Goal: Task Accomplishment & Management: Use online tool/utility

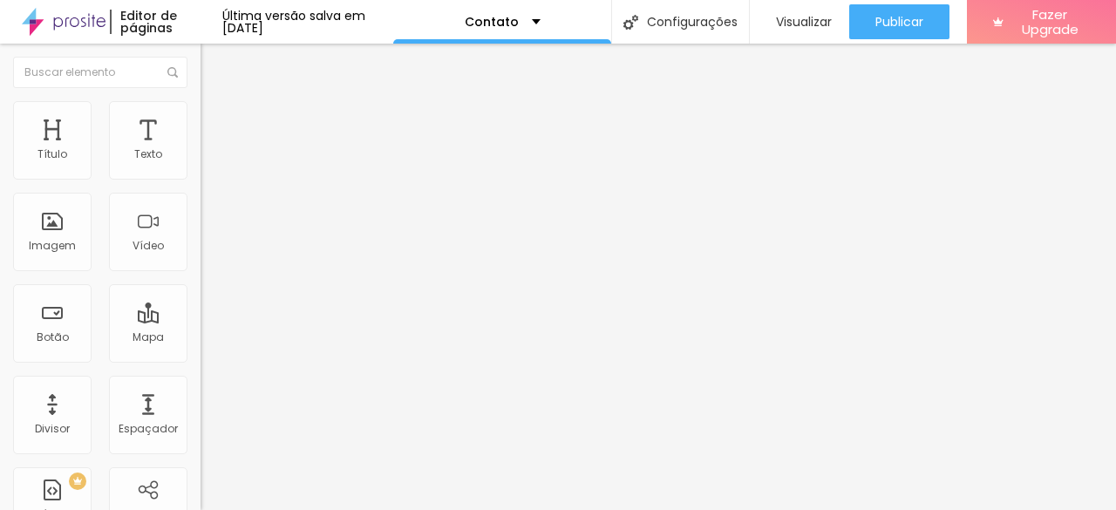
click at [201, 176] on div "Contato" at bounding box center [301, 161] width 201 height 30
click at [201, 116] on li "Estilo" at bounding box center [301, 109] width 201 height 17
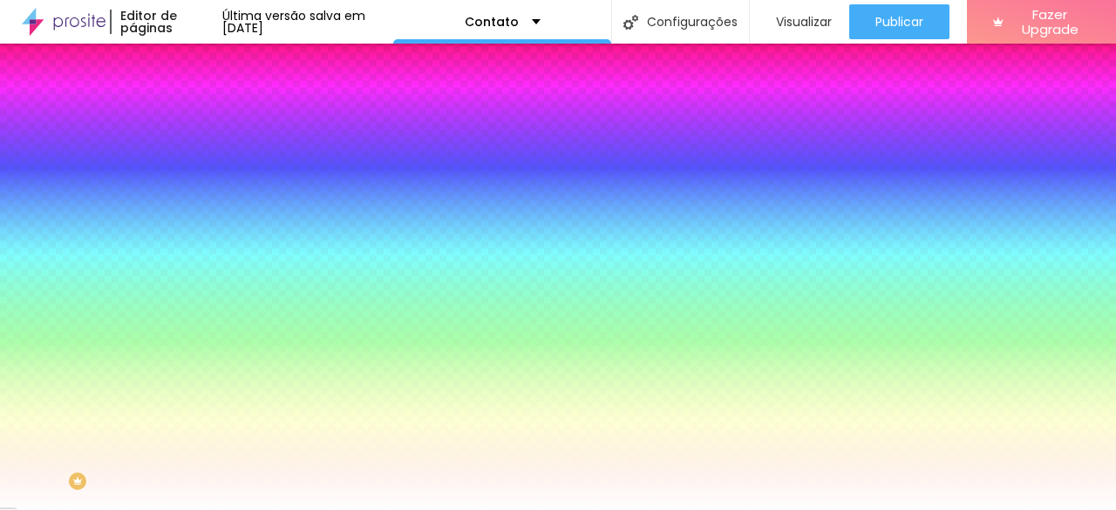
click at [201, 119] on li "Avançado" at bounding box center [301, 127] width 201 height 17
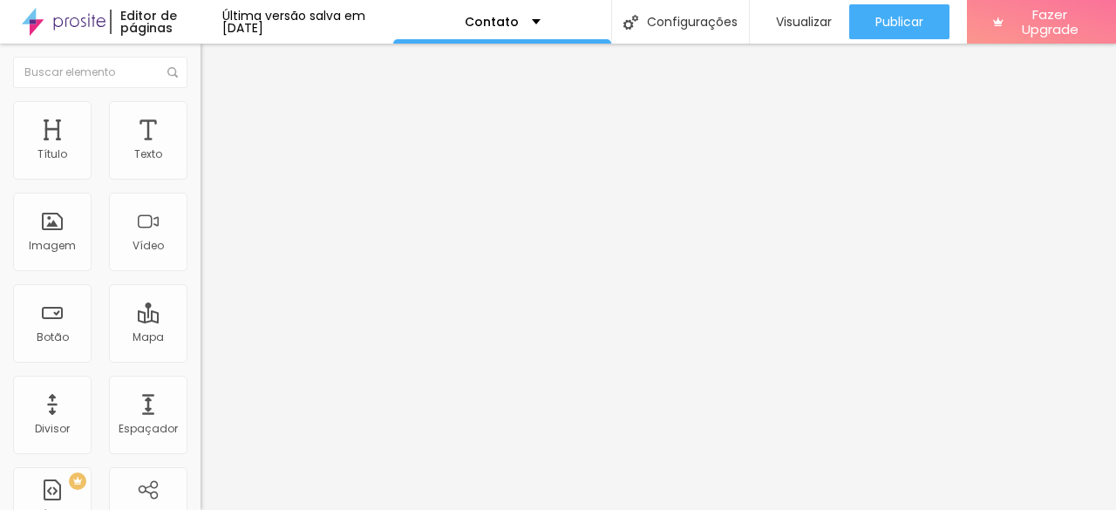
click at [214, 64] on div "Editar Formulário" at bounding box center [278, 64] width 129 height 14
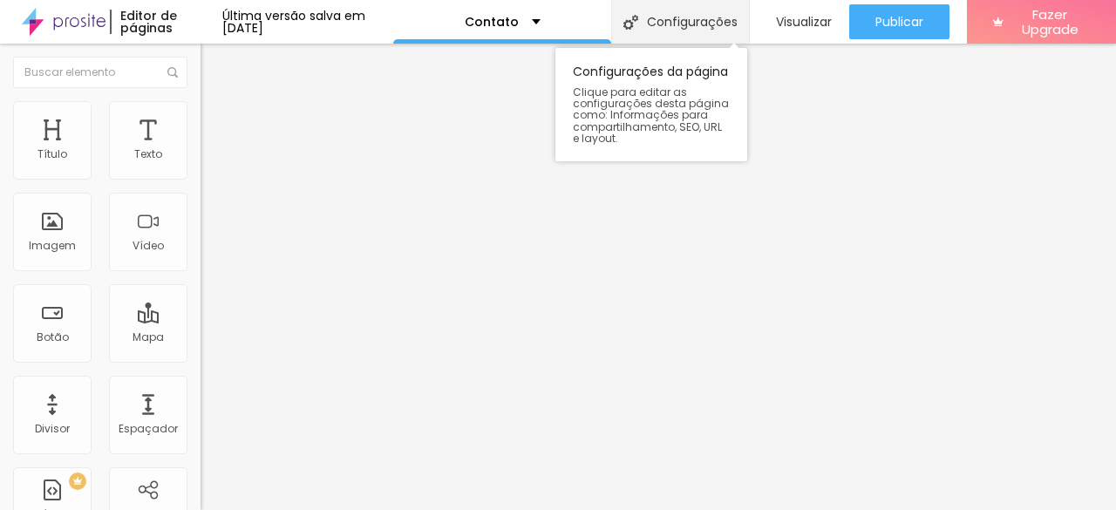
click at [674, 23] on div "Configurações" at bounding box center [680, 22] width 138 height 44
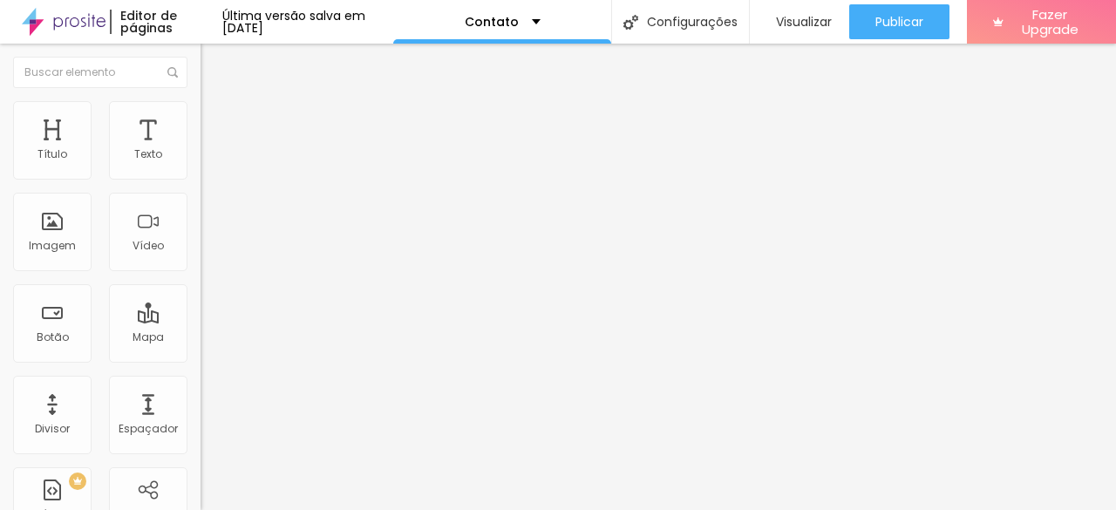
click at [201, 176] on img at bounding box center [206, 181] width 10 height 10
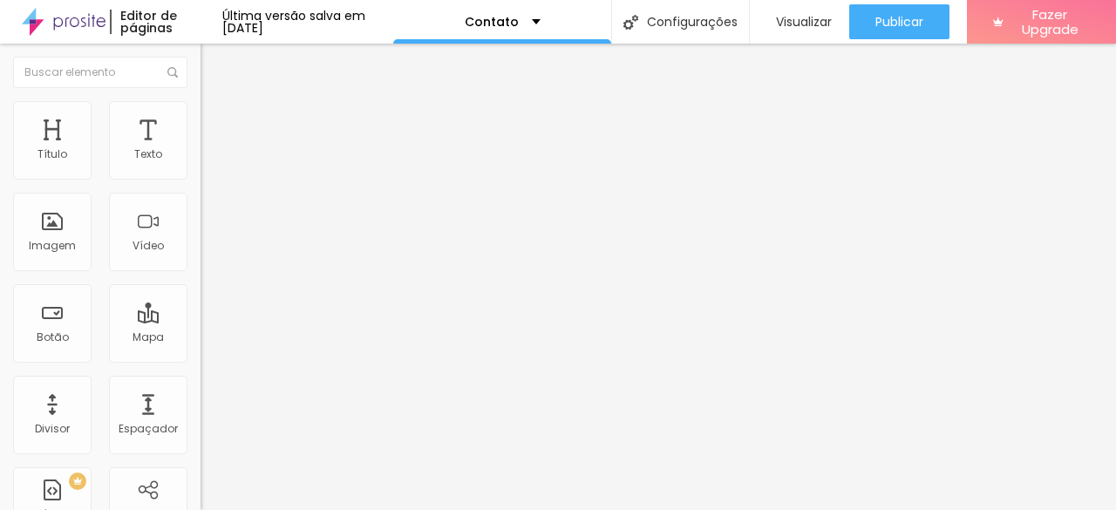
radio input "true"
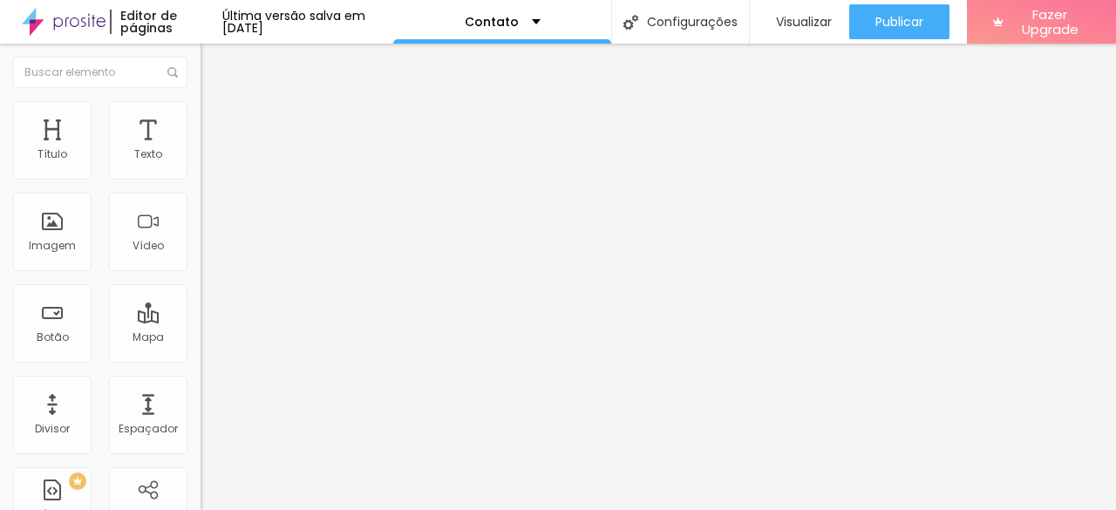
type input "O"
type input "Obrigada pelo interesse! Em breve en"
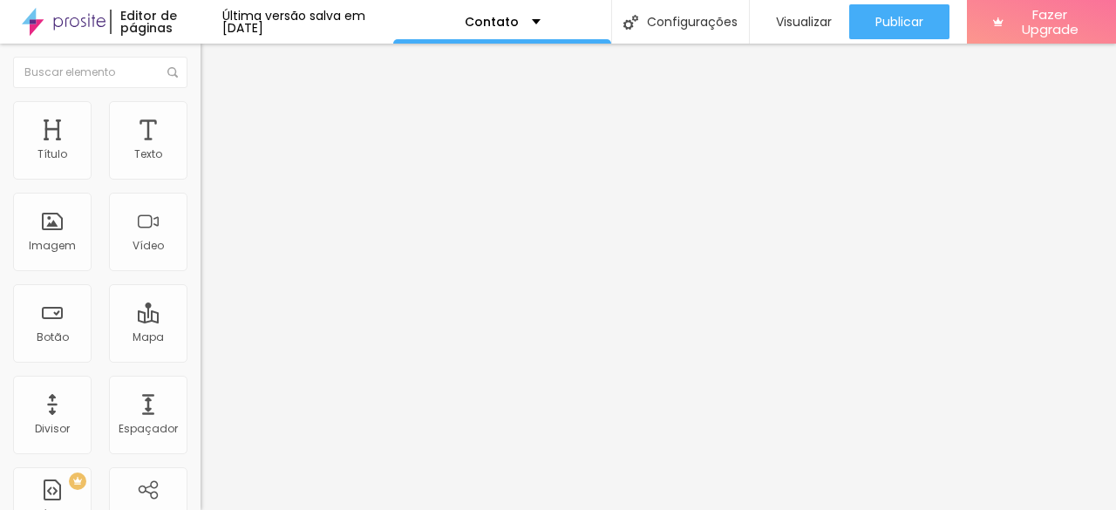
paste input "www.carolloureiro.com"
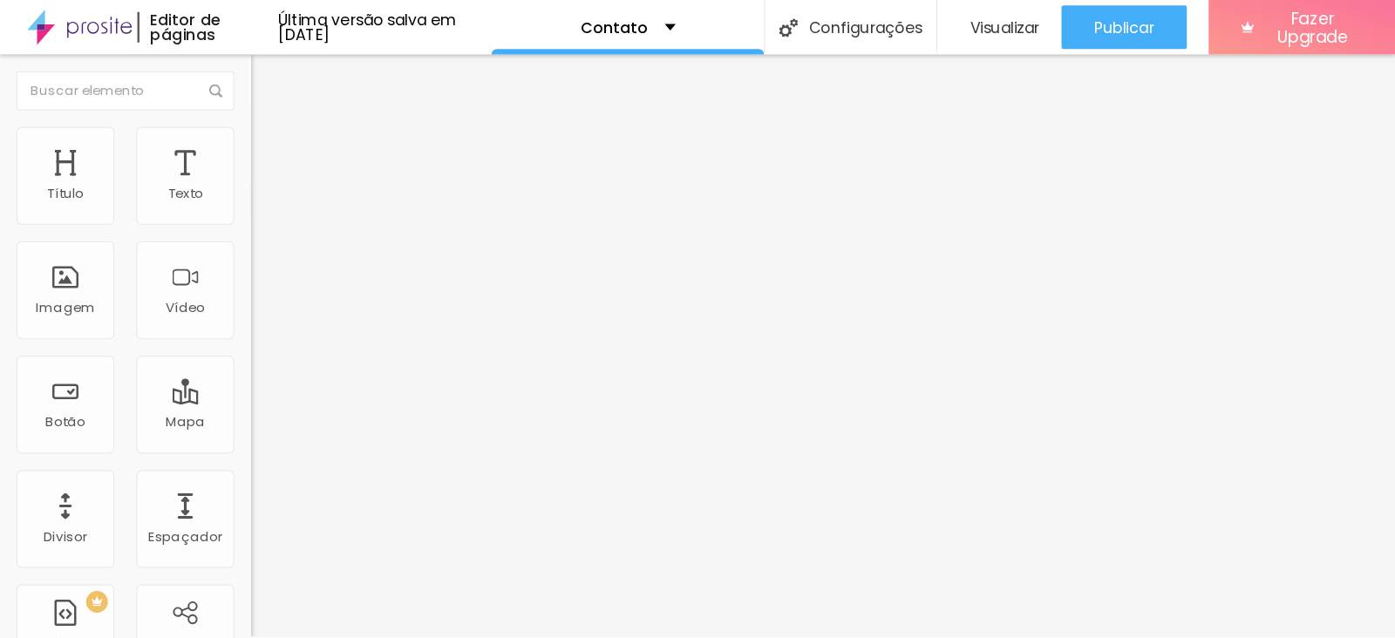
scroll to position [360, 0]
type input "[DOMAIN_NAME][URL]"
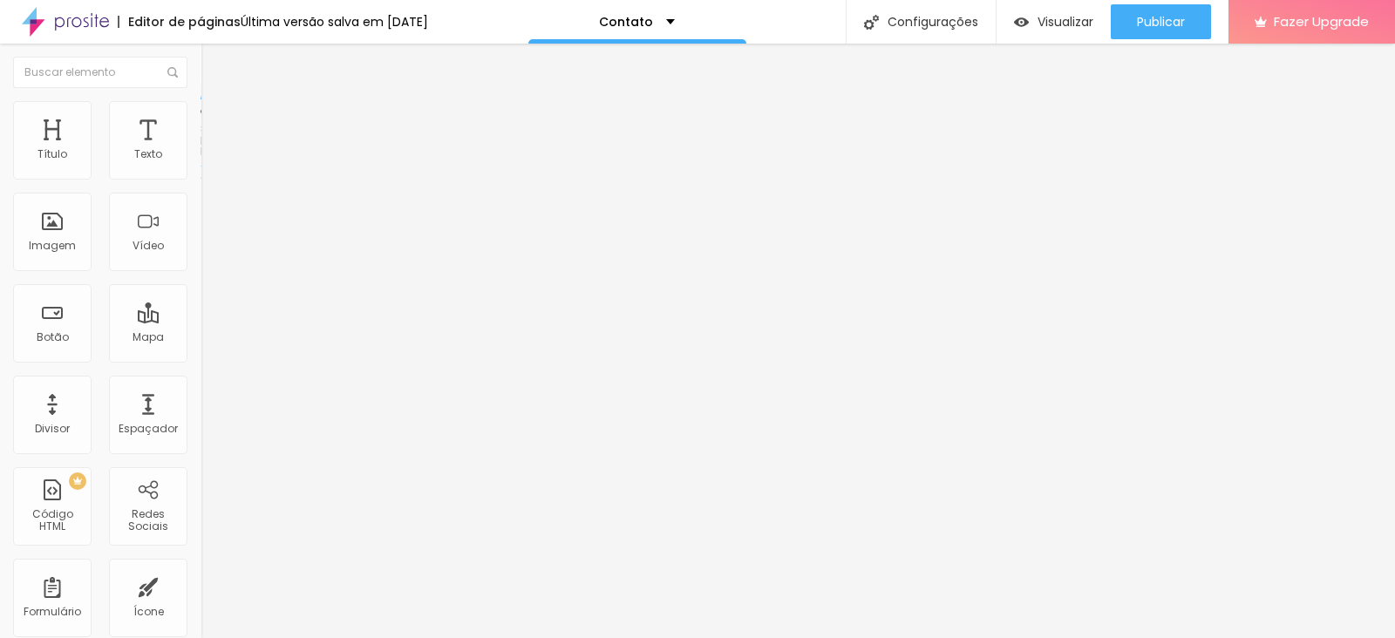
click at [201, 159] on span "Encaixotado" at bounding box center [235, 151] width 68 height 15
click at [201, 119] on li "Avançado" at bounding box center [301, 127] width 201 height 17
type input "64"
type input "53"
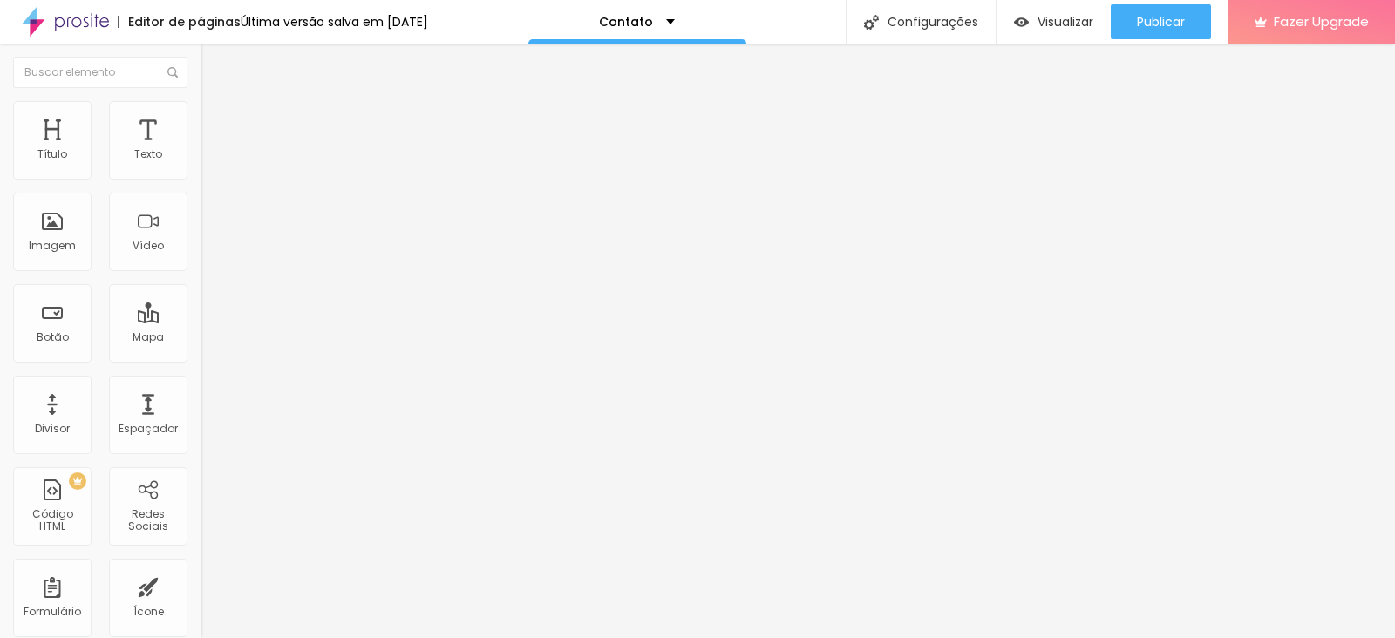
type input "53"
type input "42"
type input "36"
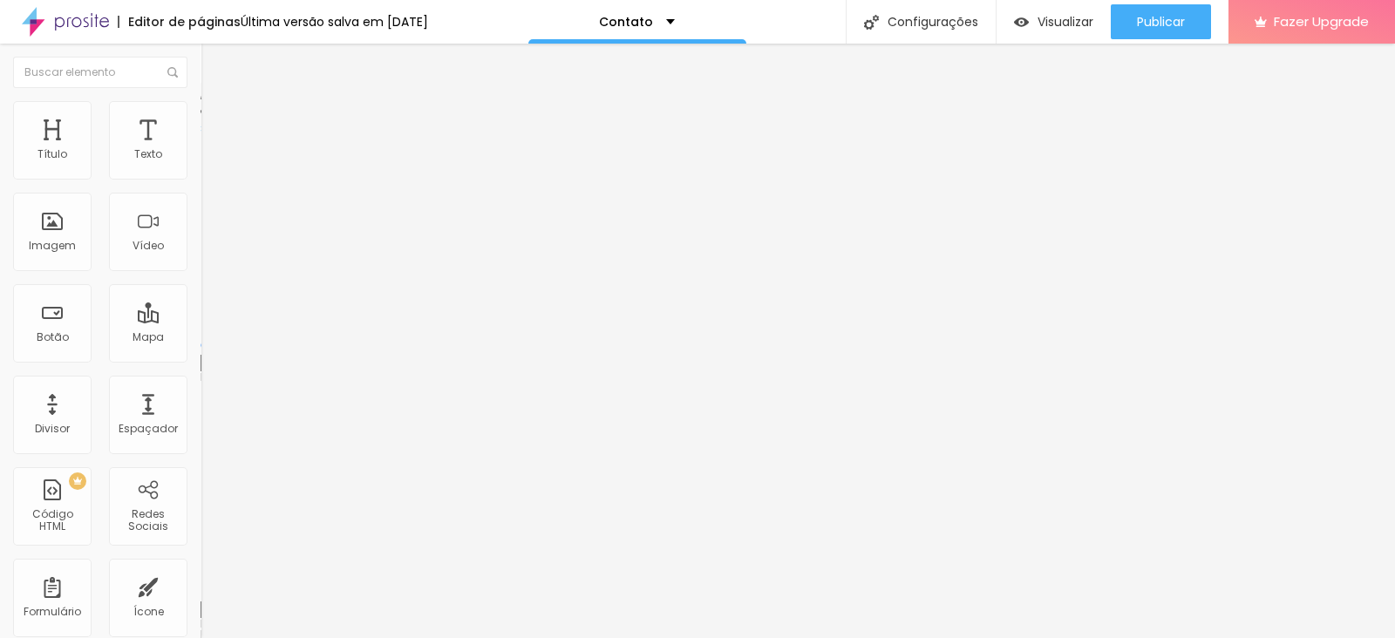
type input "31"
type input "25"
type input "19"
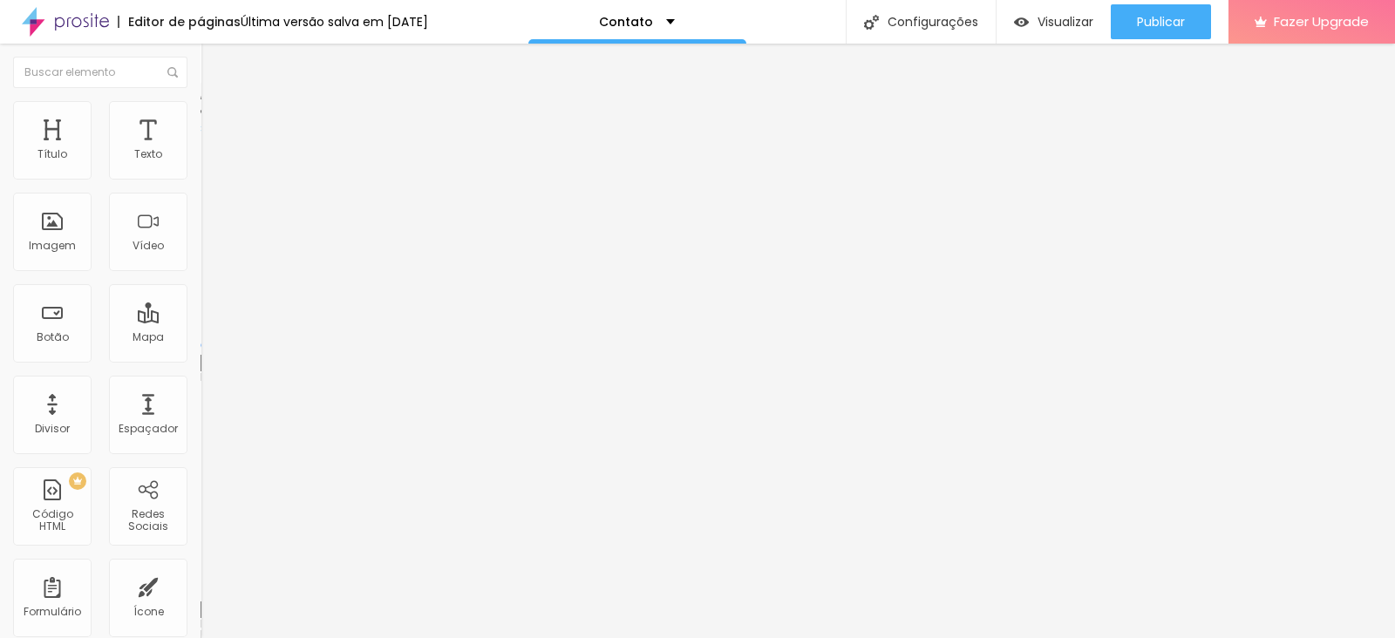
type input "19"
type input "14"
type input "8"
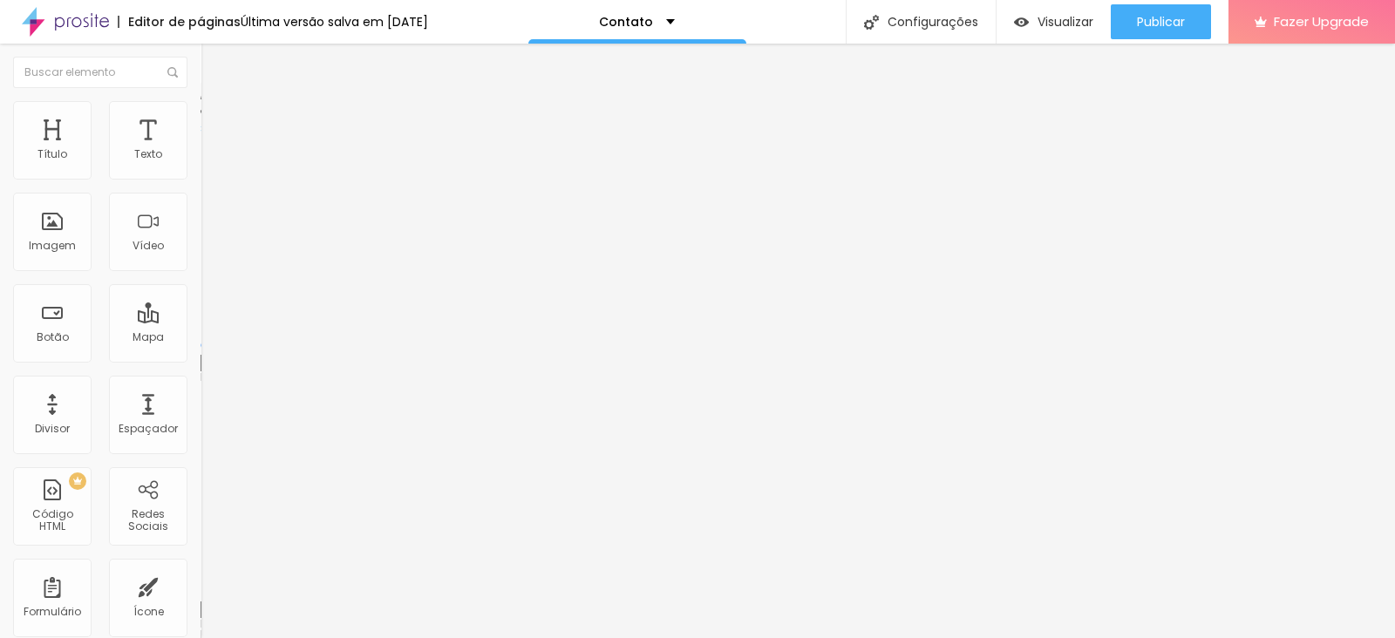
type input "3"
type input "0"
type input "3"
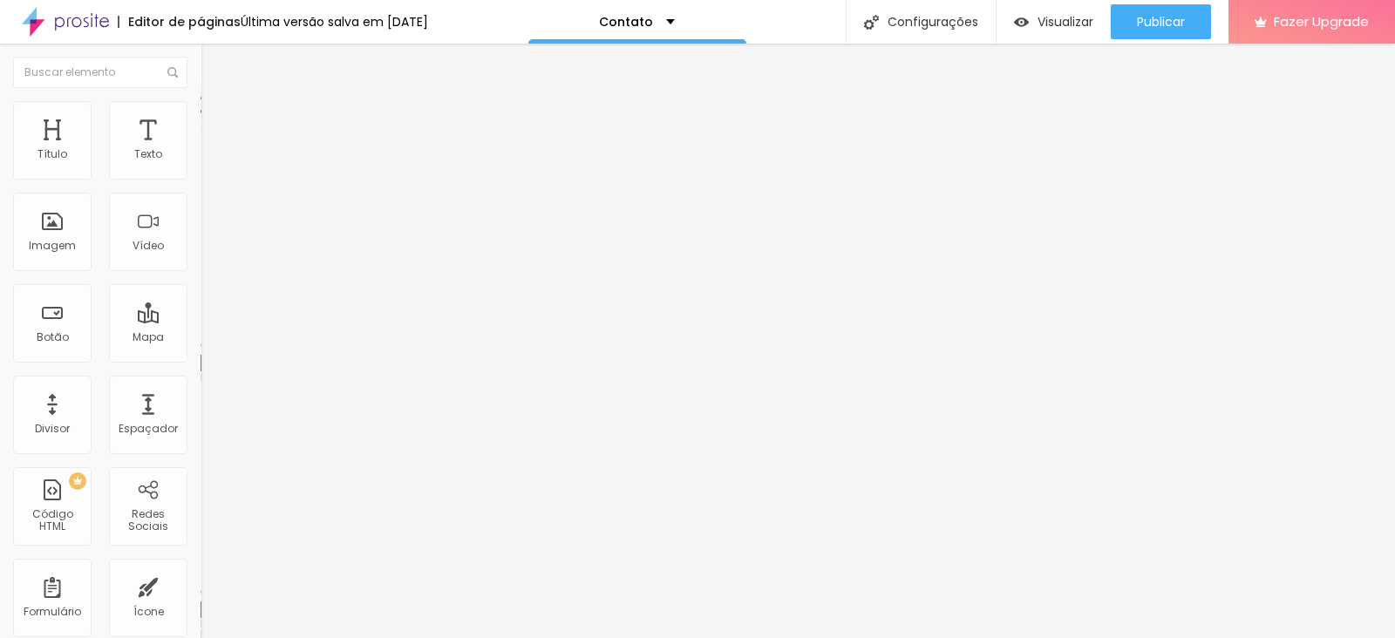
type input "3"
type input "8"
type input "14"
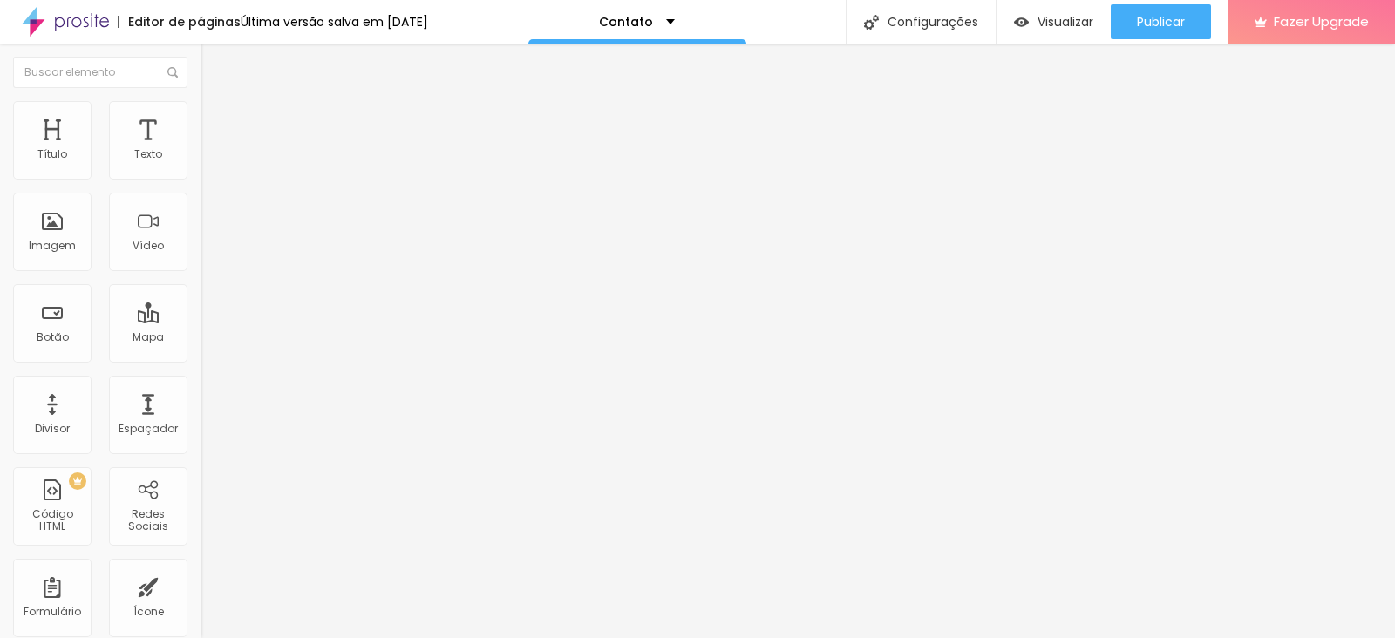
type input "19"
type input "25"
type input "19"
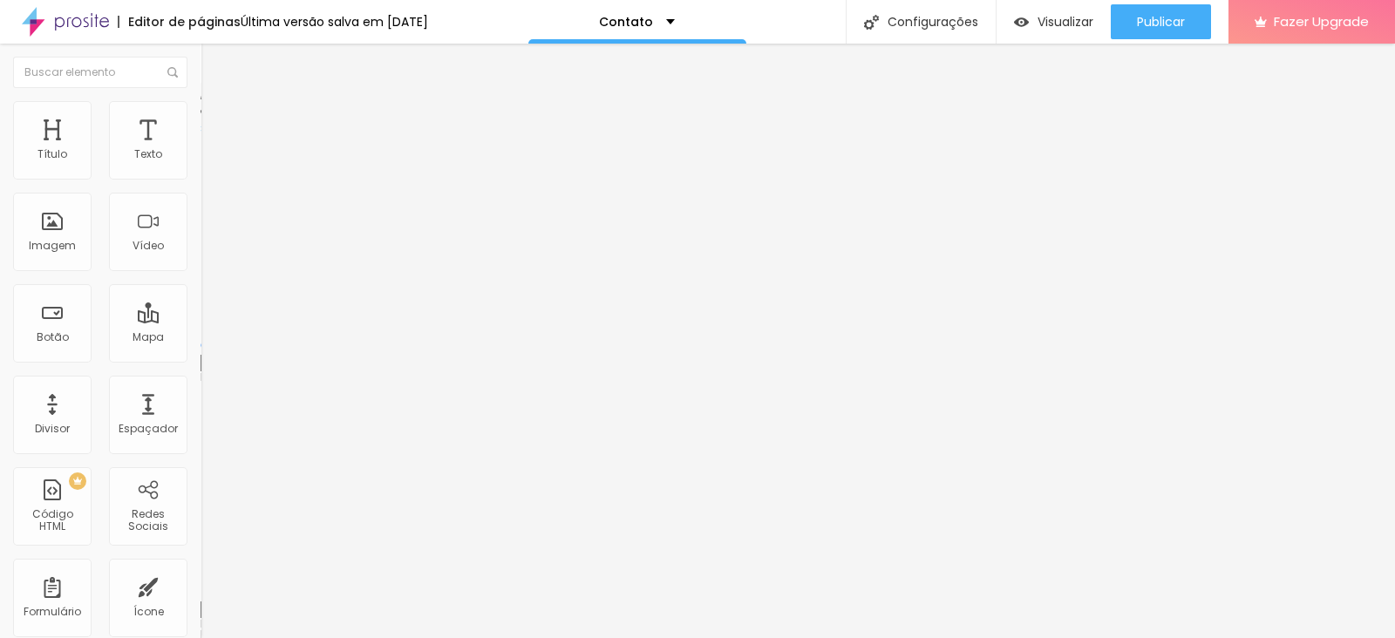
type input "19"
type input "14"
drag, startPoint x: 48, startPoint y: 204, endPoint x: 39, endPoint y: 208, distance: 9.7
type input "14"
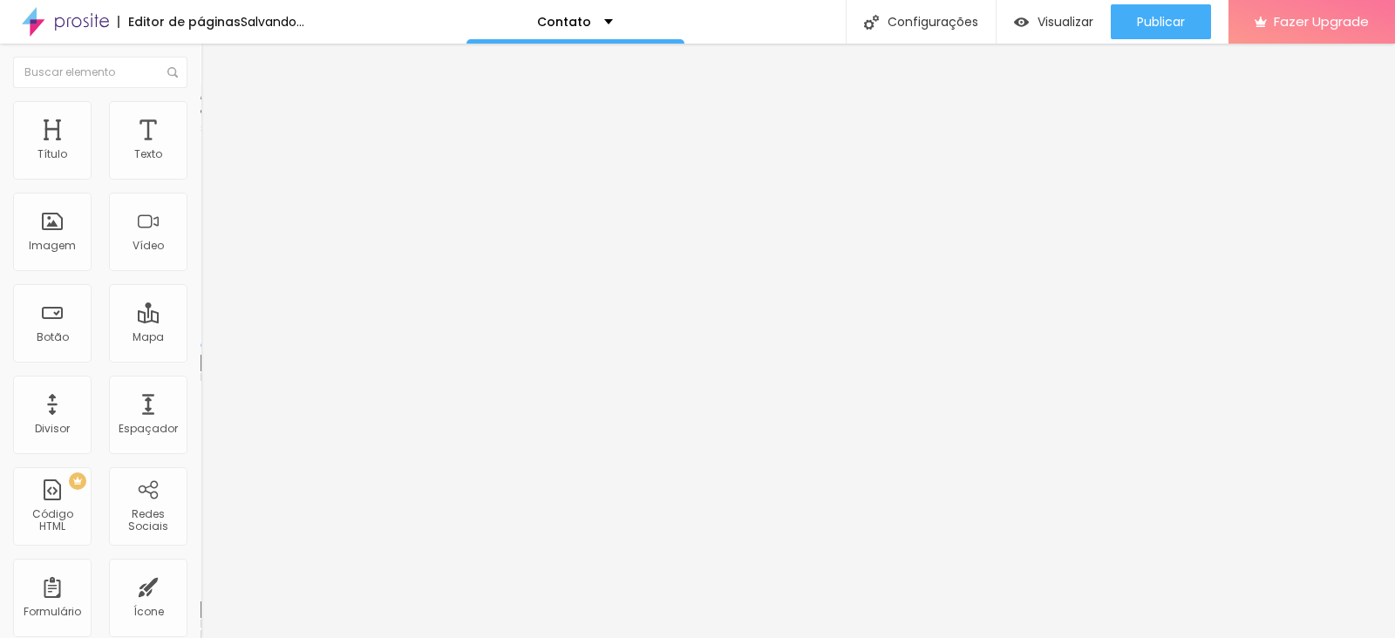
click at [201, 509] on input "range" at bounding box center [257, 592] width 112 height 14
click at [201, 440] on input "range" at bounding box center [257, 447] width 112 height 14
click at [201, 236] on img at bounding box center [207, 230] width 12 height 12
click at [201, 222] on img at bounding box center [207, 216] width 12 height 12
click at [201, 103] on img at bounding box center [209, 109] width 16 height 16
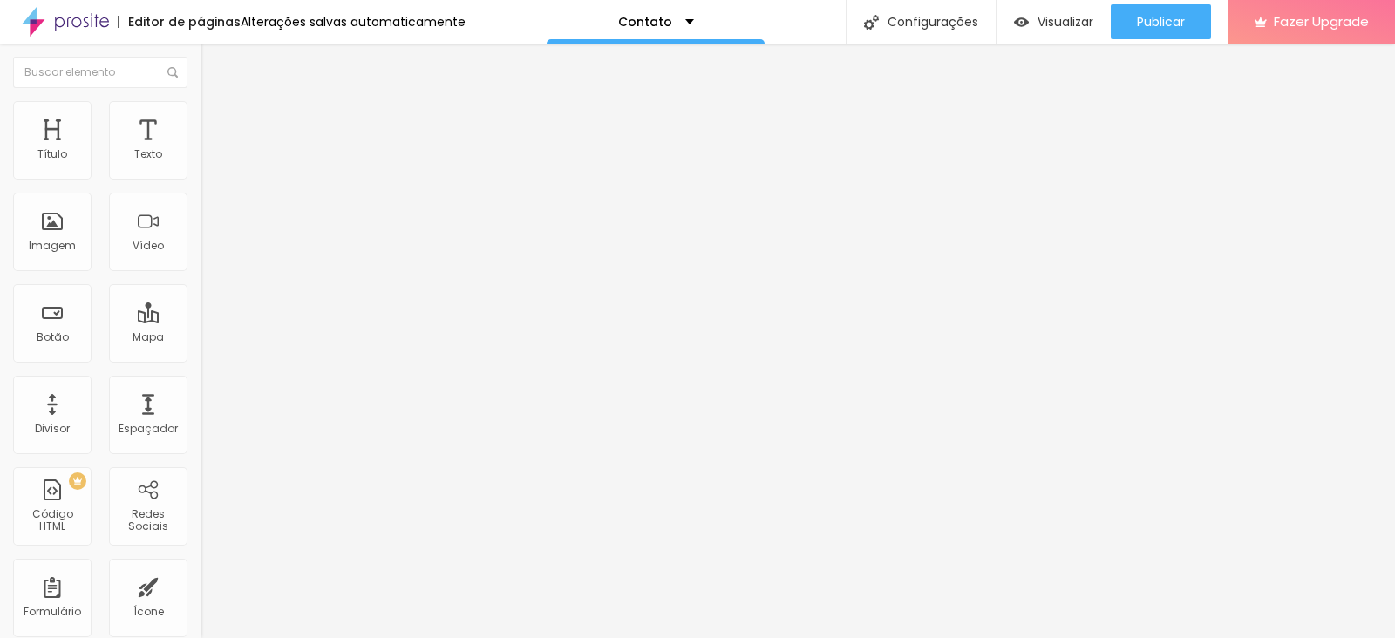
click at [201, 179] on input "range" at bounding box center [257, 172] width 112 height 14
type input "336"
type input "330"
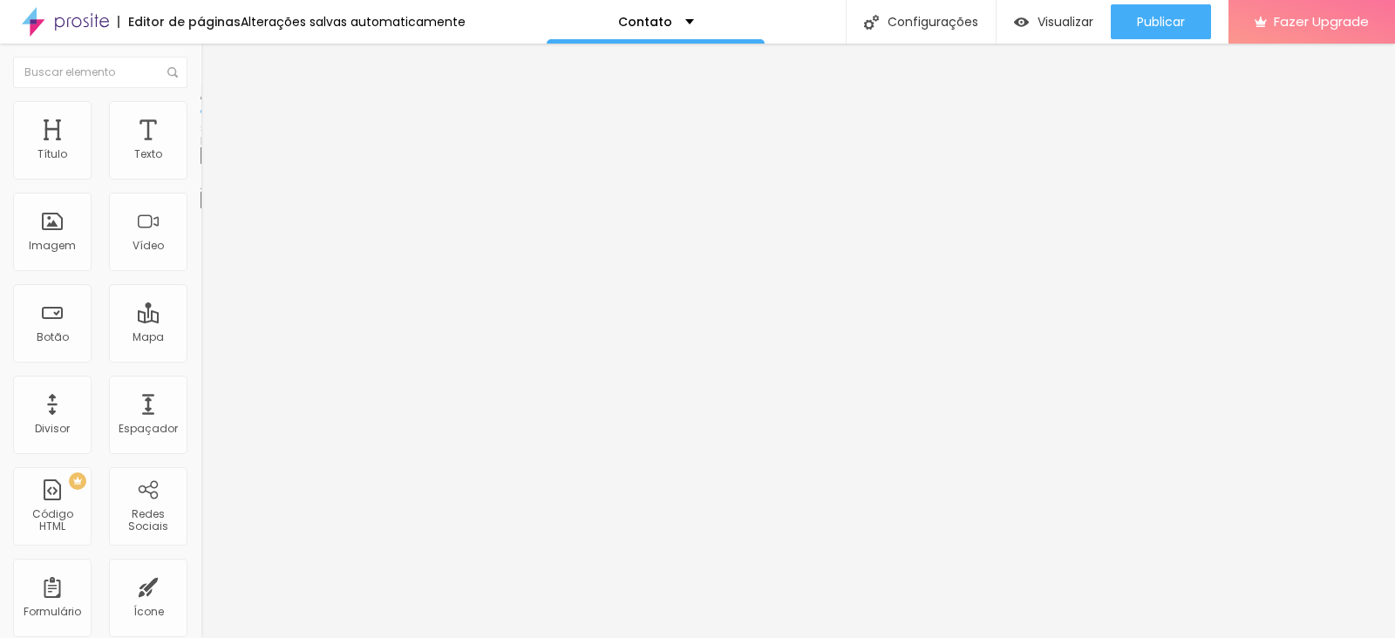
type input "321"
type input "314"
type input "311"
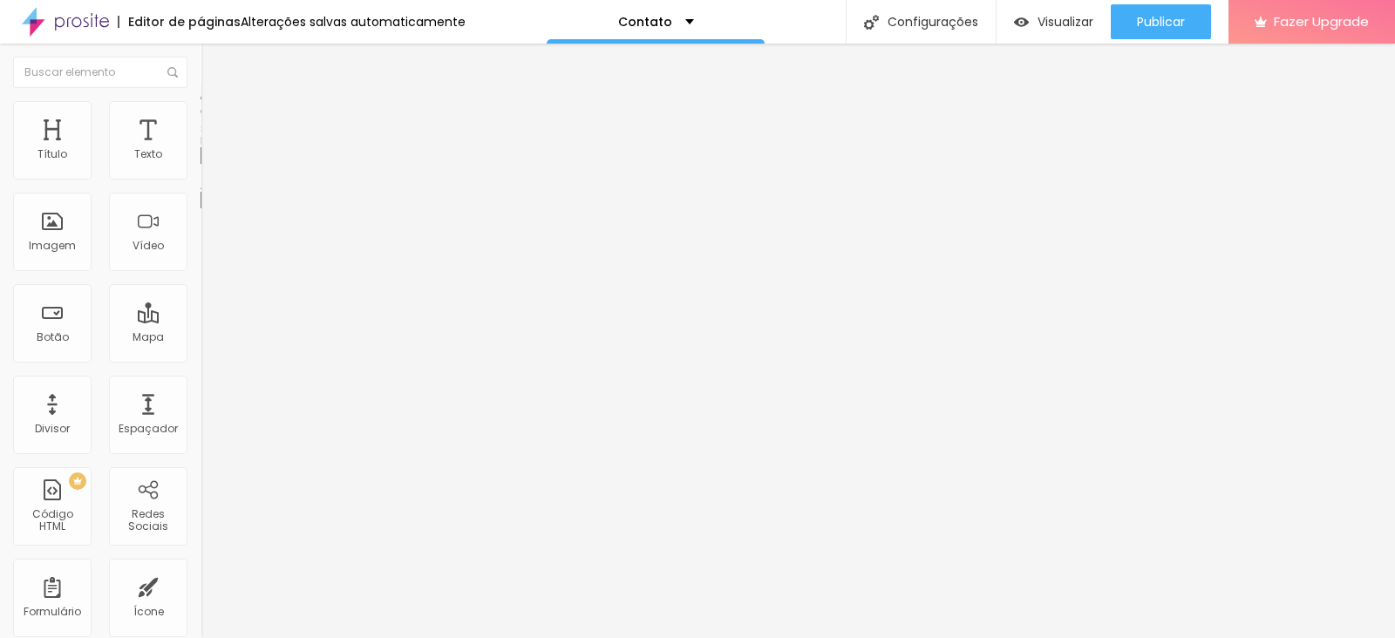
type input "311"
type input "308"
type input "305"
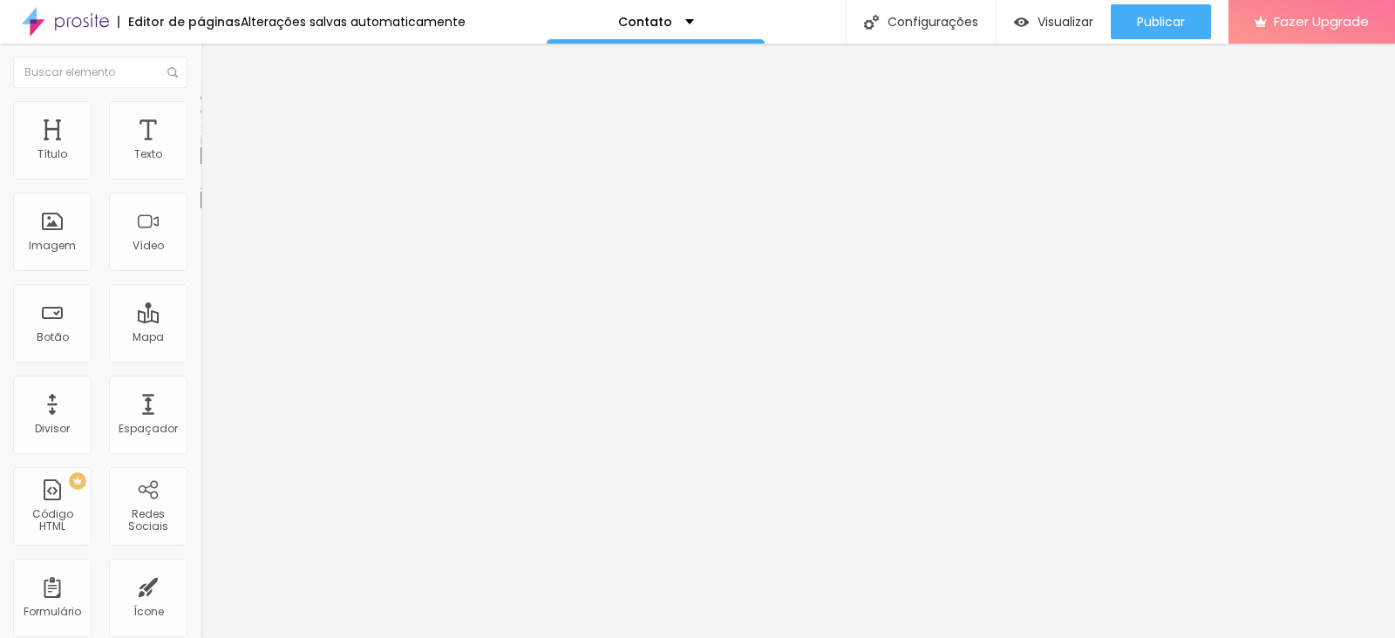
type input "302"
type input "299"
type input "295"
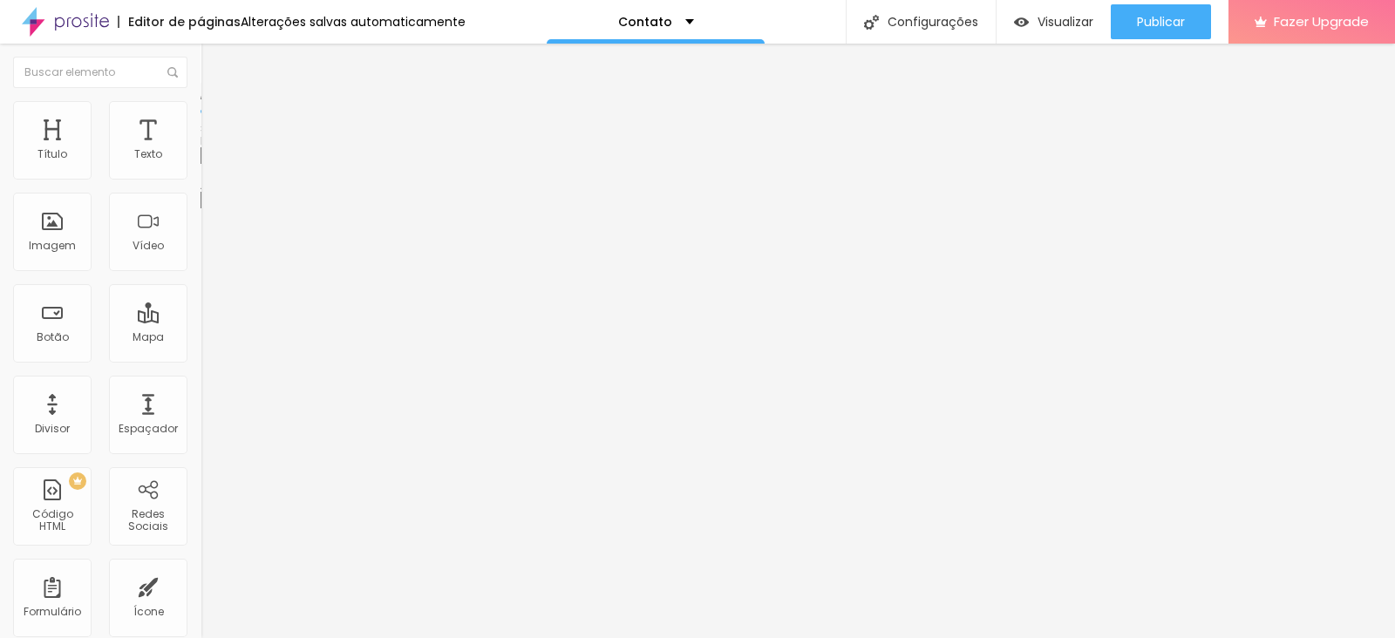
type input "295"
type input "292"
type input "289"
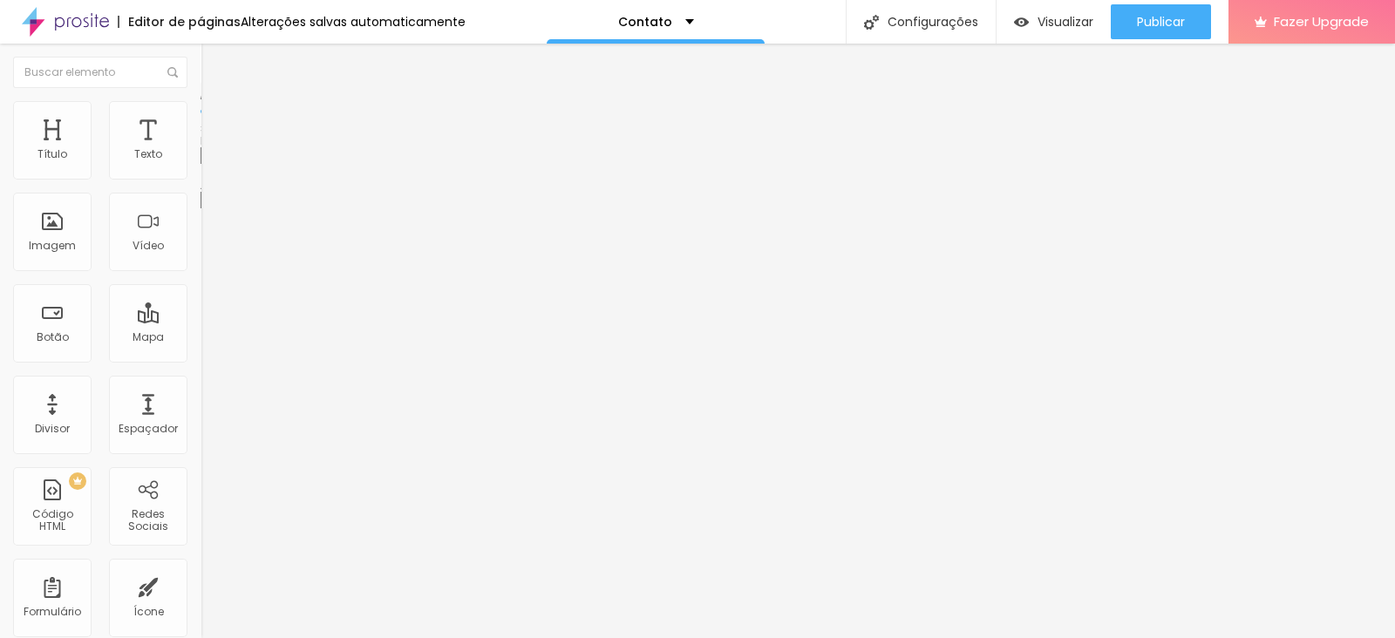
type input "286"
type input "280"
type input "277"
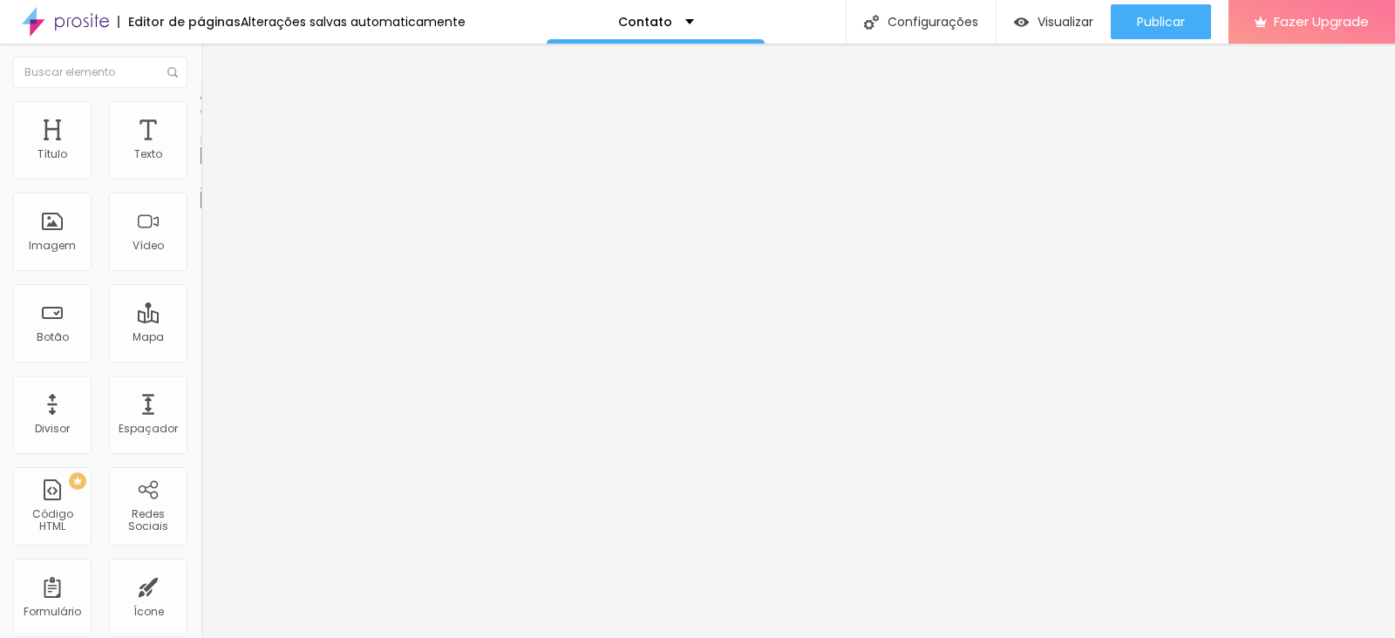
type input "277"
type input "273"
type input "270"
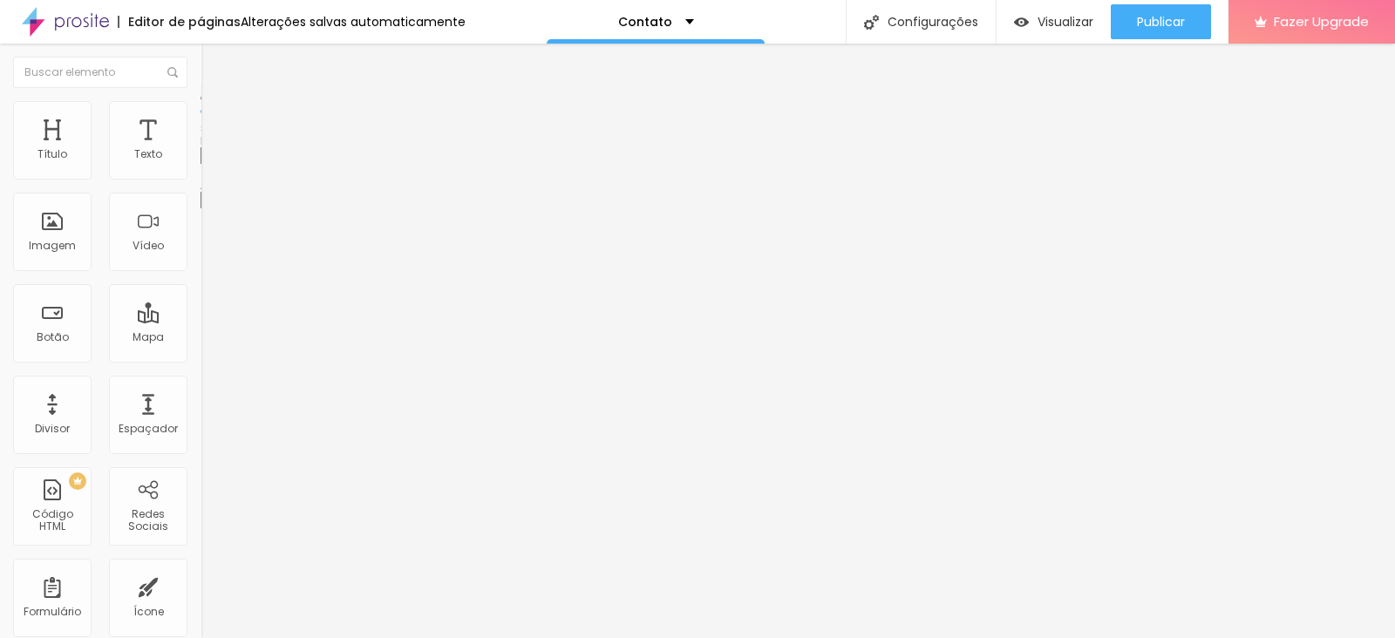
type input "267"
type input "261"
type input "258"
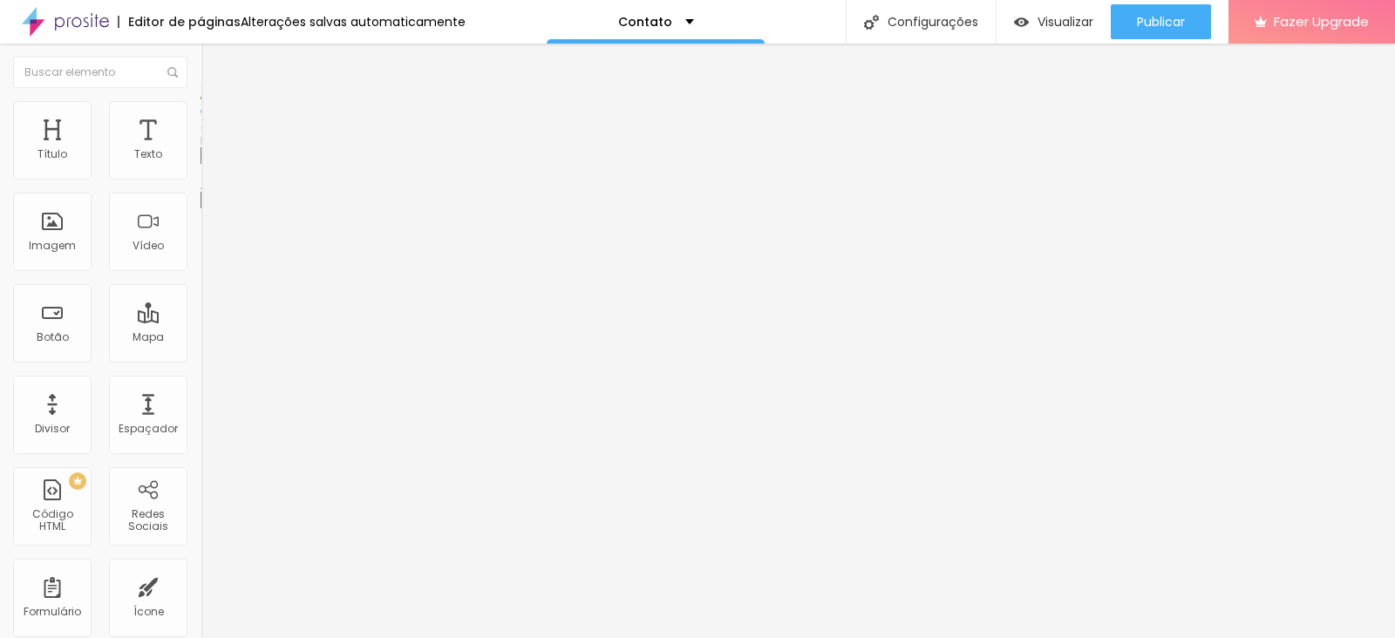
type input "258"
type input "255"
type input "251"
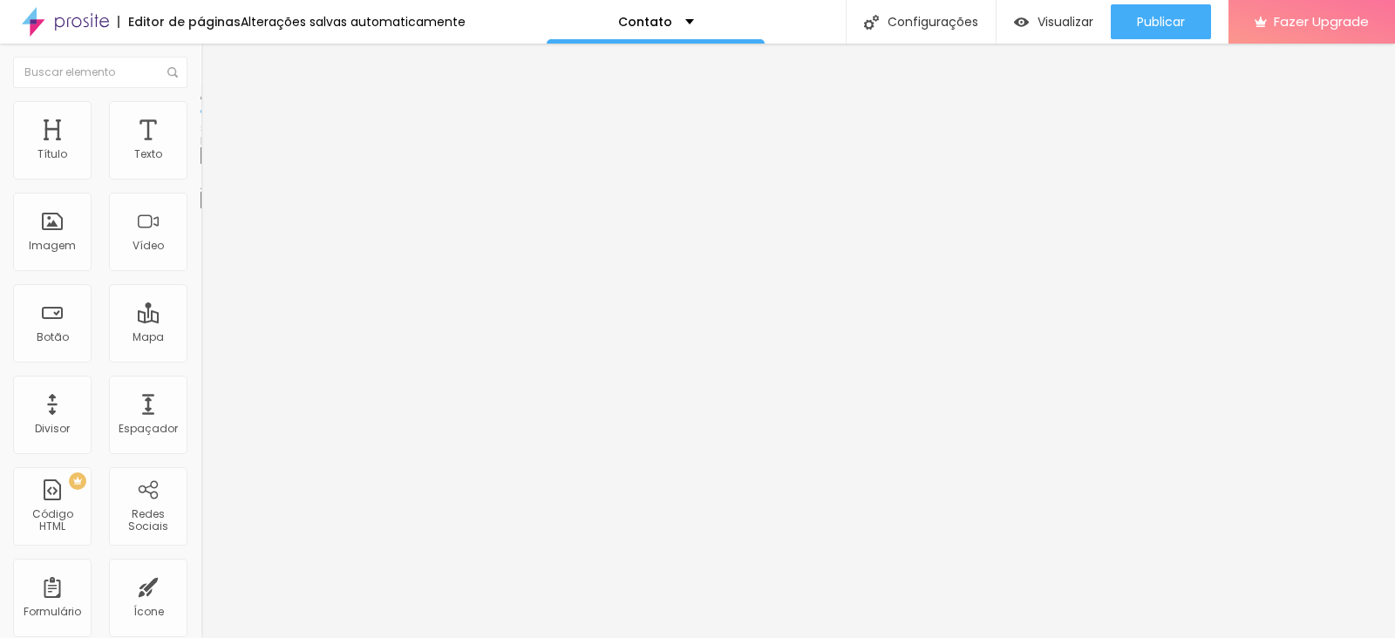
type input "255"
type input "251"
type input "248"
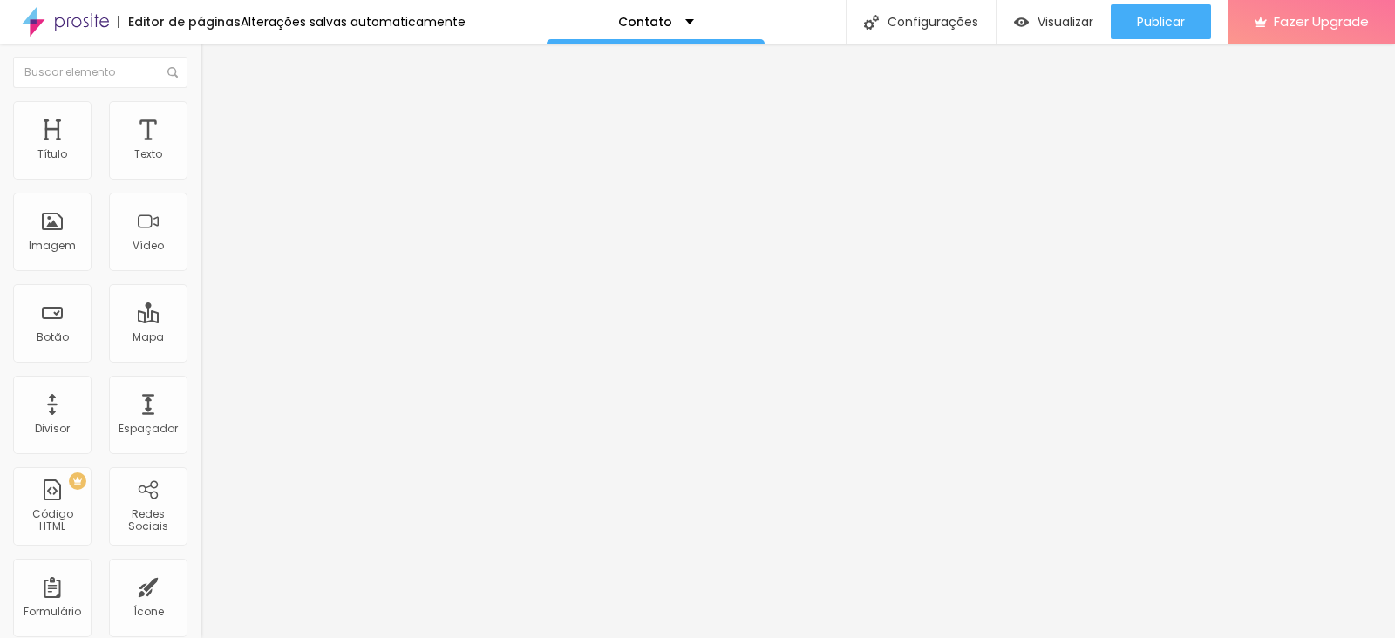
type input "248"
type input "245"
type input "239"
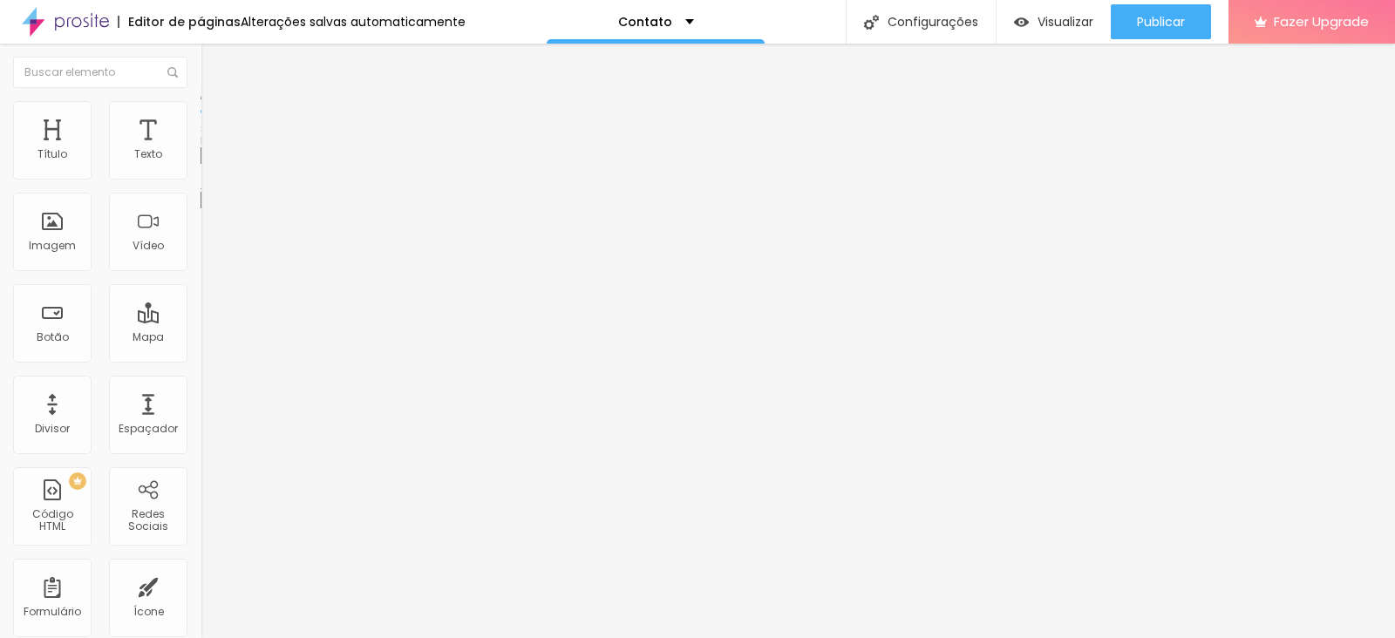
type input "236"
type input "229"
type input "226"
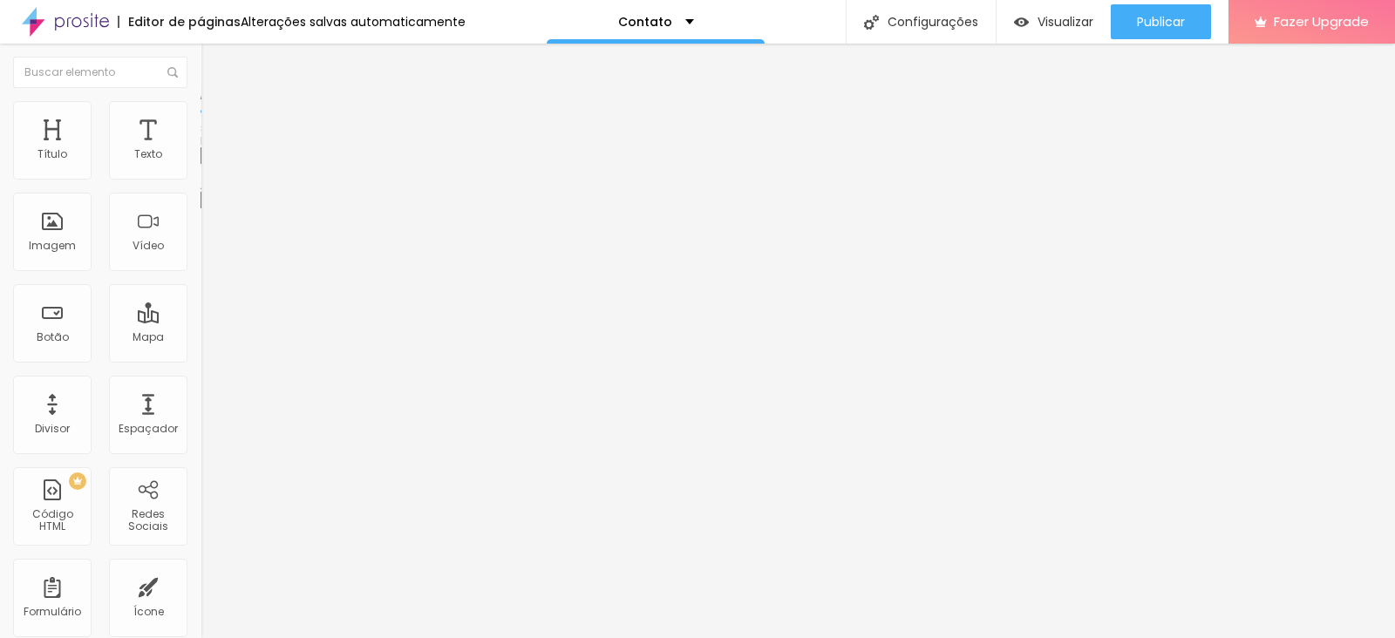
type input "226"
type input "223"
type input "220"
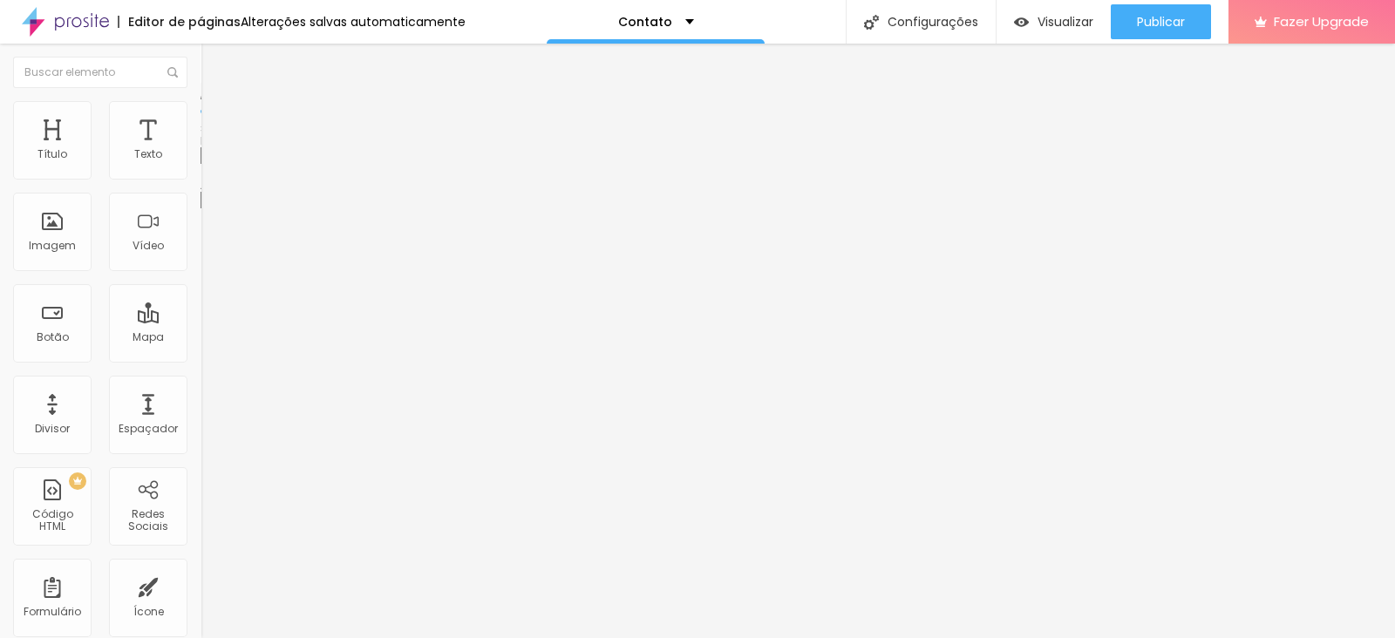
type input "217"
type input "220"
type input "223"
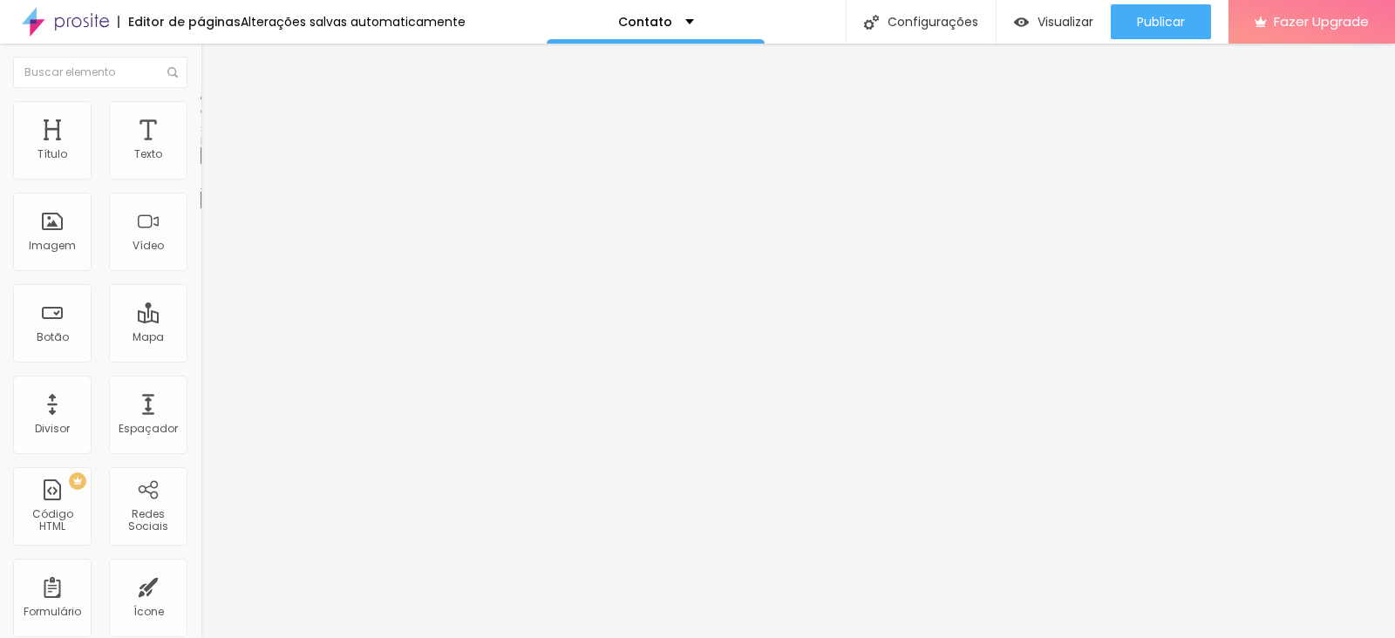
type input "223"
type input "226"
type input "229"
drag, startPoint x: 74, startPoint y: 233, endPoint x: 49, endPoint y: 235, distance: 25.3
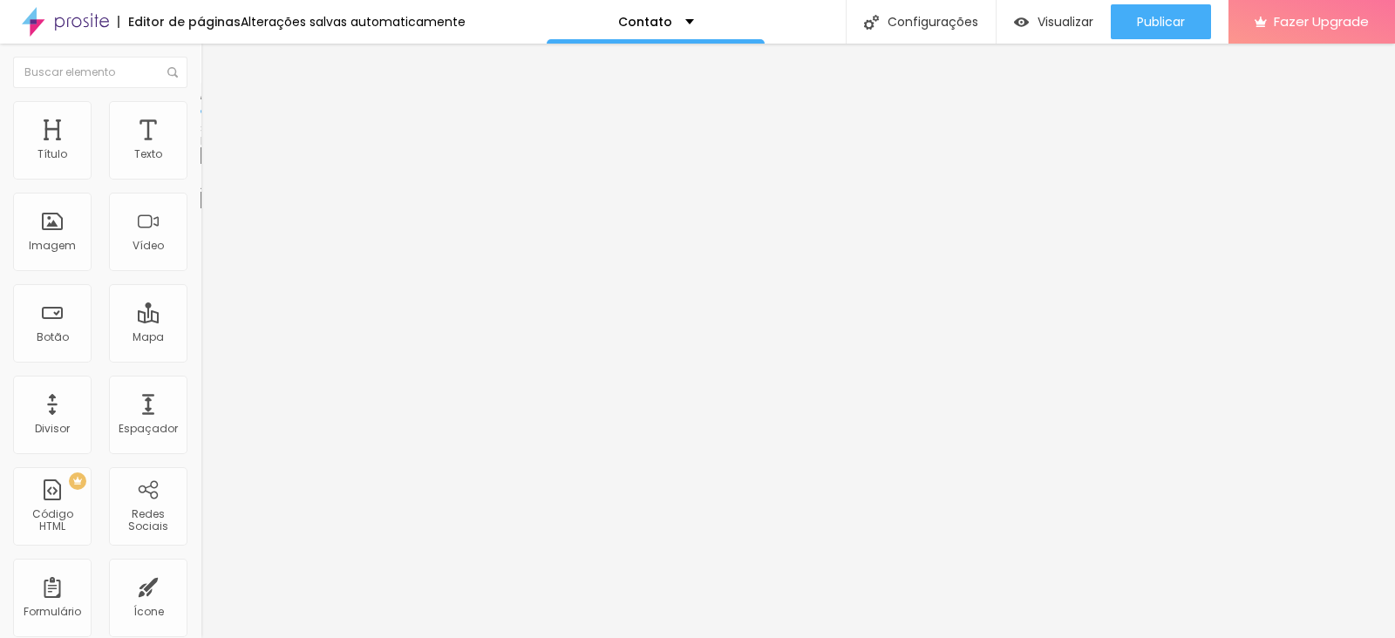
type input "229"
click at [201, 223] on input "range" at bounding box center [257, 216] width 112 height 14
click at [216, 126] on span "Avançado" at bounding box center [245, 130] width 58 height 15
click at [201, 119] on li "Avançado" at bounding box center [301, 127] width 201 height 17
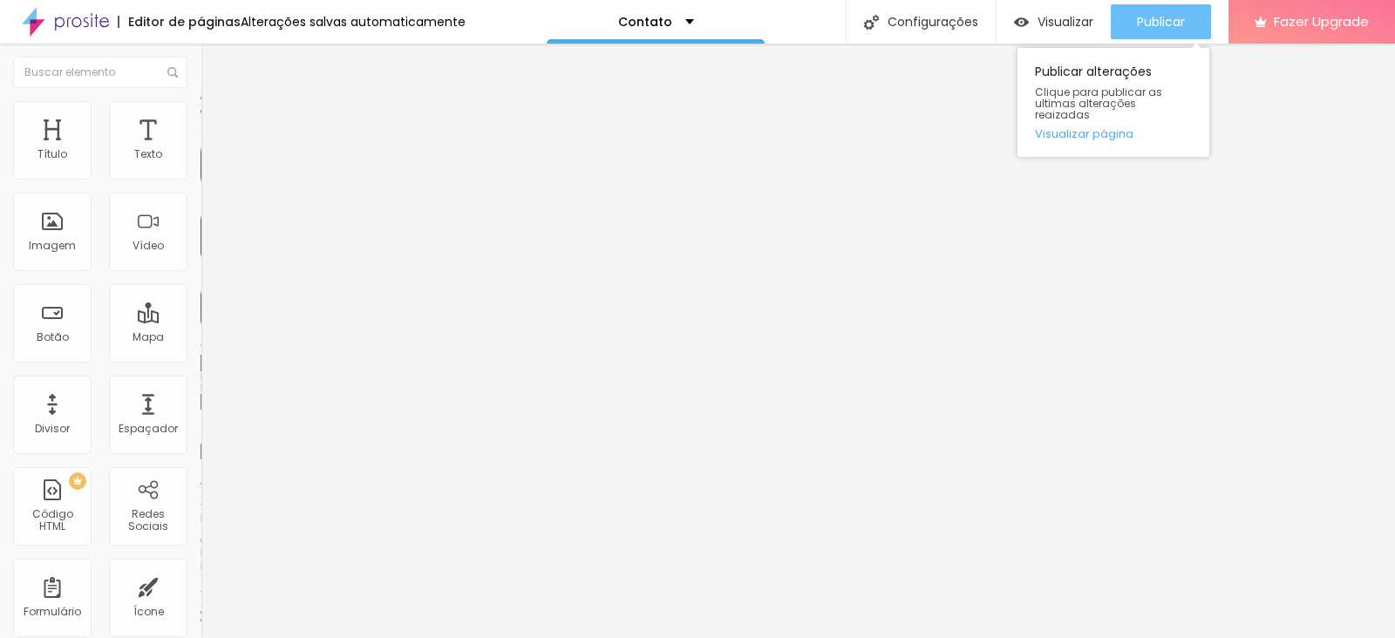
click at [1115, 10] on div "Publicar" at bounding box center [1161, 21] width 48 height 35
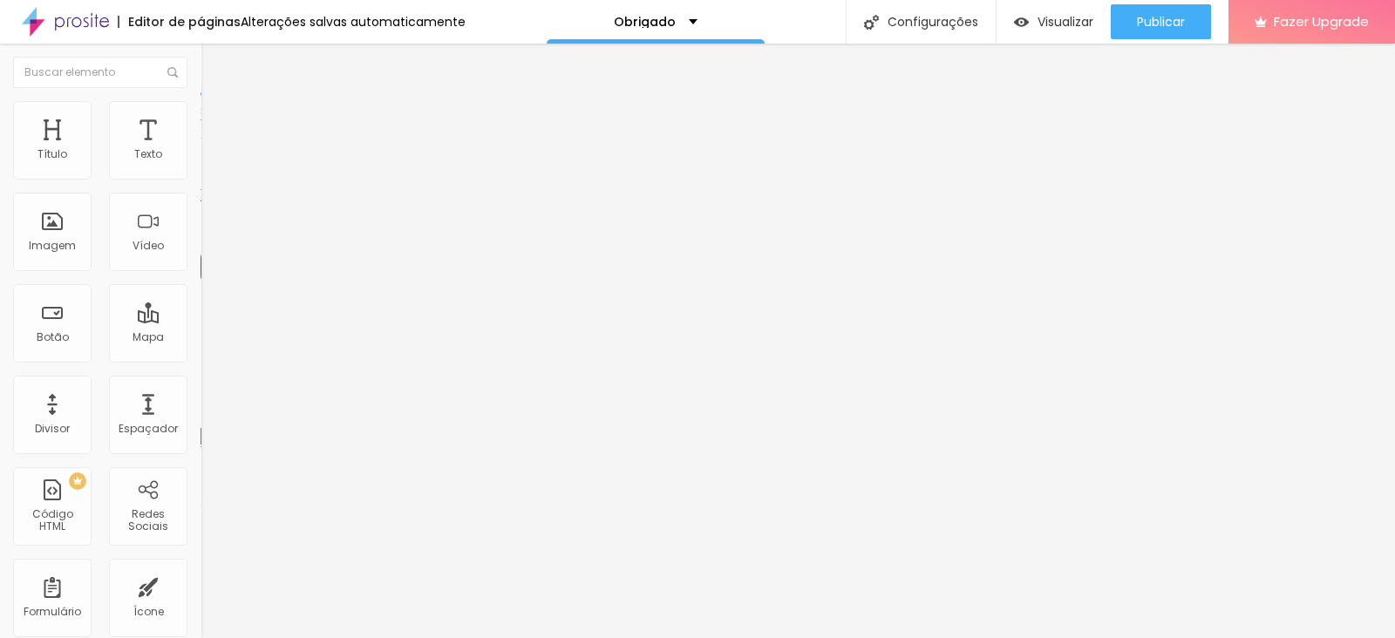
click at [216, 118] on span "Avançado" at bounding box center [245, 113] width 58 height 15
click at [201, 101] on li "Estilo" at bounding box center [301, 92] width 201 height 17
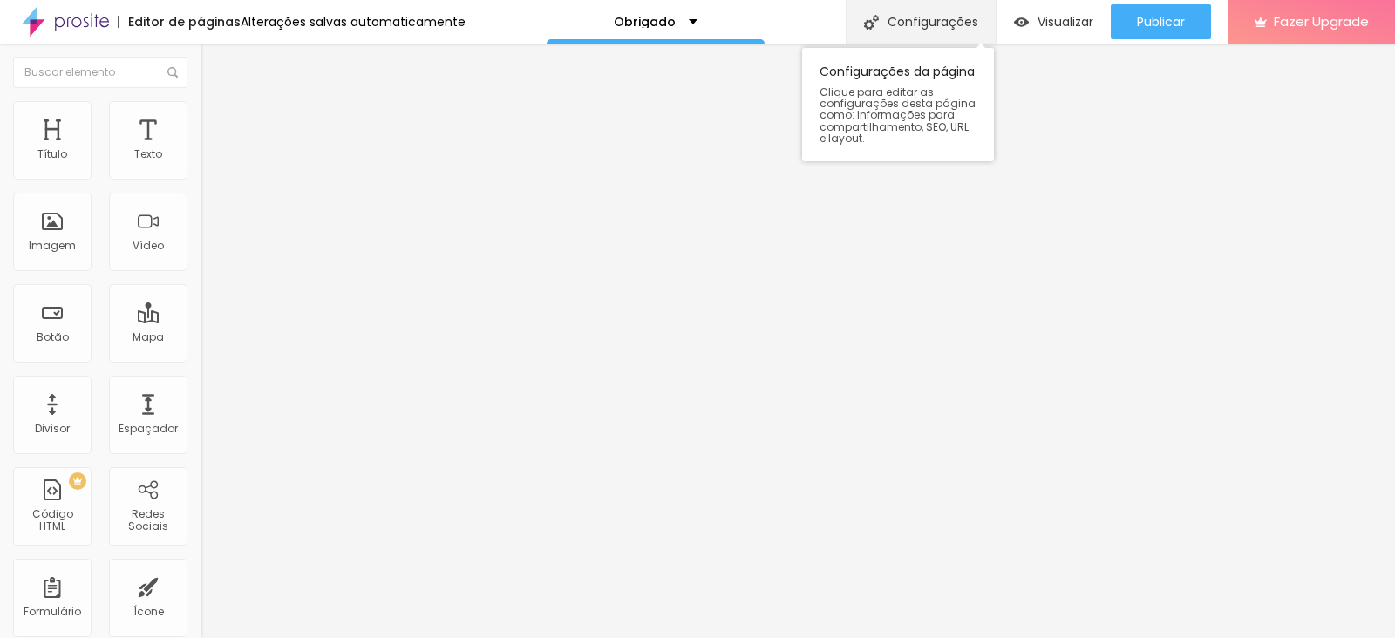
click at [911, 19] on div "Configurações" at bounding box center [921, 22] width 150 height 44
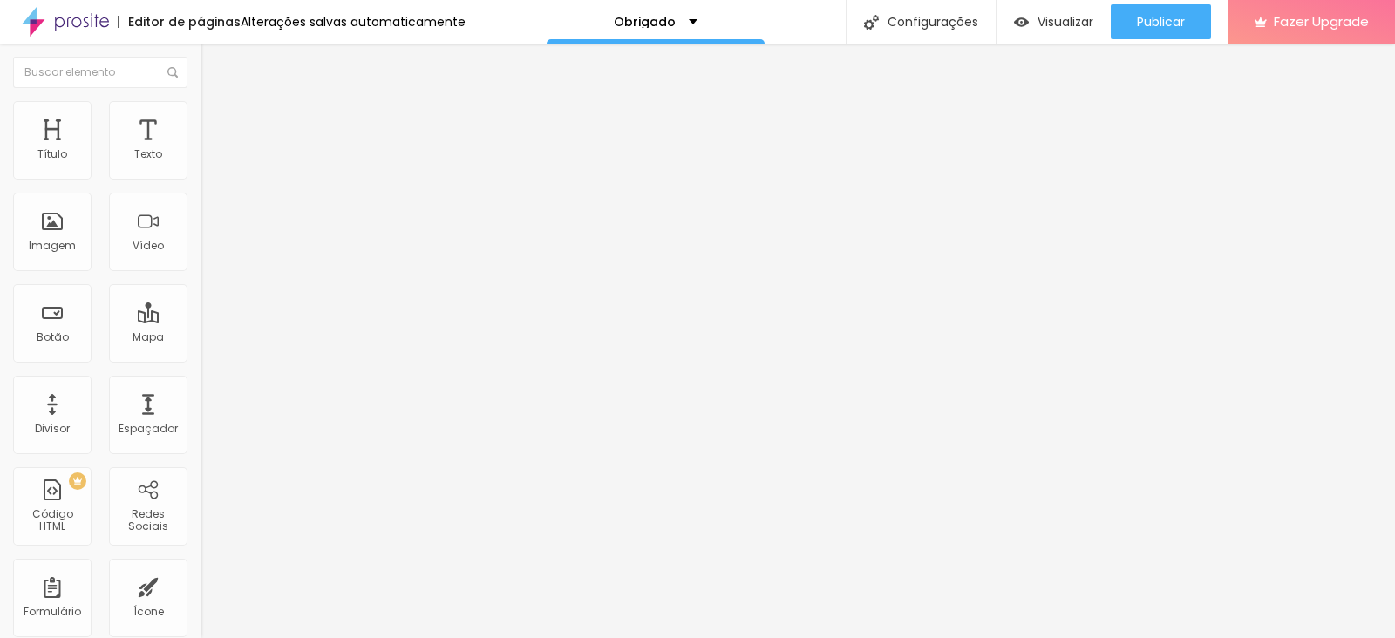
click at [109, 180] on div "Texto" at bounding box center [148, 140] width 78 height 78
click at [58, 271] on div "Imagem" at bounding box center [52, 232] width 78 height 78
click at [65, 252] on div "Imagem" at bounding box center [52, 246] width 47 height 12
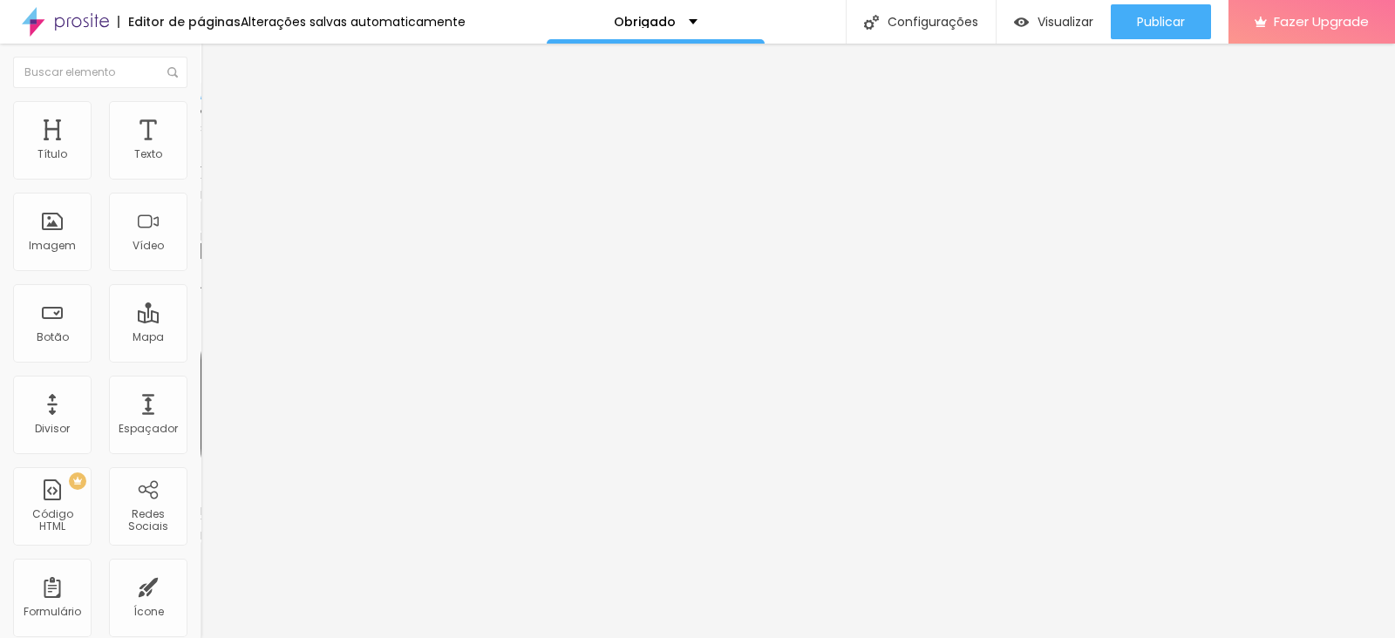
click at [201, 167] on div "TikTok" at bounding box center [301, 171] width 201 height 10
click at [201, 483] on div "Editar Redes Sociais Conteúdo Estilo Avançado TikTok Rede social TikTok Endereç…" at bounding box center [301, 341] width 201 height 595
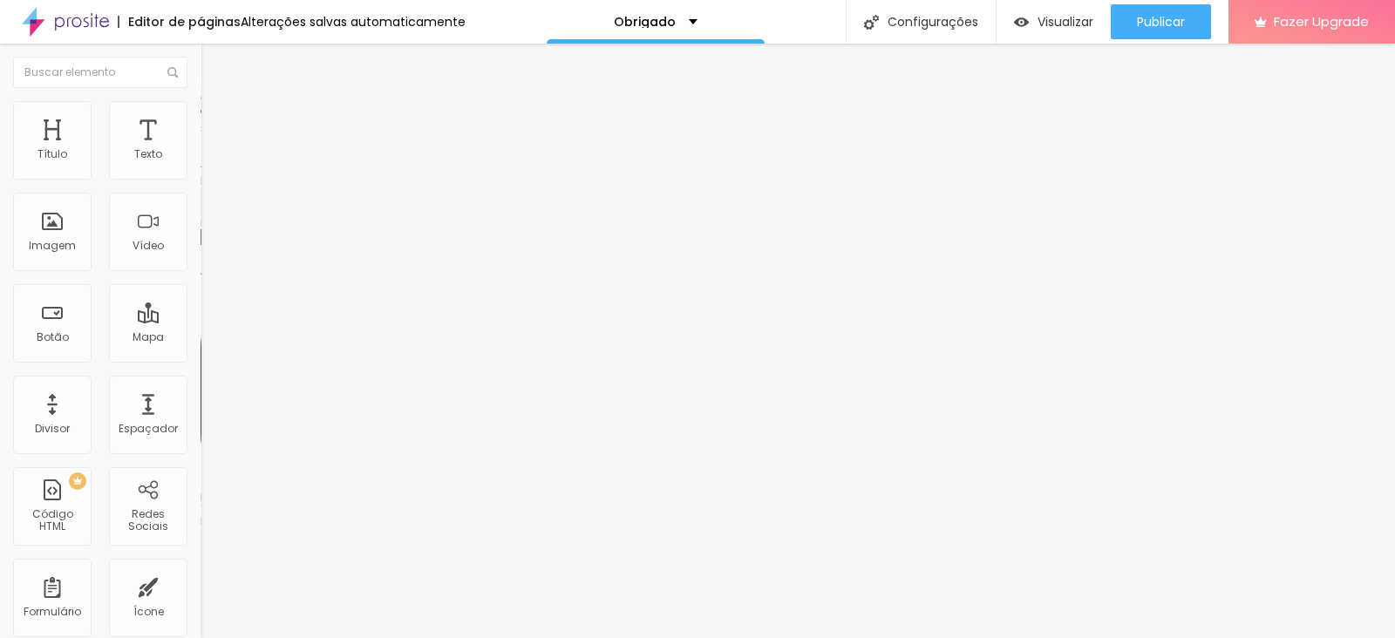
click at [201, 493] on div "Instagram" at bounding box center [301, 498] width 201 height 10
click at [201, 176] on img at bounding box center [207, 182] width 12 height 12
type input "https://"
click at [201, 407] on div "Editar Redes Sociais Conteúdo Estilo Avançado Instagram Rede social Instagram E…" at bounding box center [301, 341] width 201 height 595
click at [214, 58] on div "Editar Redes Sociais" at bounding box center [287, 64] width 146 height 14
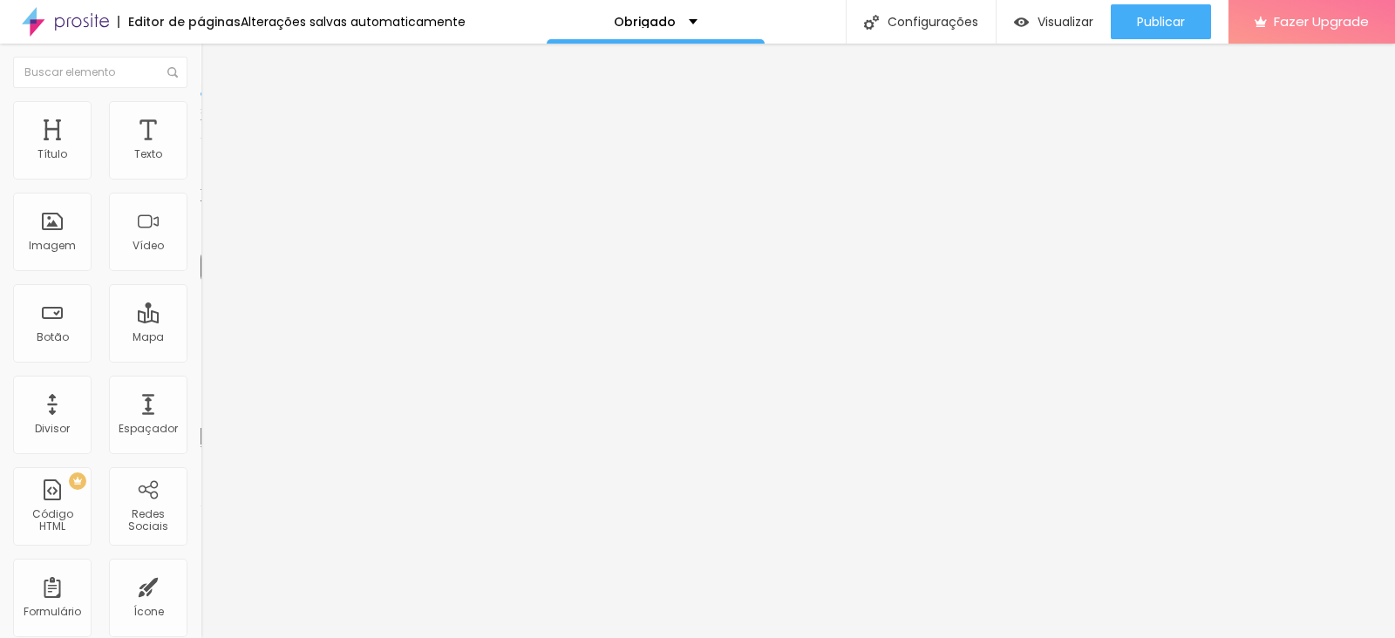
click at [214, 65] on div "Editar Título" at bounding box center [263, 64] width 99 height 14
click at [134, 160] on div "Texto" at bounding box center [148, 154] width 28 height 12
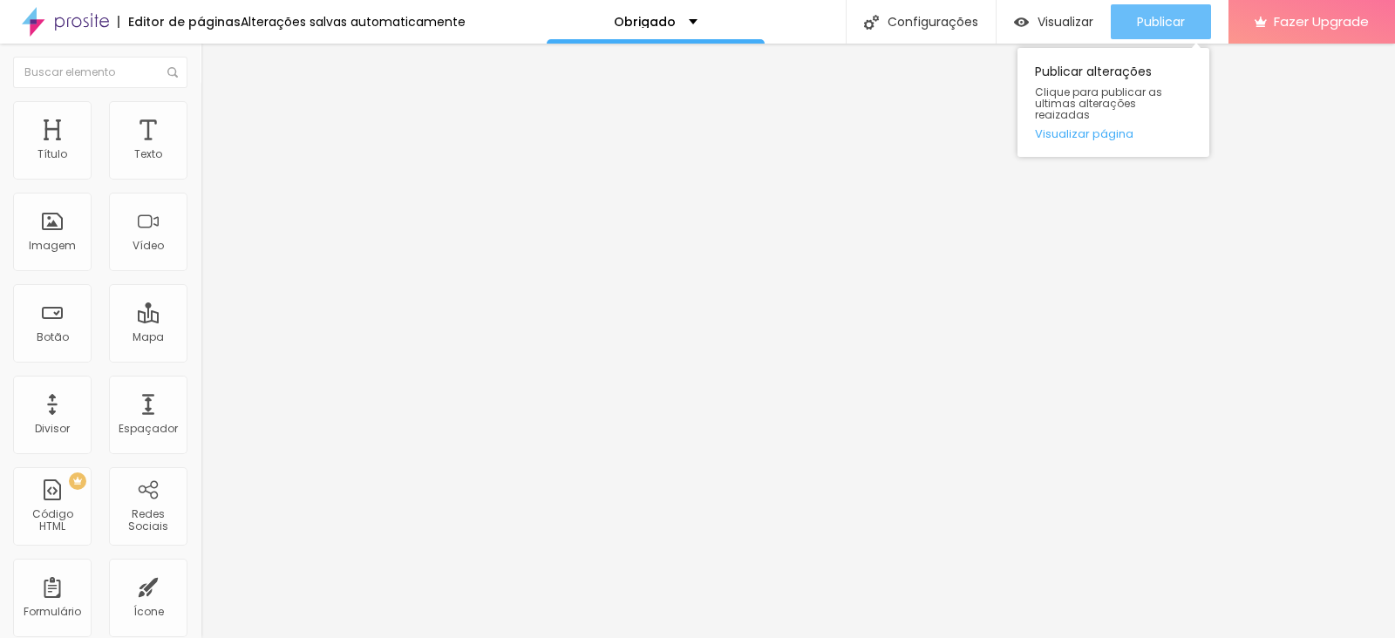
click at [1153, 24] on span "Publicar" at bounding box center [1161, 22] width 48 height 14
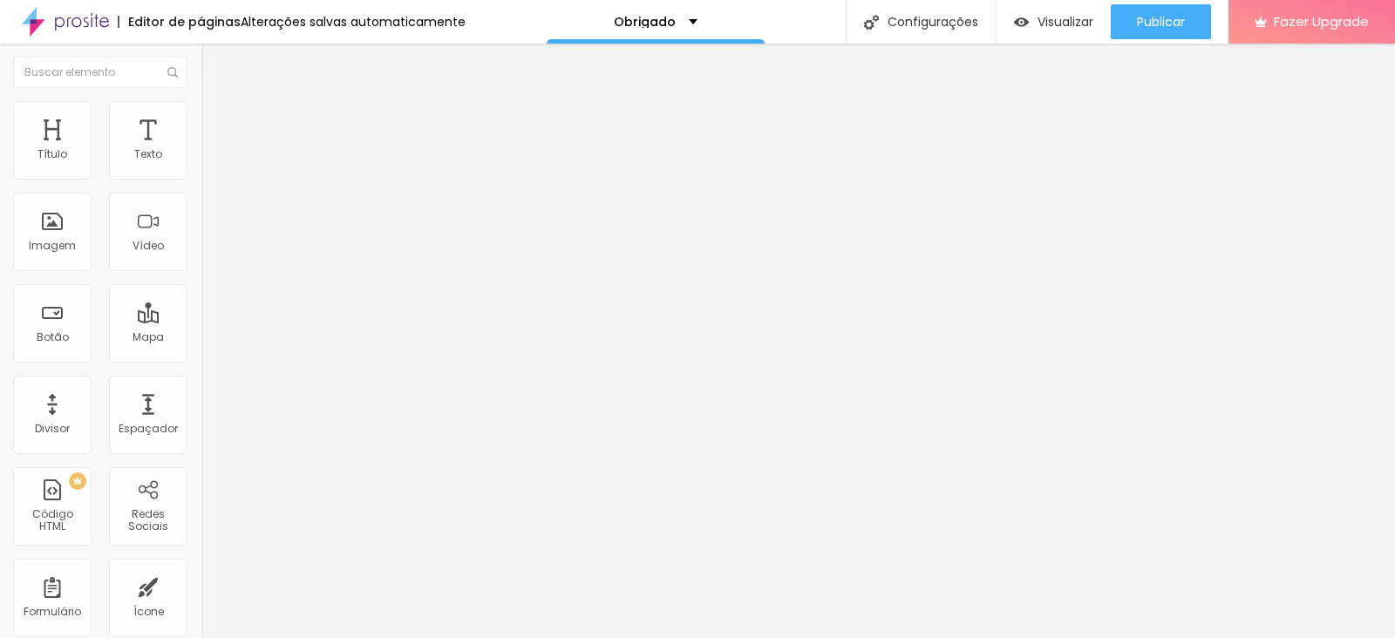
click at [167, 20] on div "Editor de páginas" at bounding box center [179, 22] width 123 height 12
click at [201, 110] on img at bounding box center [209, 109] width 16 height 16
type input "95"
type input "90"
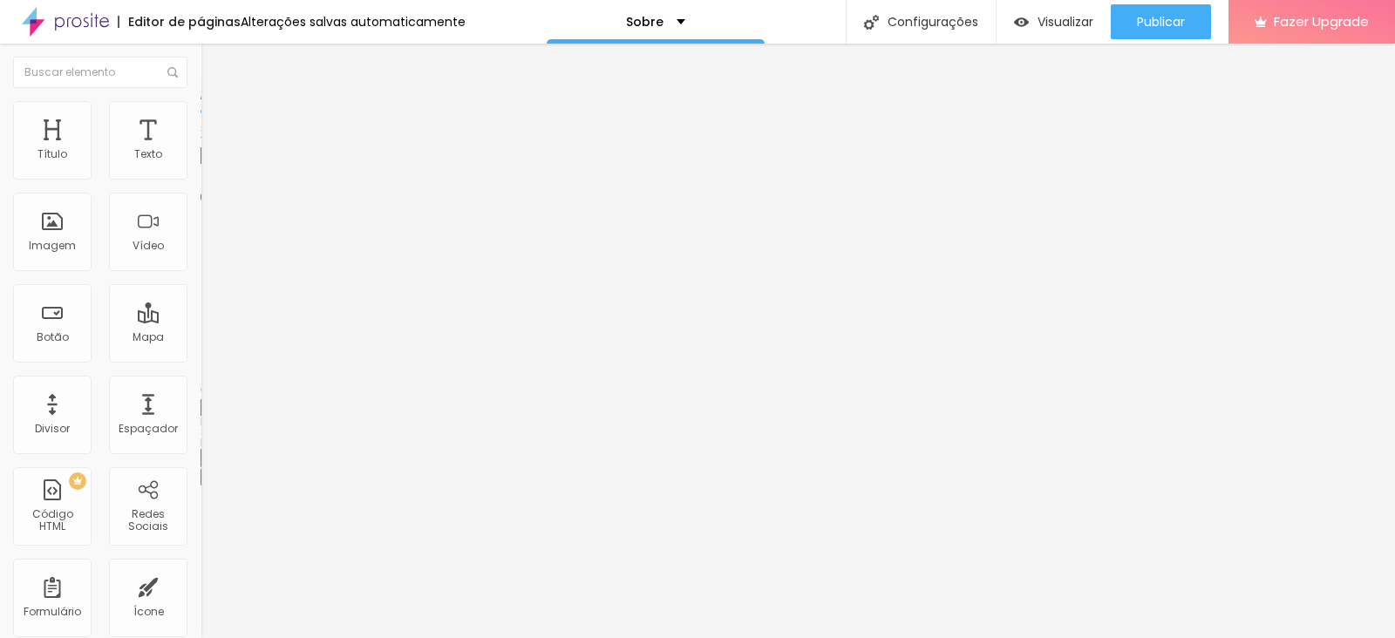
type input "90"
type input "85"
type input "80"
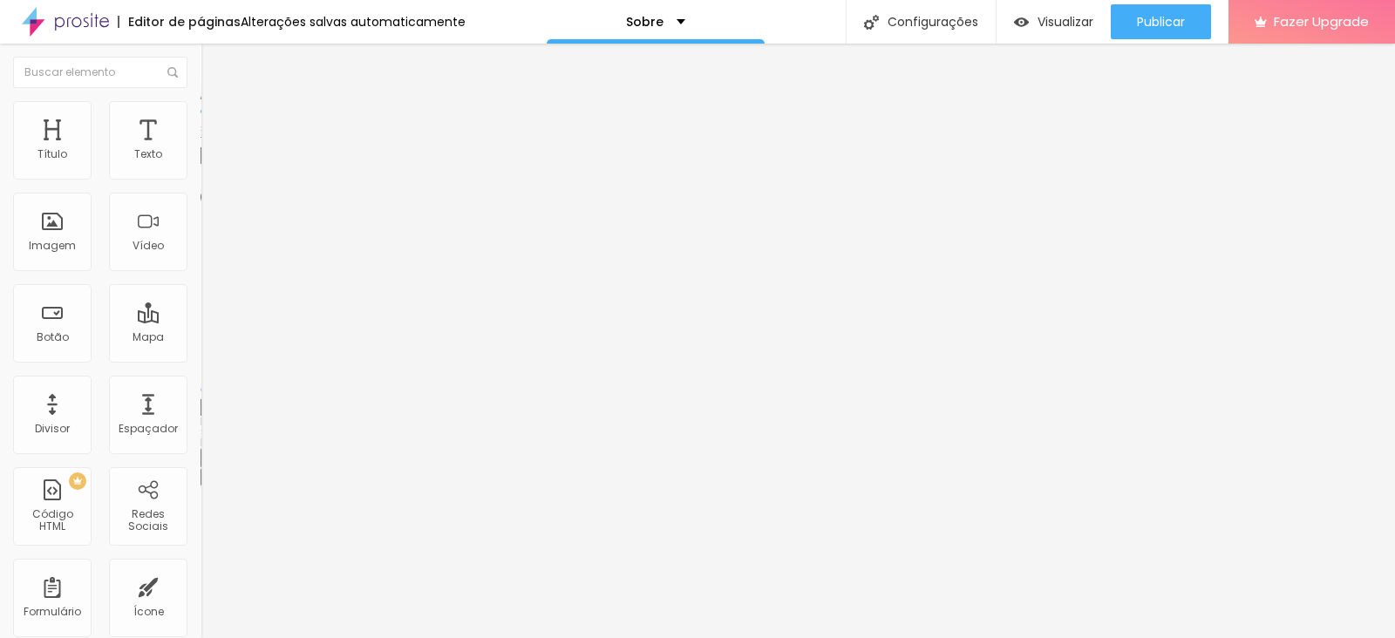
type input "75"
type input "70"
type input "65"
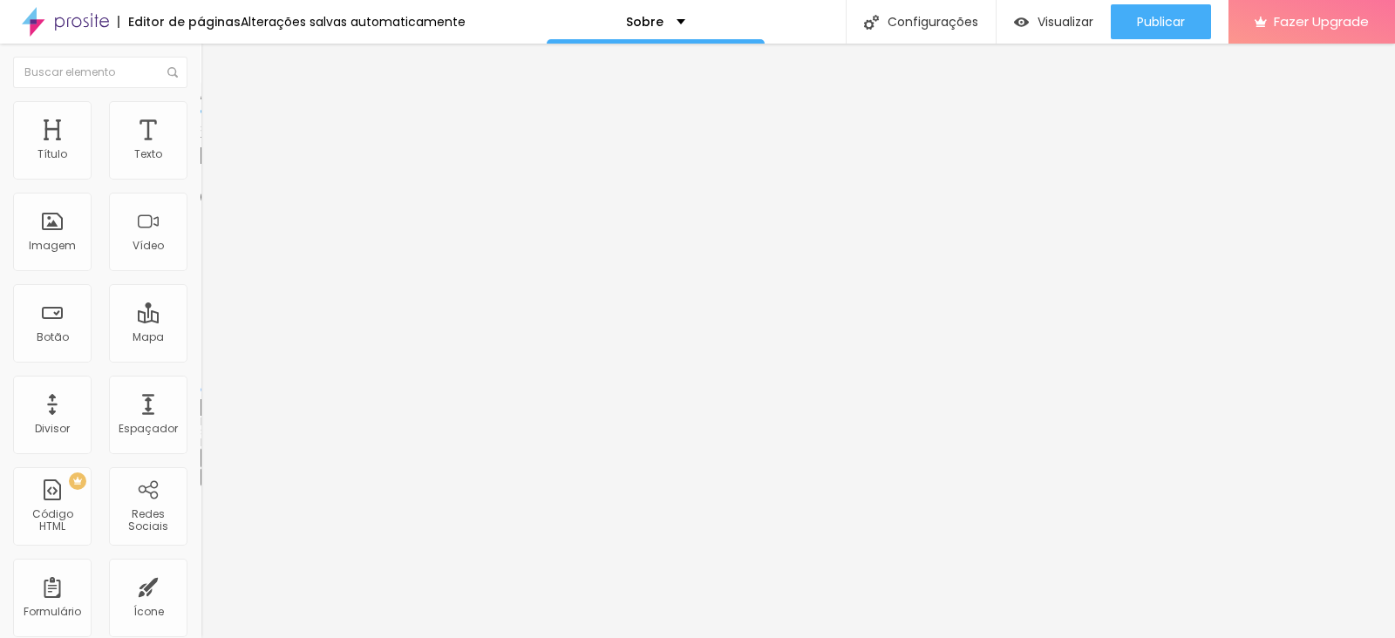
type input "65"
type input "60"
type input "55"
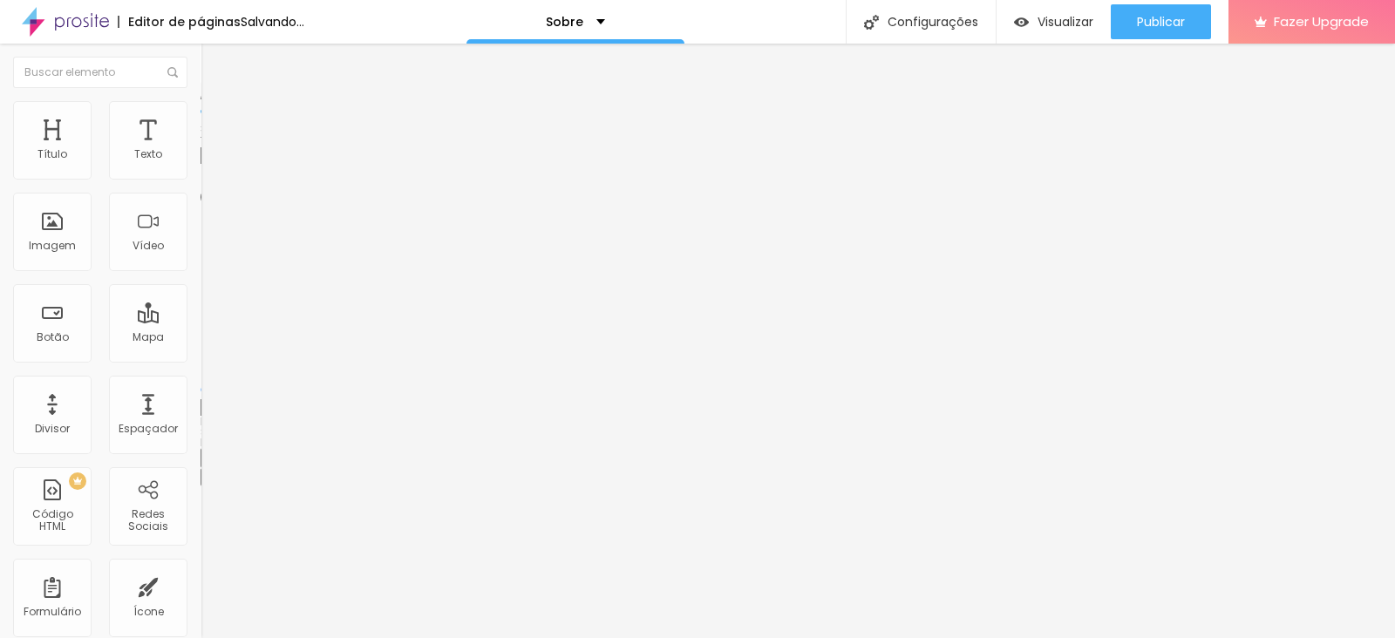
type input "60"
drag, startPoint x: 175, startPoint y: 186, endPoint x: 106, endPoint y: 195, distance: 69.6
type input "60"
click at [201, 179] on input "range" at bounding box center [257, 172] width 112 height 14
click at [201, 159] on span "Encaixotado" at bounding box center [235, 151] width 68 height 15
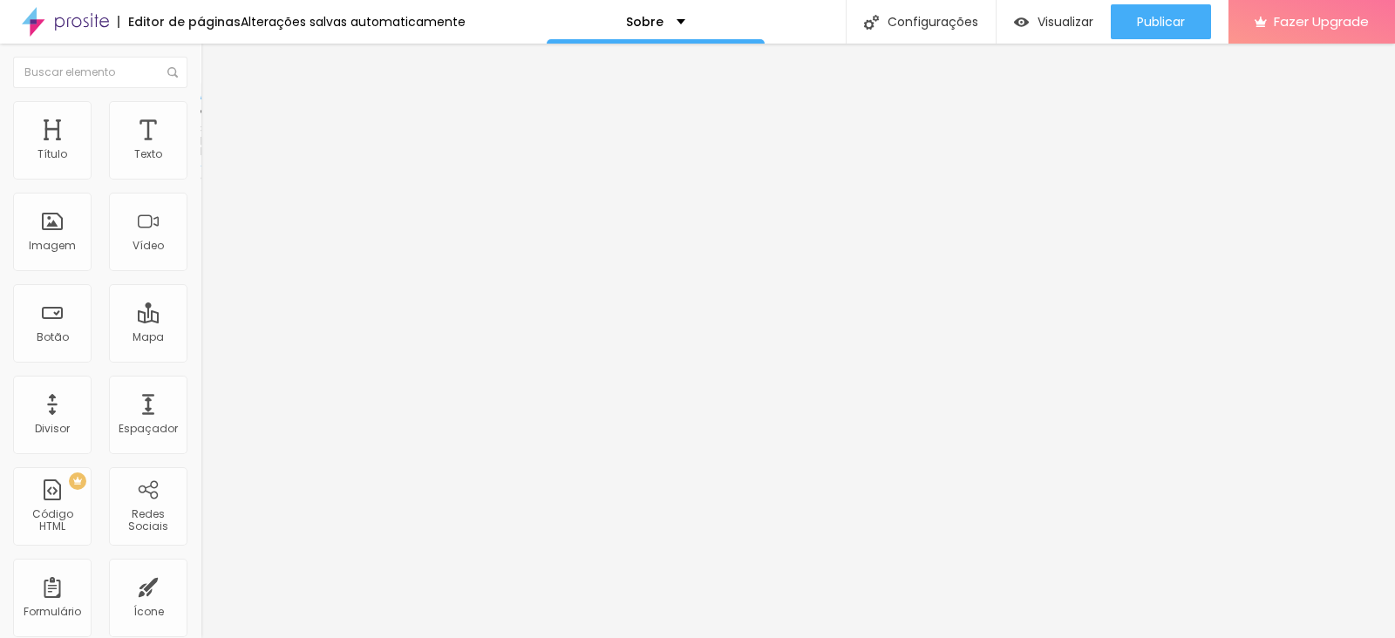
click at [201, 186] on span "Completo" at bounding box center [227, 178] width 53 height 15
click at [201, 169] on span "Encaixotado" at bounding box center [235, 161] width 68 height 15
click at [216, 124] on span "Avançado" at bounding box center [245, 130] width 58 height 15
type input "5"
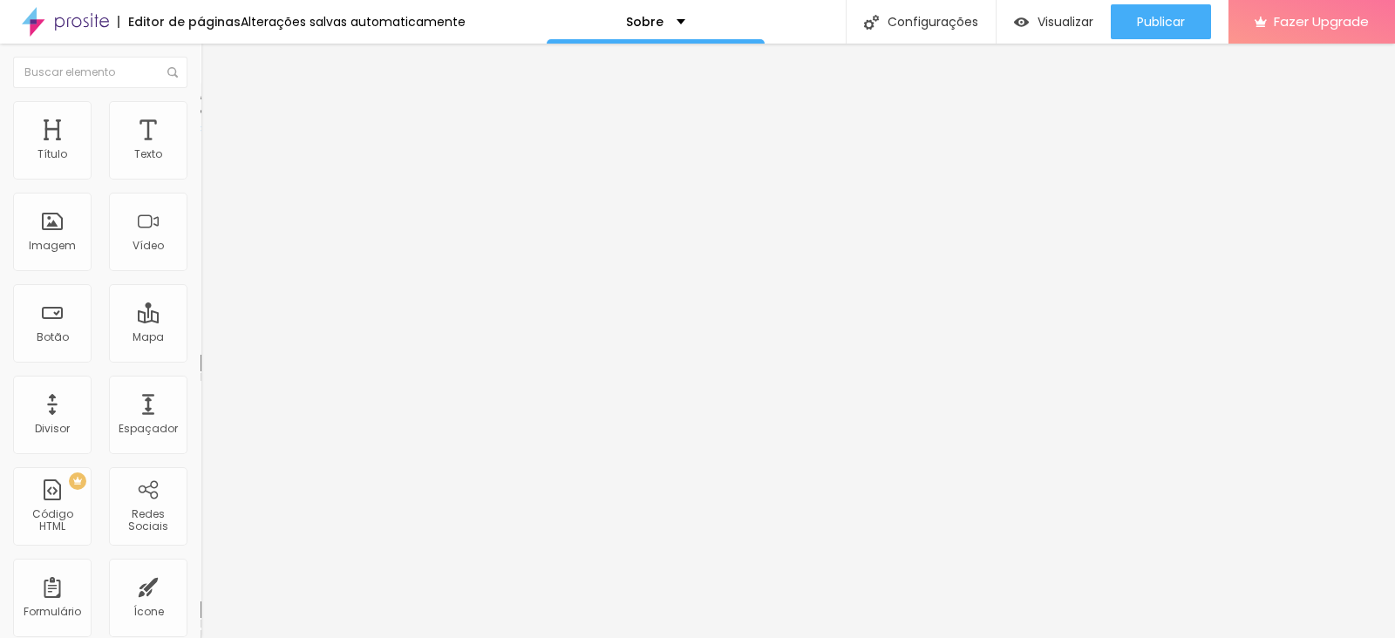
type input "10"
type input "15"
type input "20"
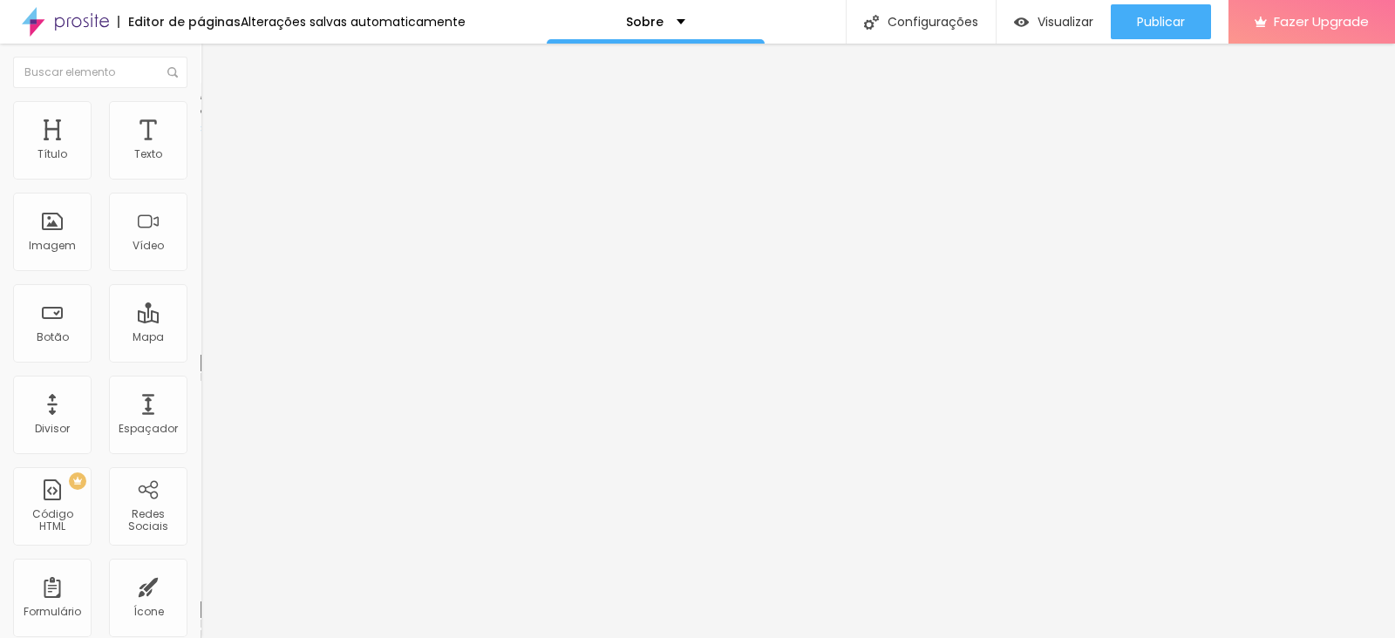
type input "20"
type input "25"
type input "20"
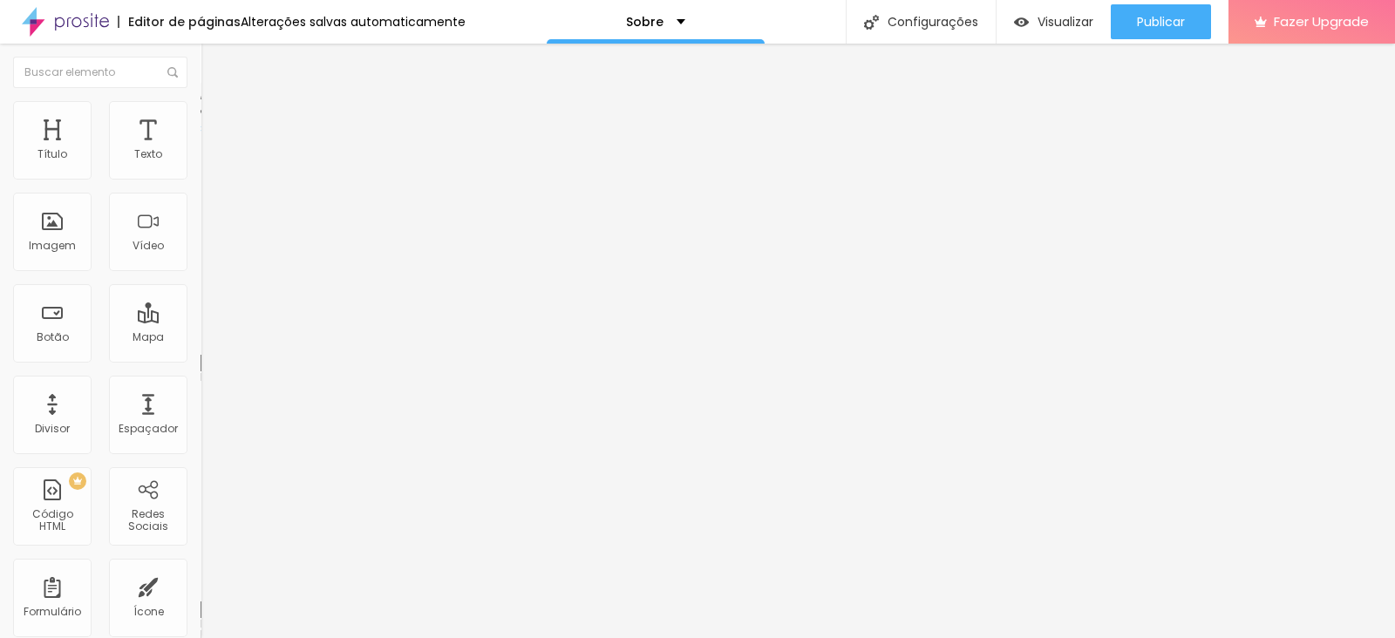
type input "15"
type input "10"
type input "5"
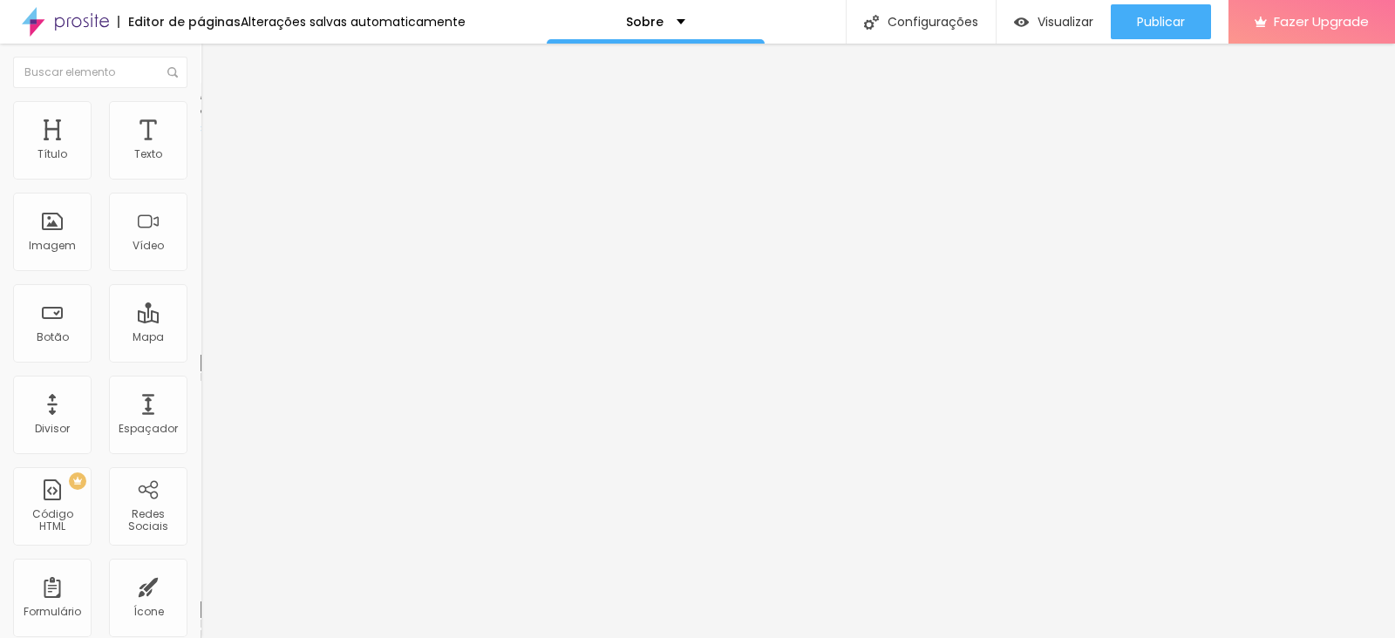
type input "5"
type input "0"
drag, startPoint x: 44, startPoint y: 172, endPoint x: 25, endPoint y: 179, distance: 19.6
click at [201, 338] on input "range" at bounding box center [257, 345] width 112 height 14
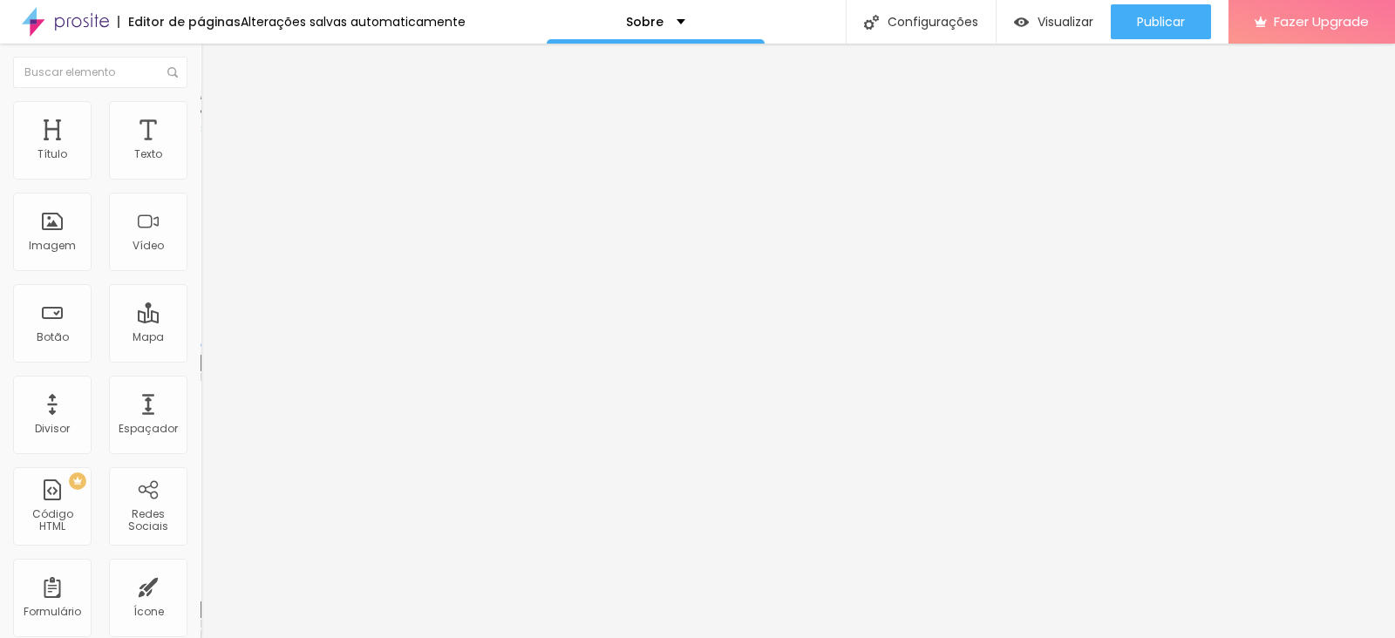
type input "247"
type input "270"
type input "292"
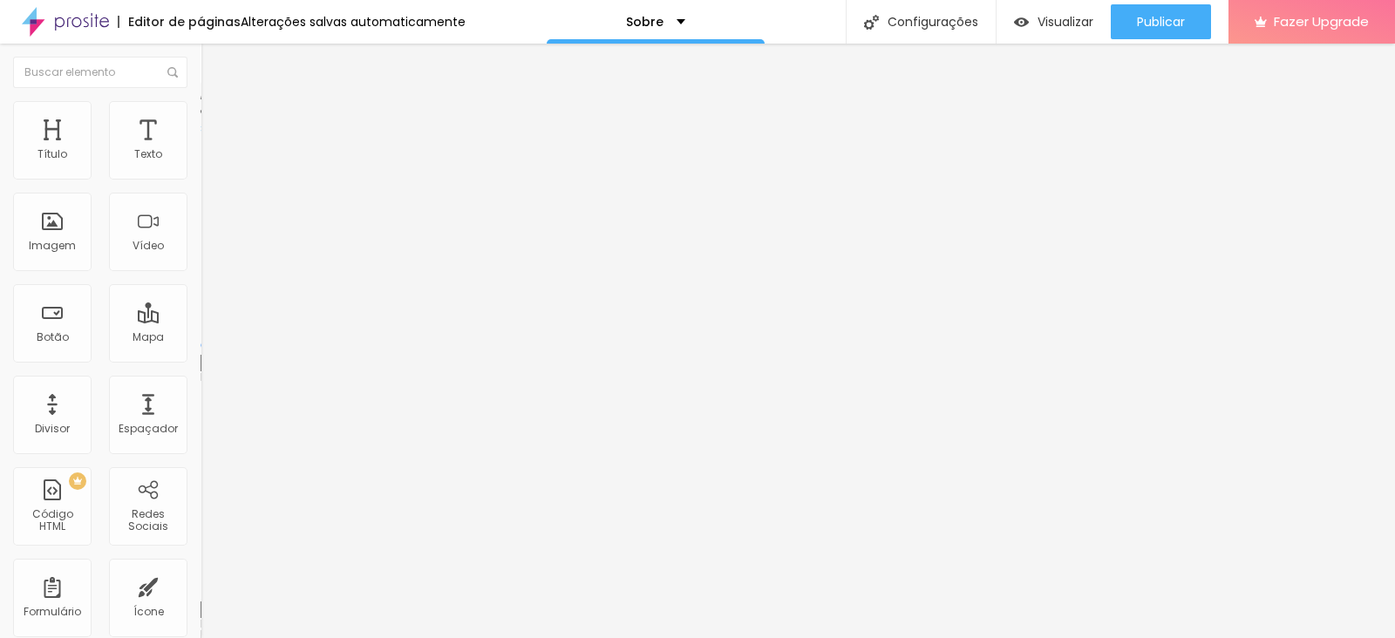
type input "292"
type input "325"
type input "342"
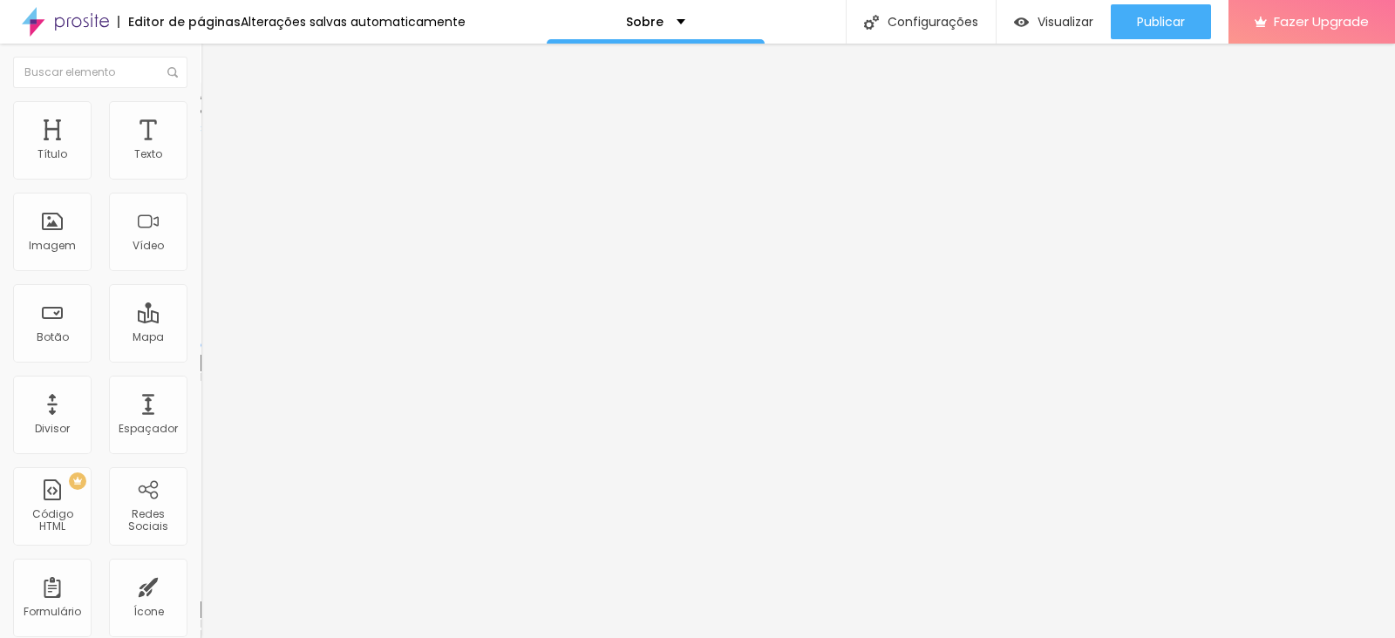
type input "353"
type input "359"
type input "370"
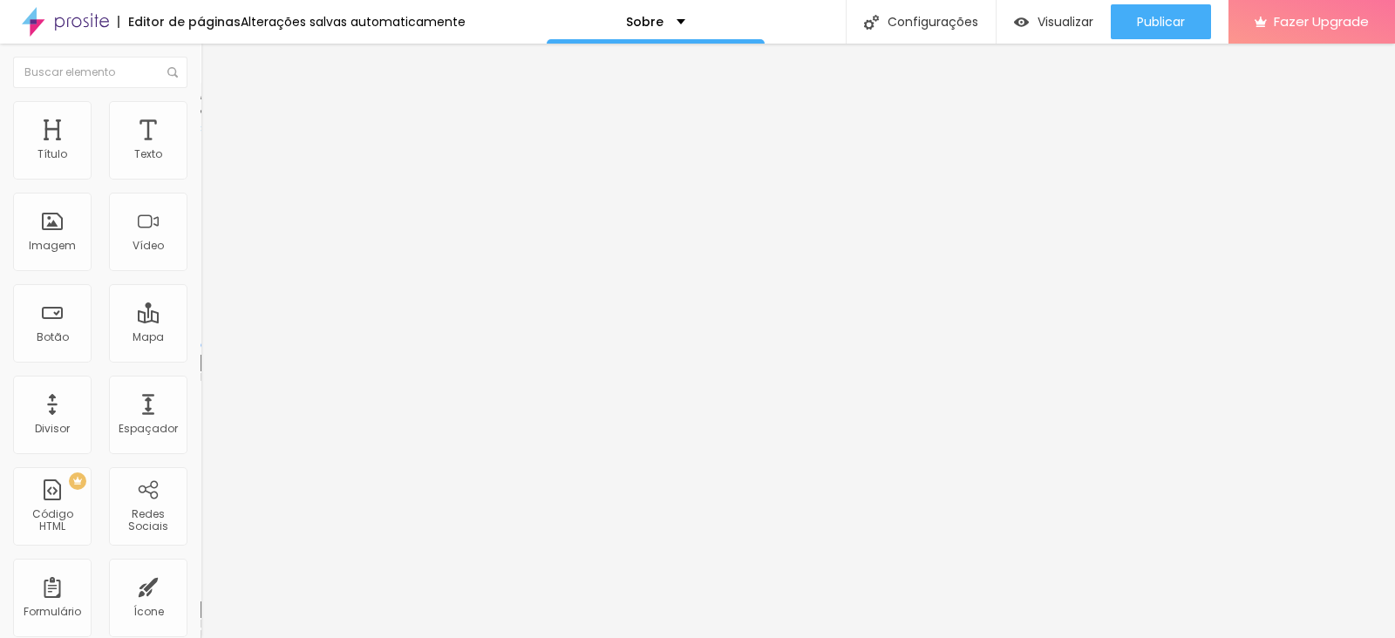
type input "370"
type input "375"
type input "381"
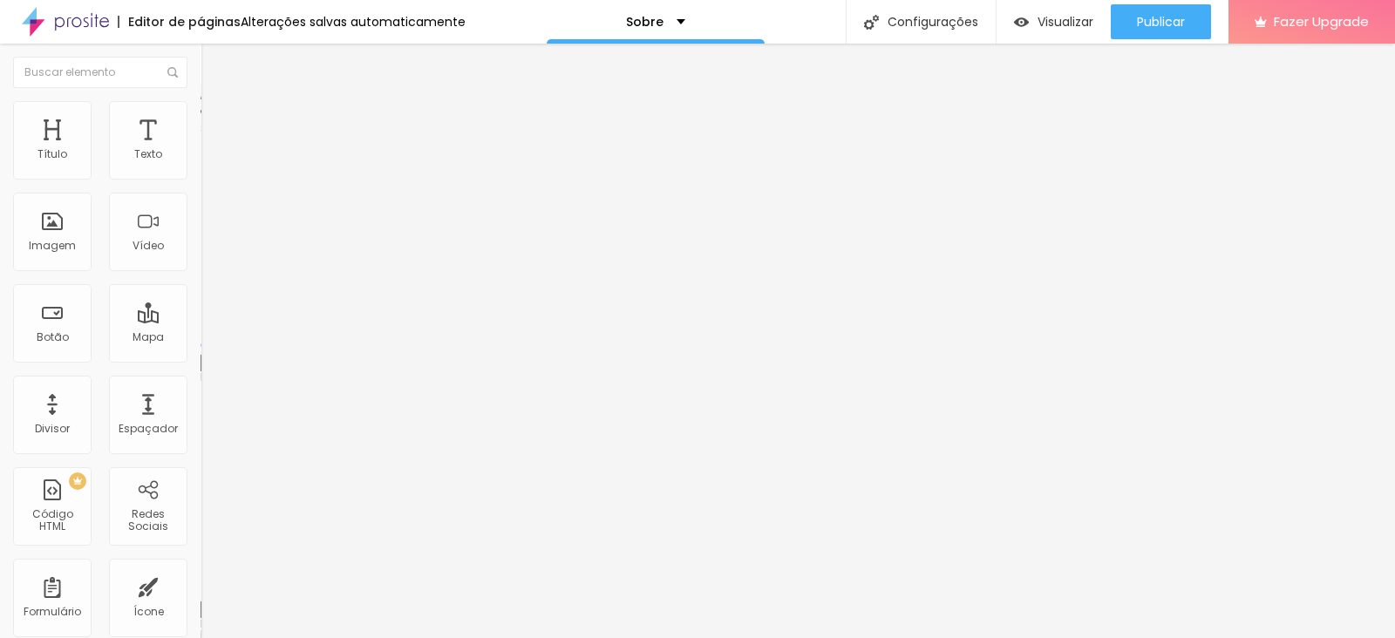
type input "387"
type input "392"
type input "398"
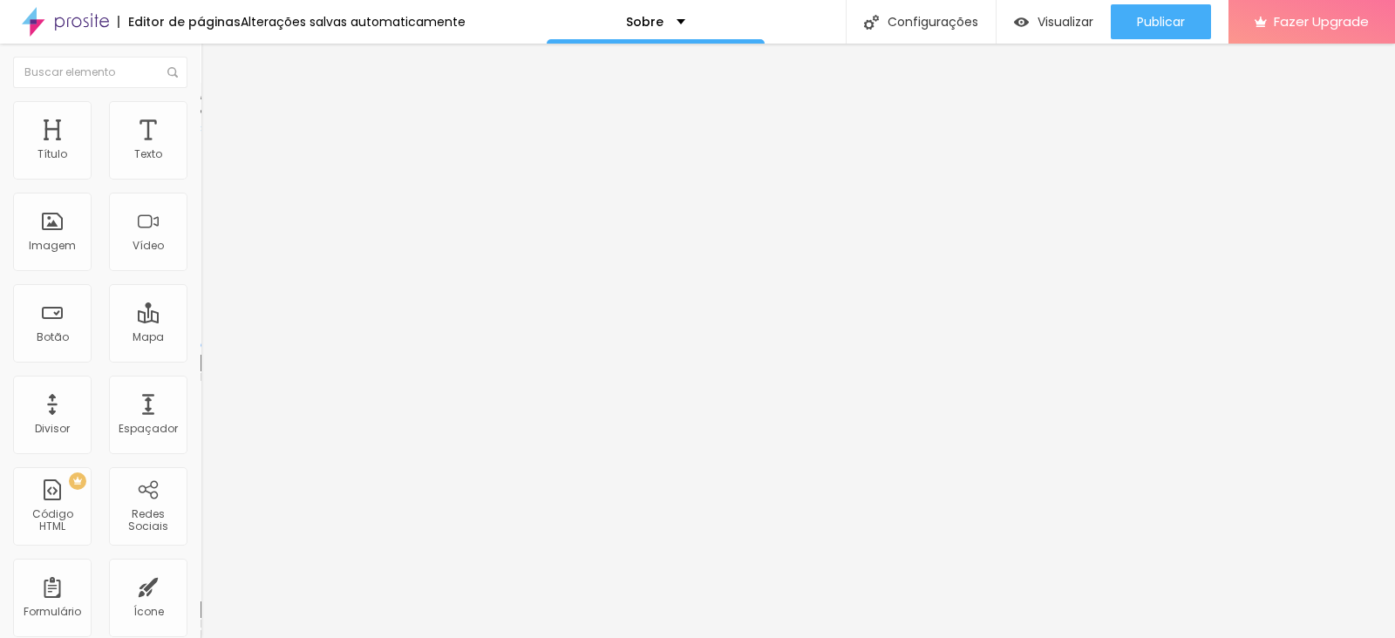
type input "398"
type input "403"
type input "409"
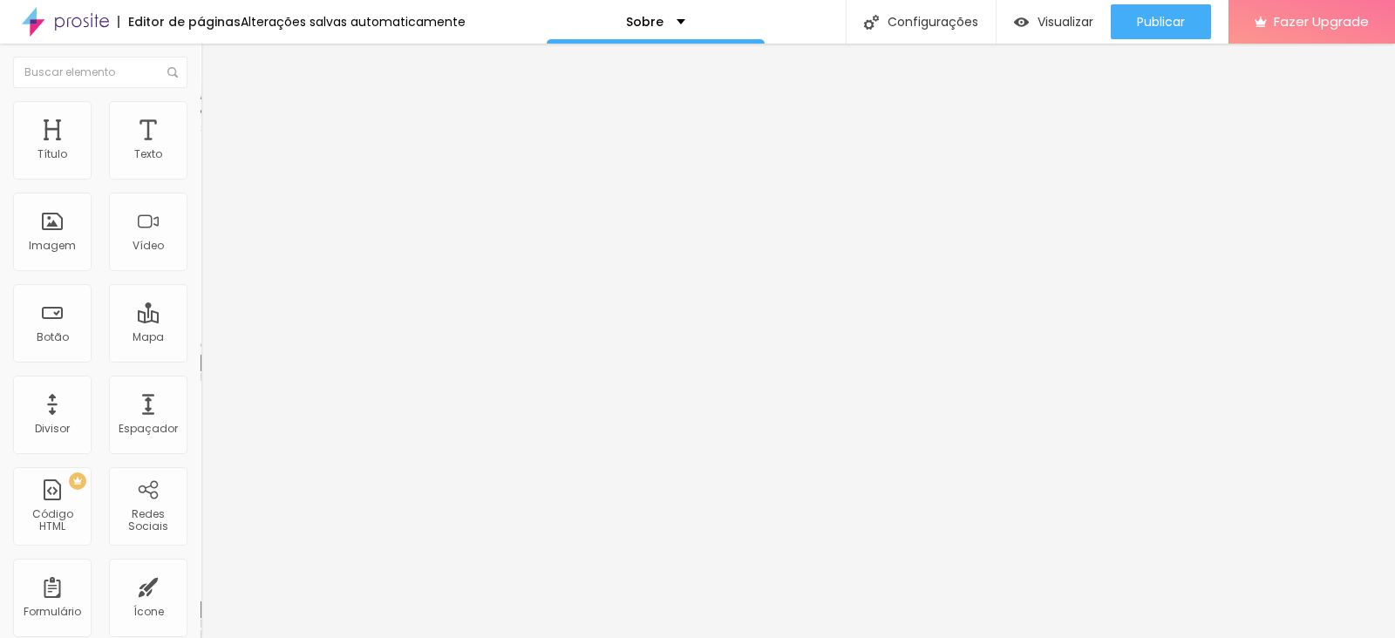
type input "414"
type input "403"
type input "370"
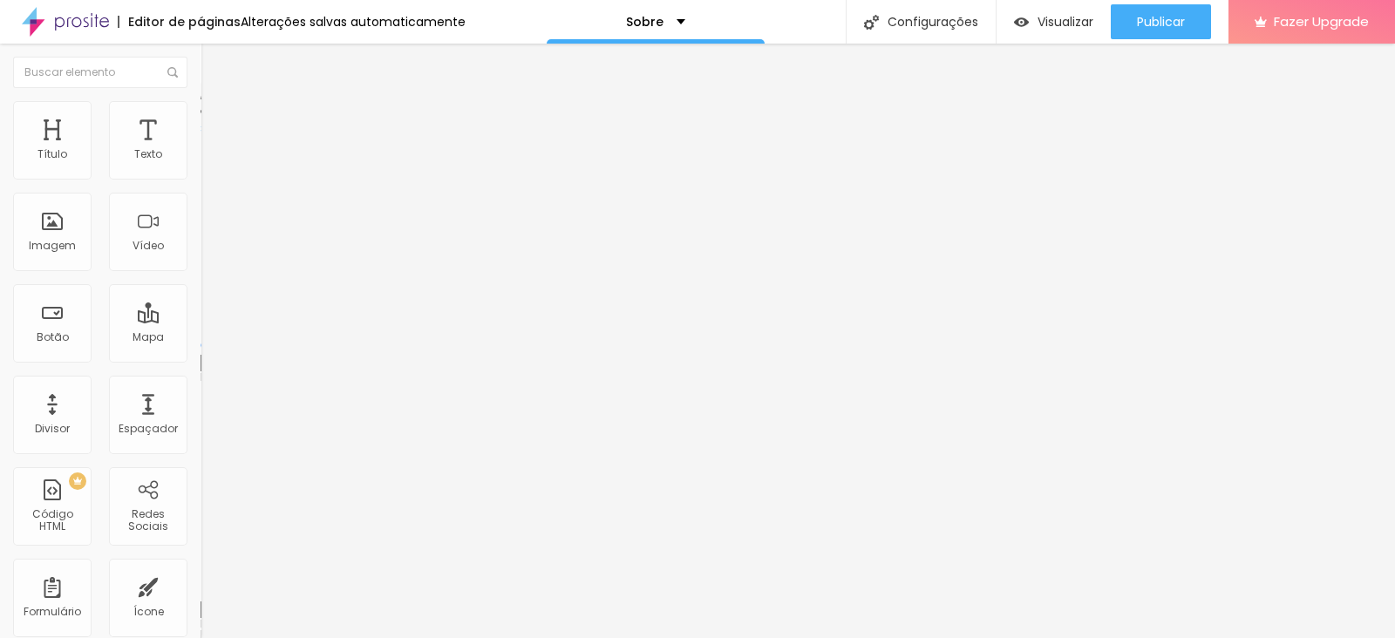
type input "370"
type input "348"
type input "331"
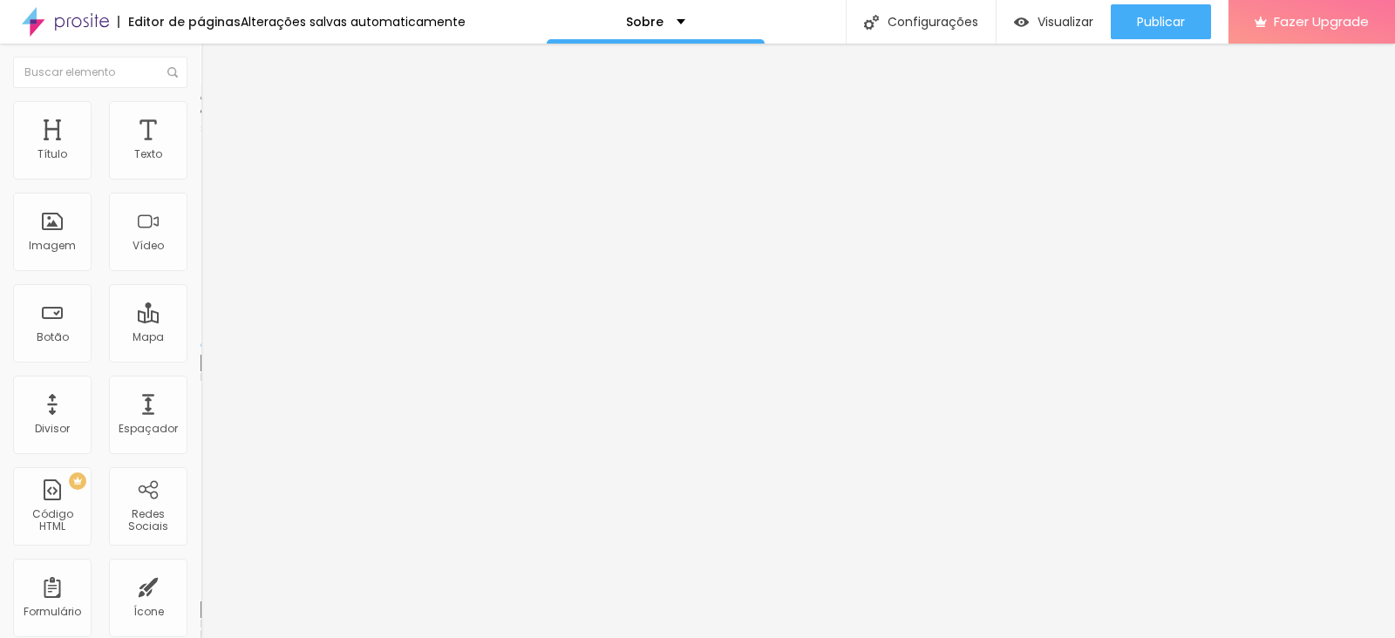
type input "314"
type input "298"
type input "281"
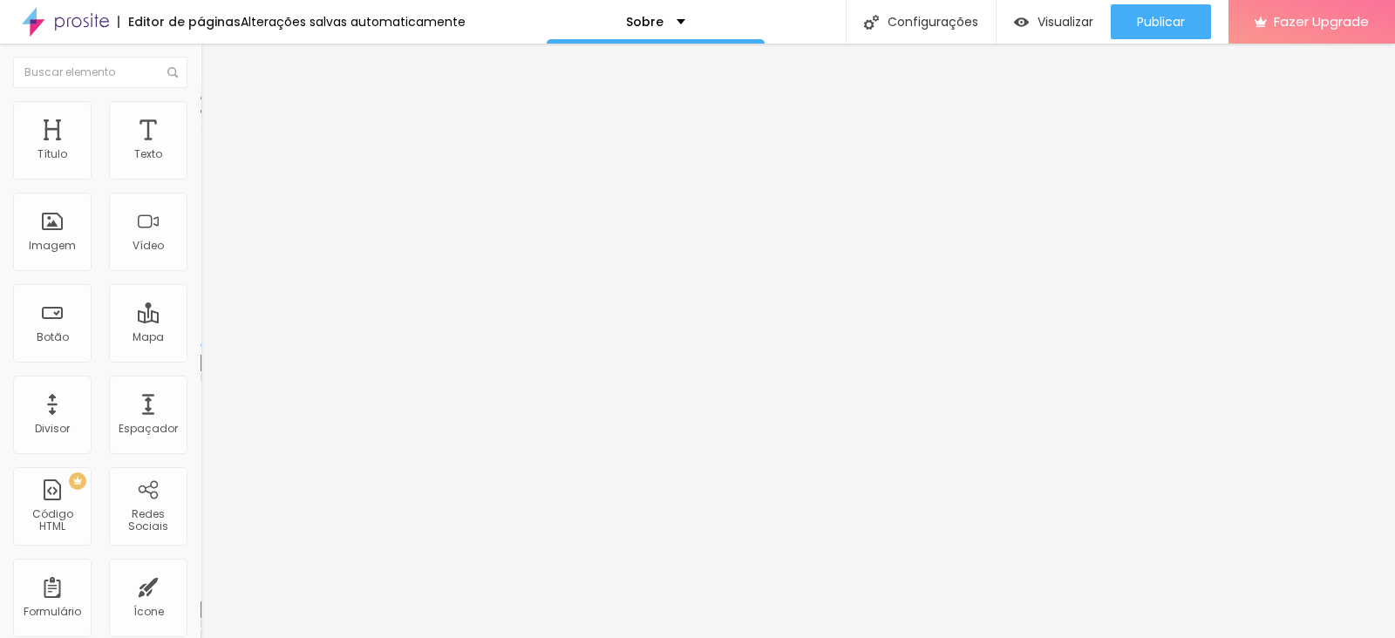
type input "281"
type input "264"
type input "247"
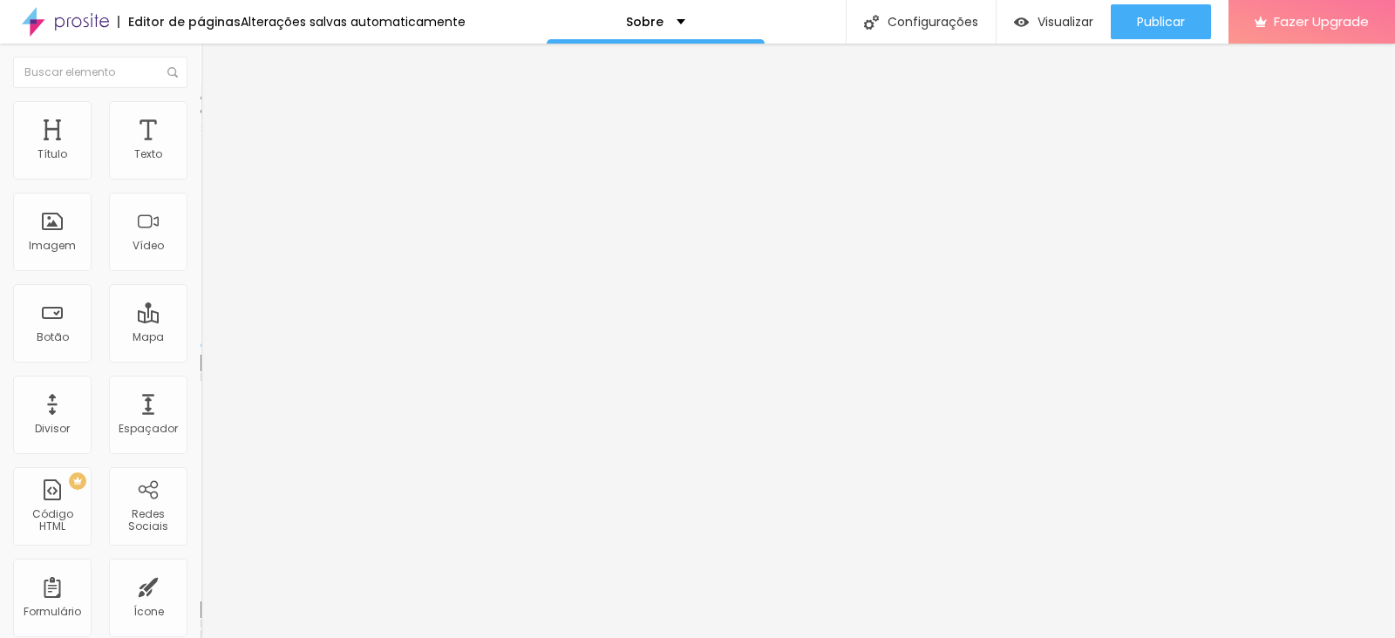
type input "236"
type input "225"
type input "220"
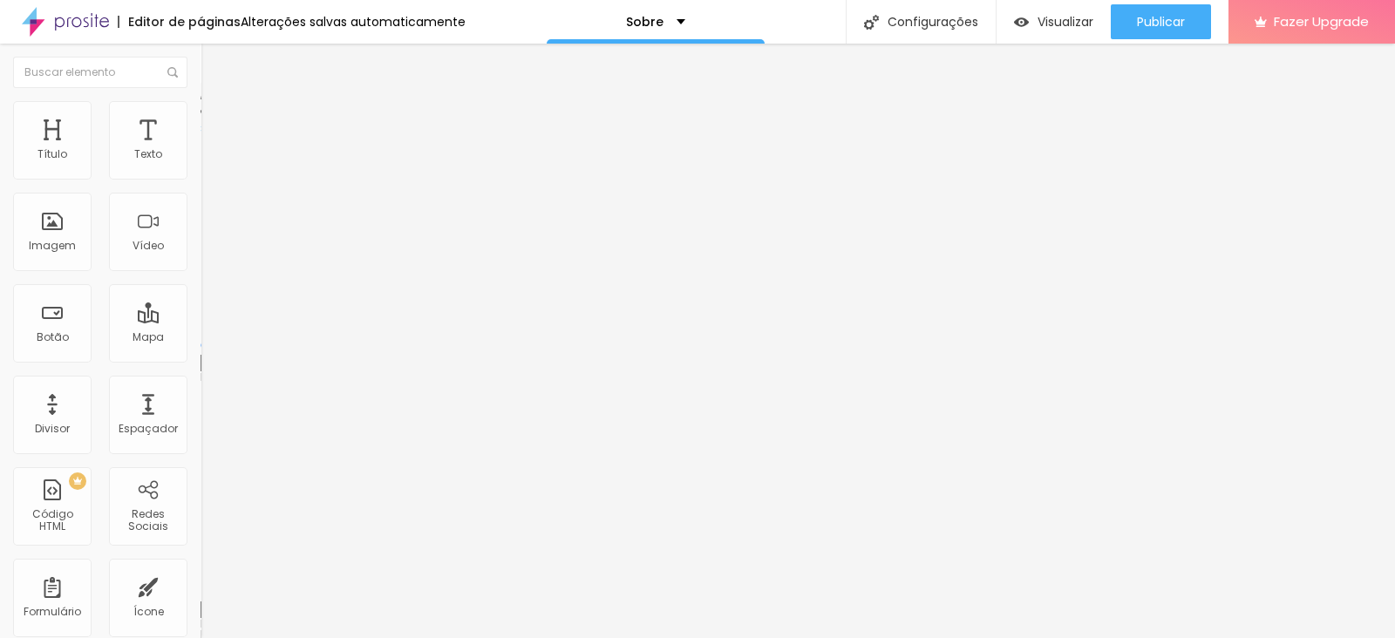
type input "220"
type input "203"
type input "192"
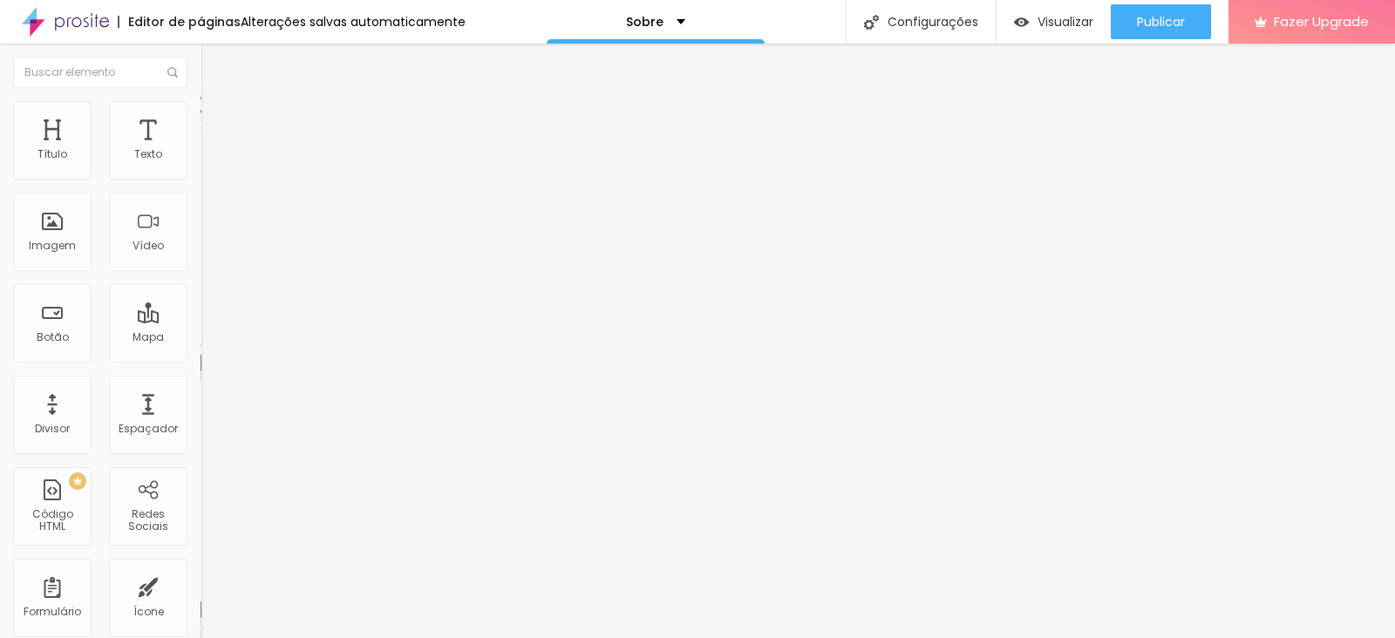
type input "186"
type input "175"
type input "164"
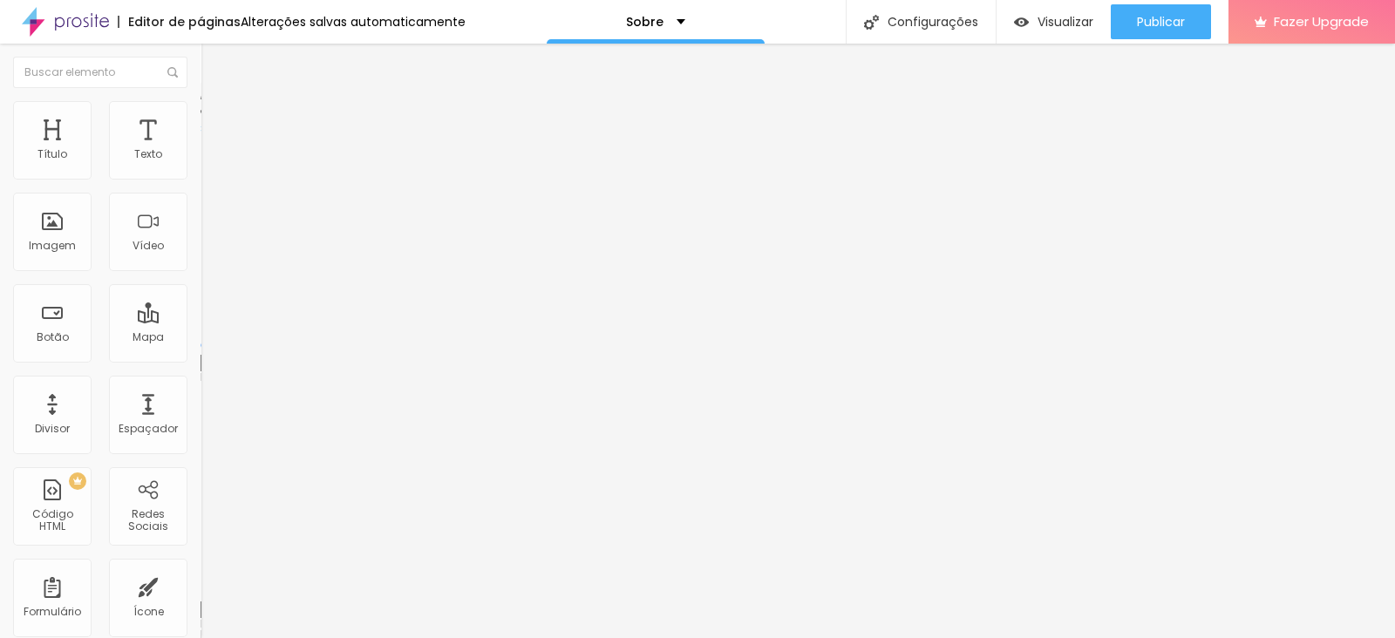
type input "164"
type input "153"
type input "142"
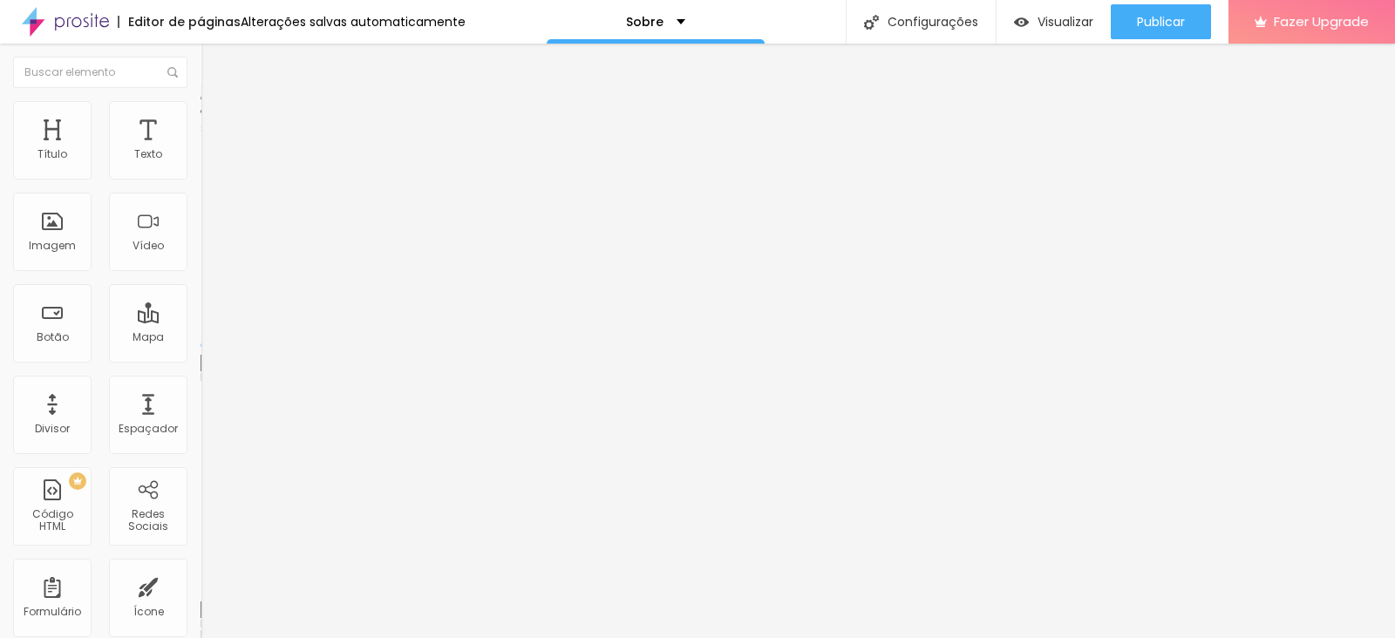
type input "136"
type input "131"
type input "120"
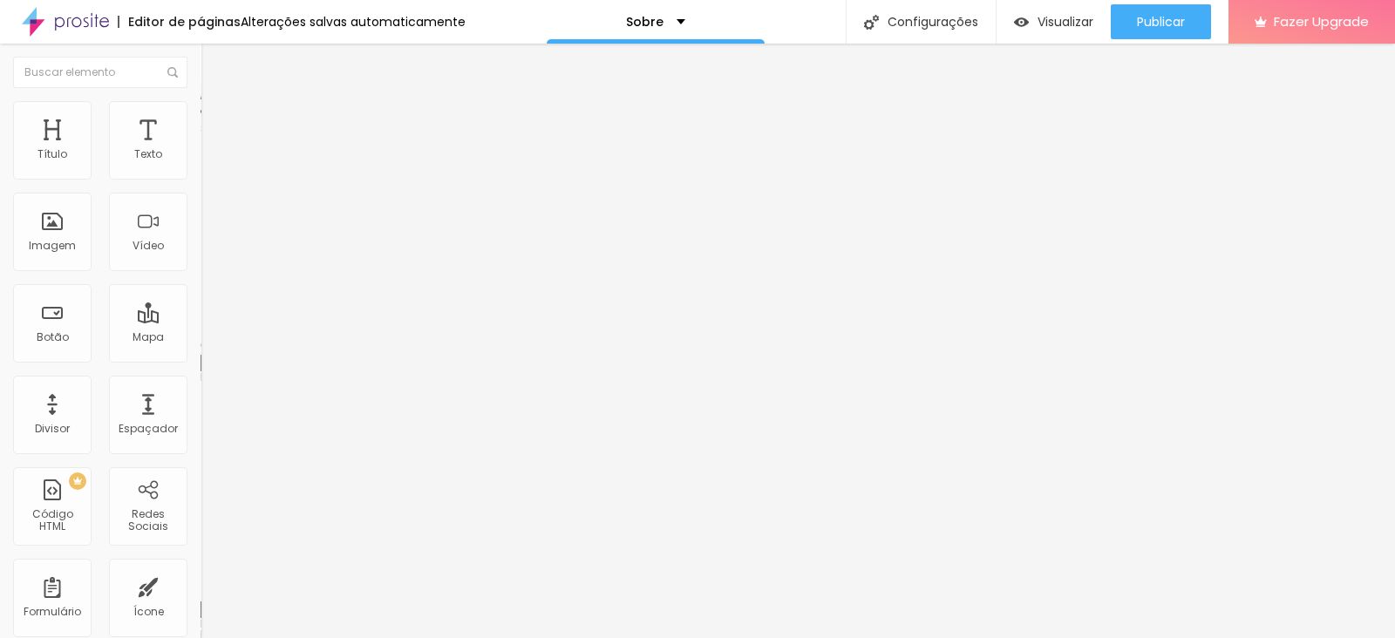
type input "120"
type input "114"
type input "103"
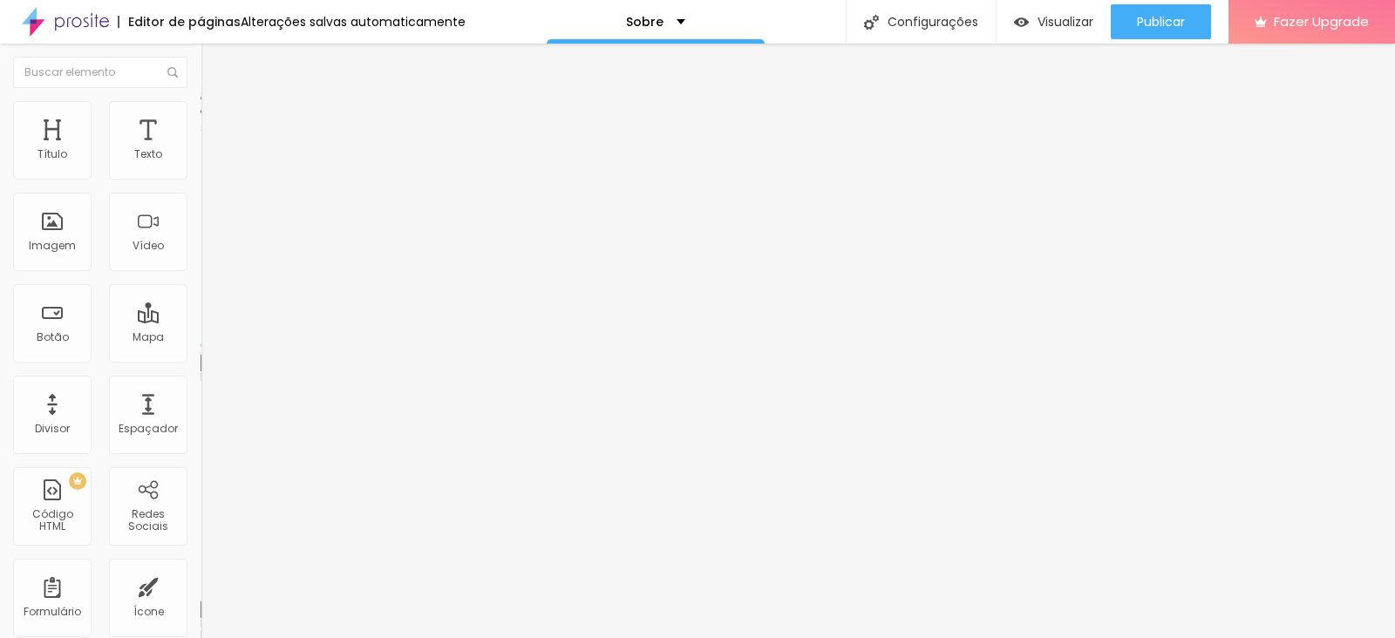
type input "97"
type input "92"
type input "86"
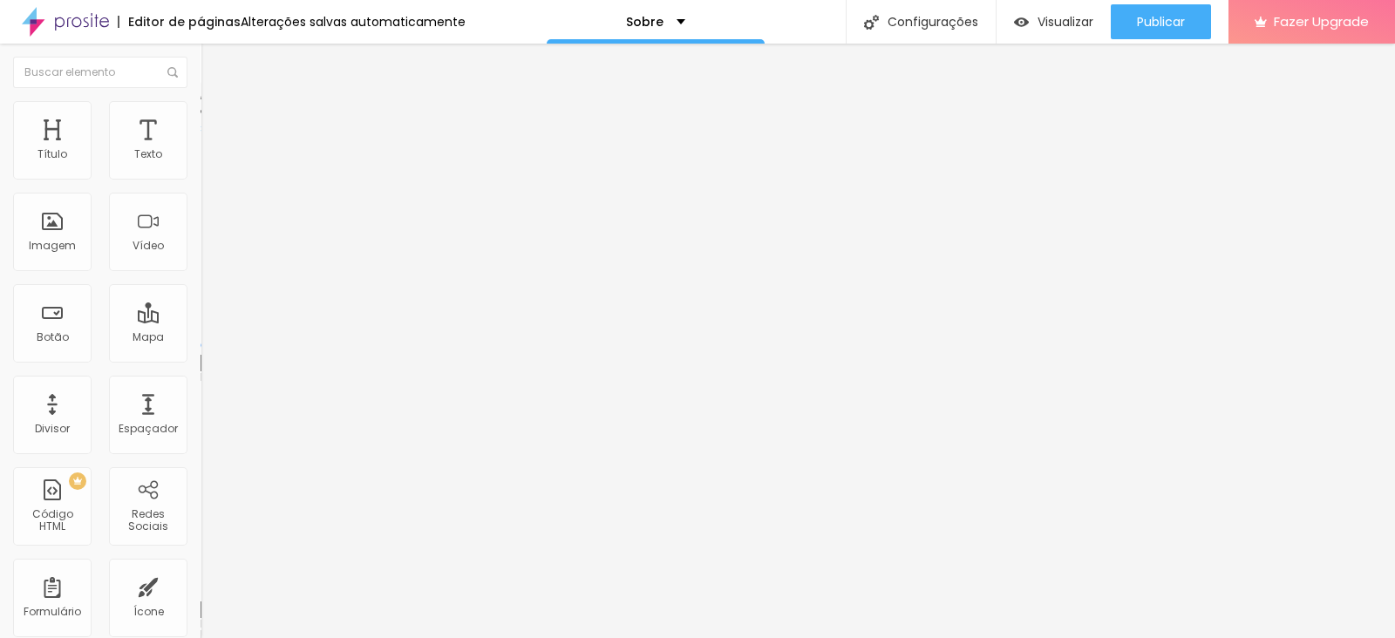
type input "86"
type input "81"
type input "70"
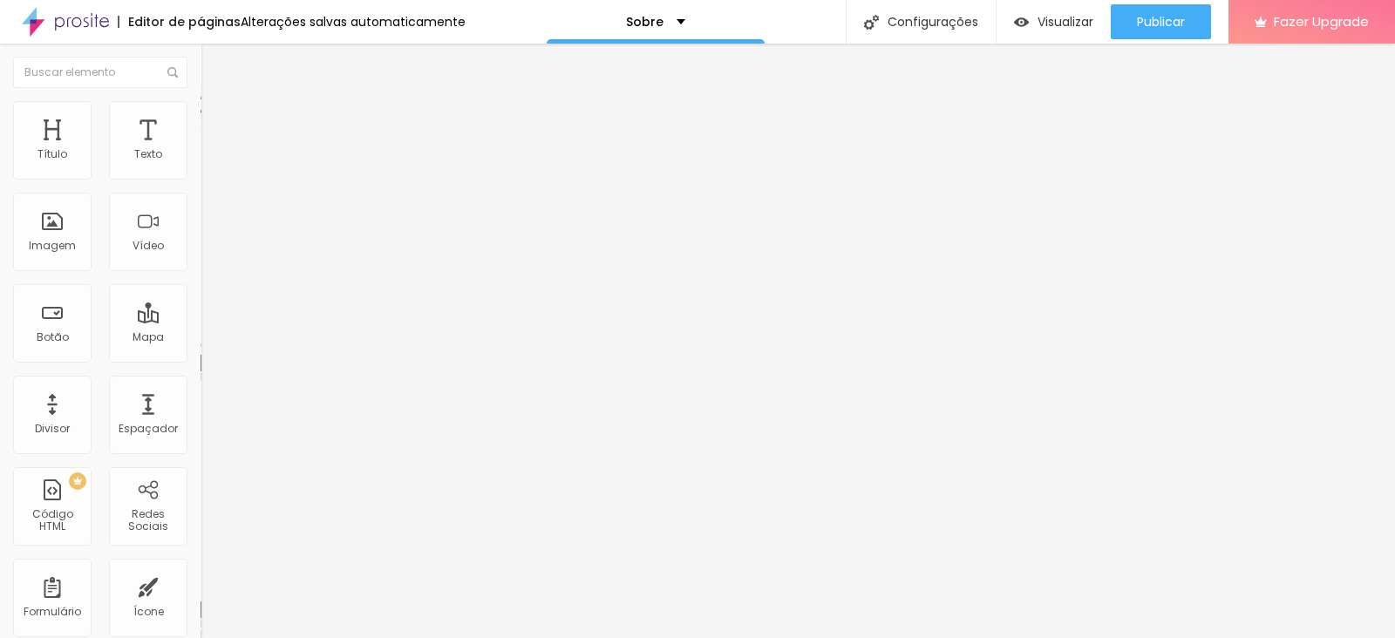
type input "64"
type input "58"
type input "53"
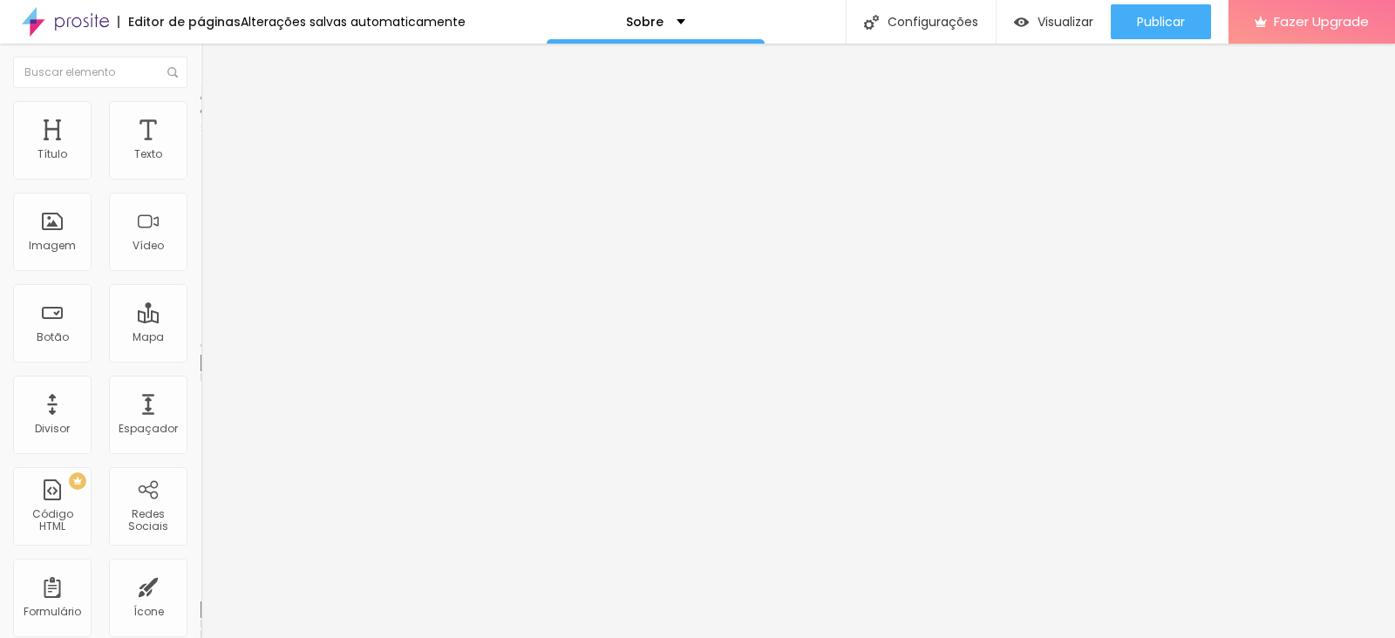
type input "53"
type input "47"
type input "42"
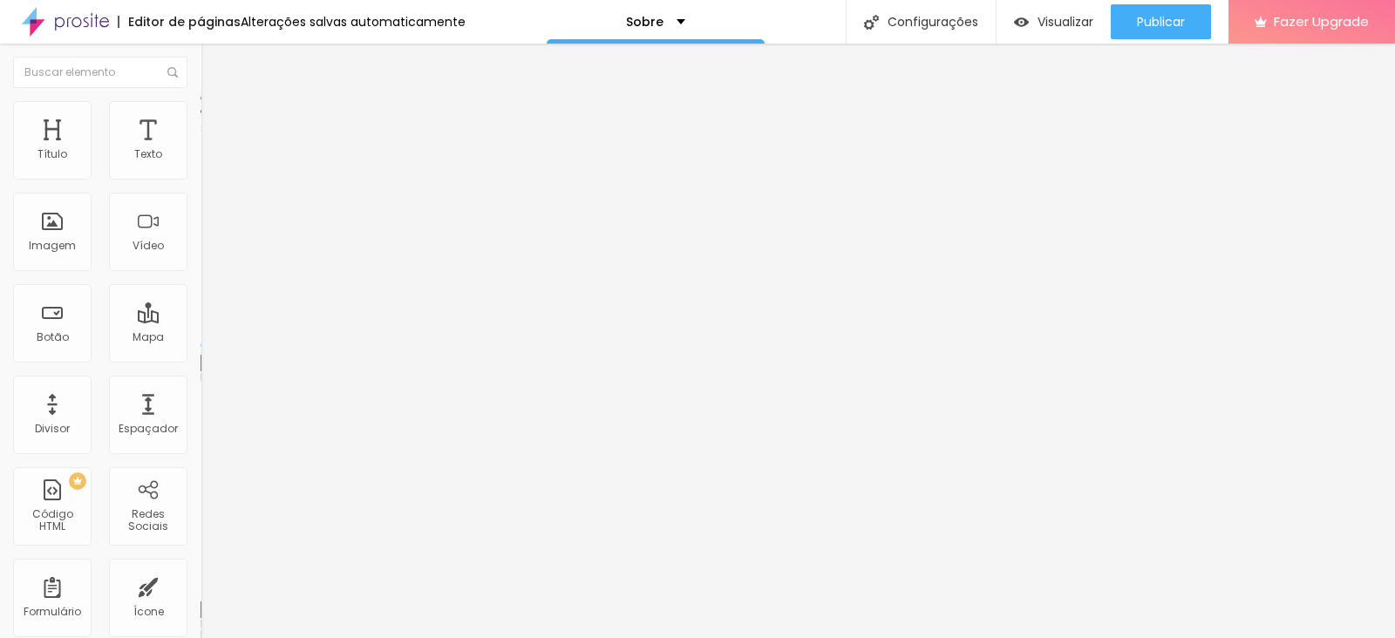
type input "36"
type input "31"
type input "25"
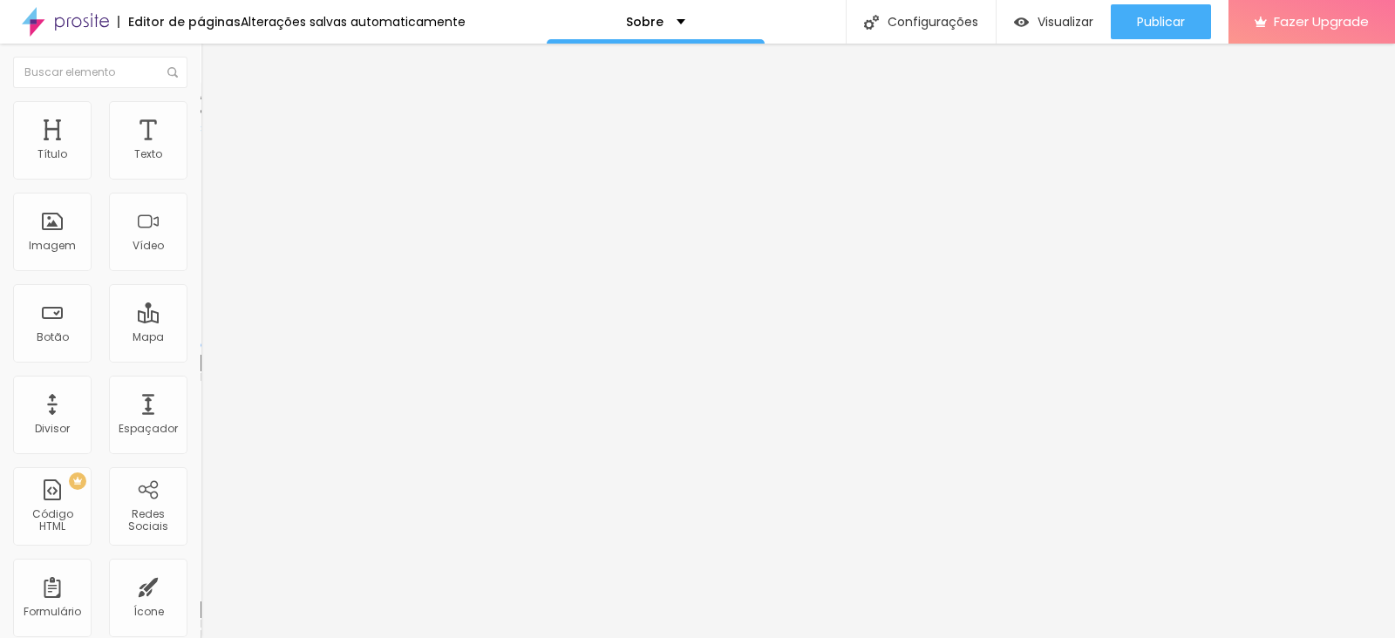
type input "25"
type input "19"
type input "14"
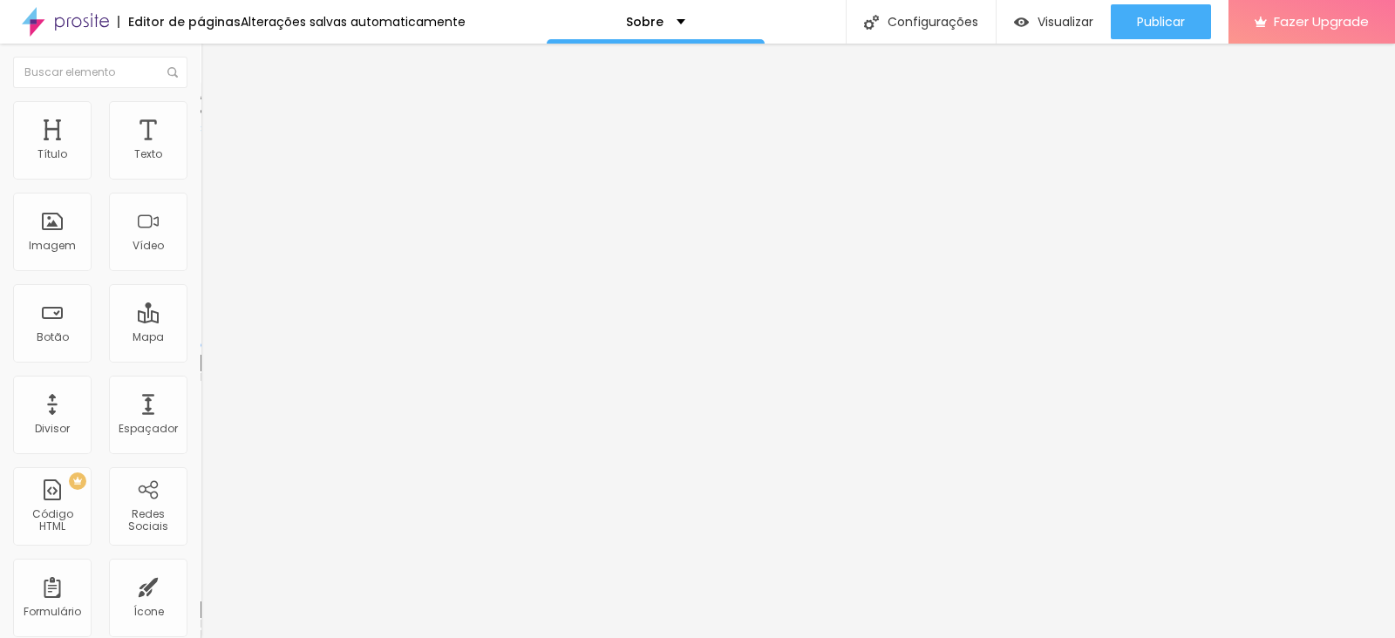
type input "8"
type input "3"
type input "0"
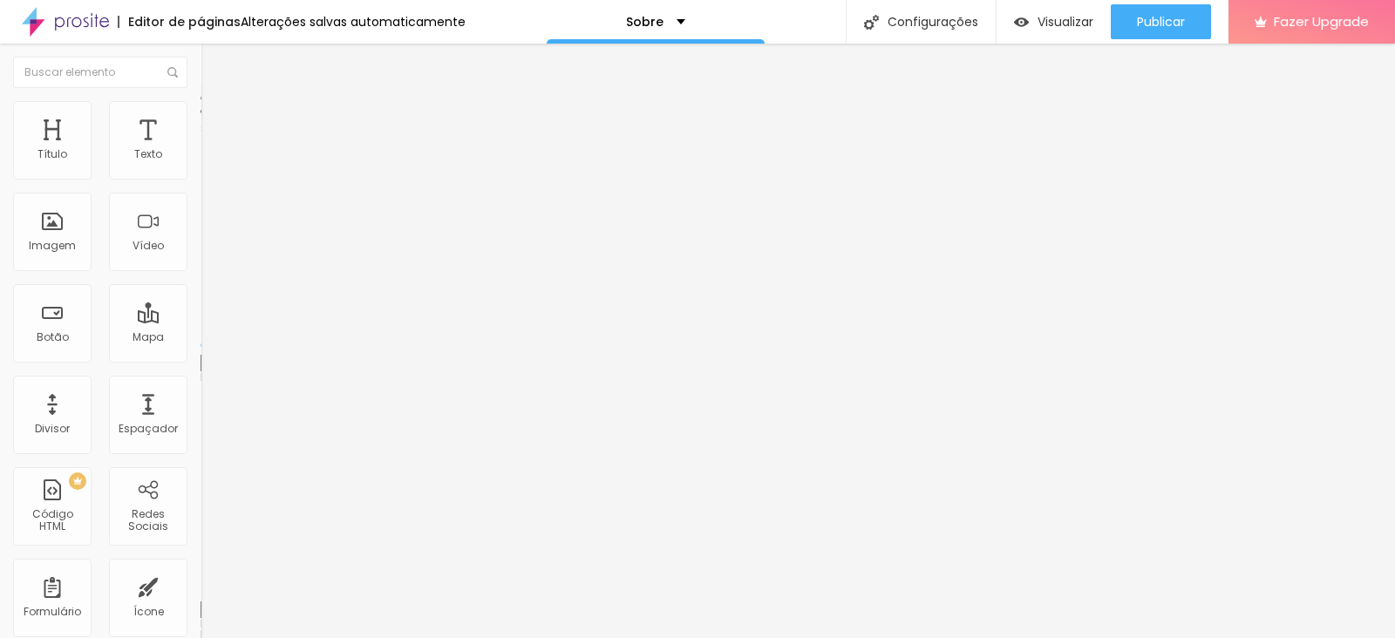
type input "0"
type input "3"
type input "8"
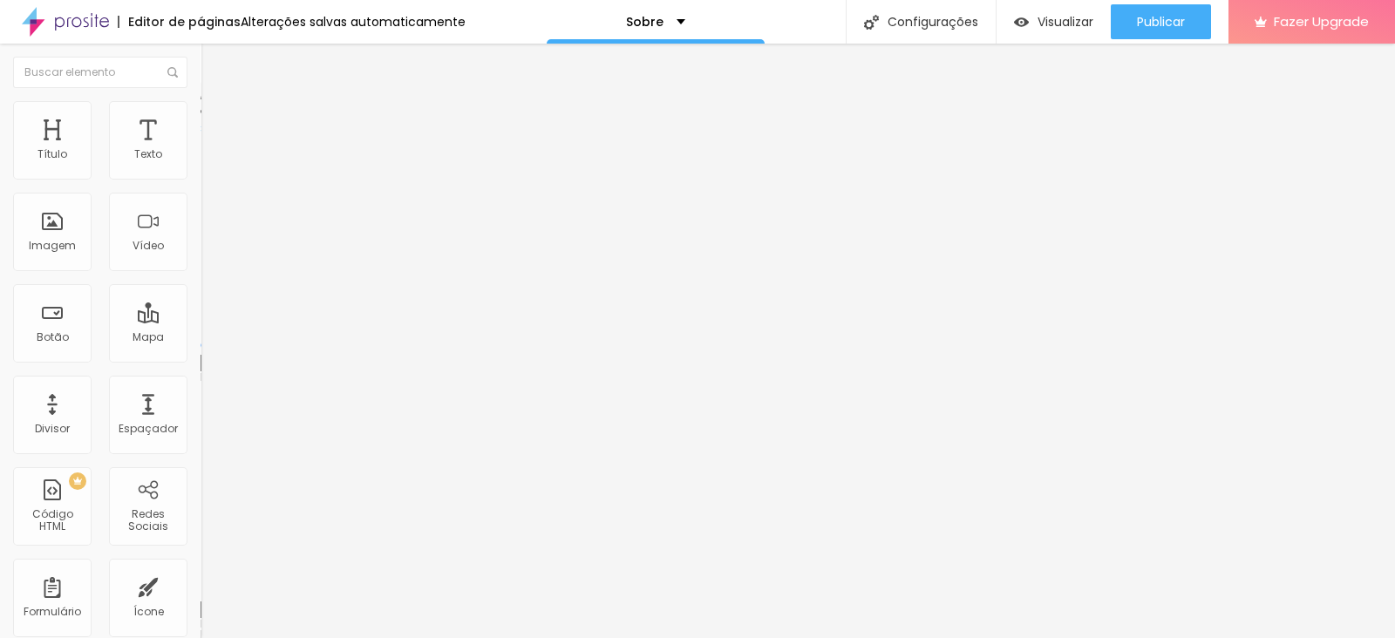
type input "14"
type input "19"
type input "25"
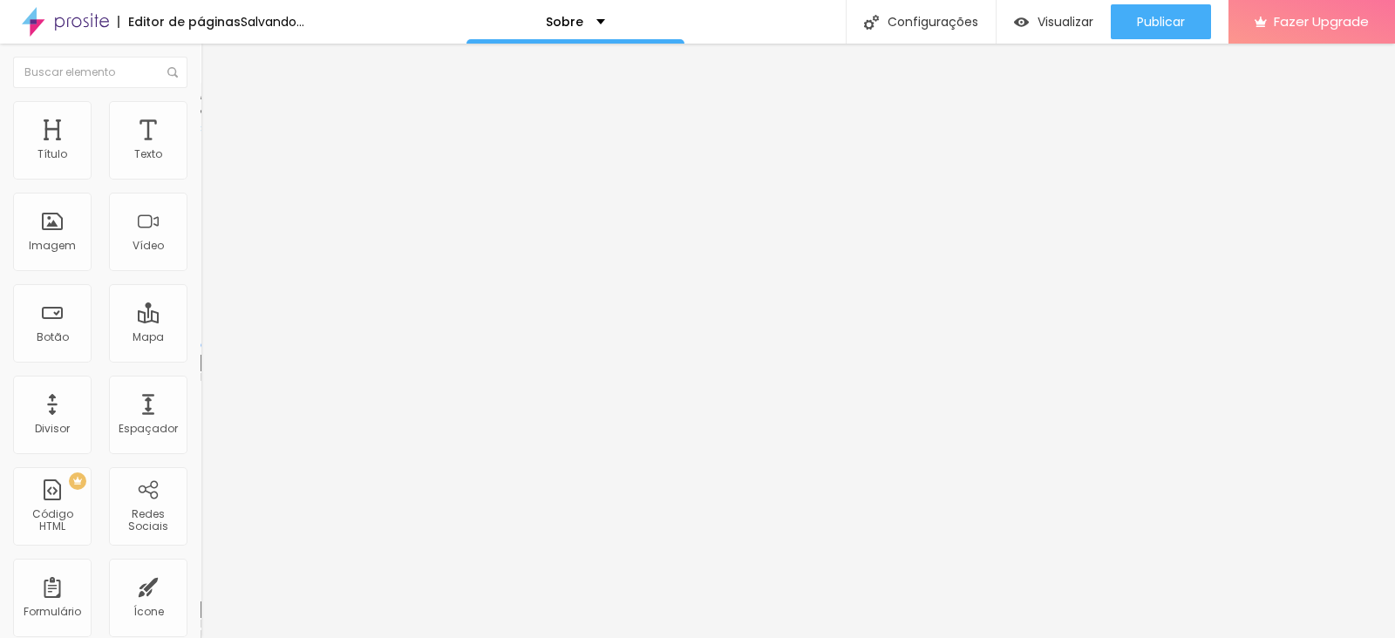
type input "25"
type input "31"
type input "36"
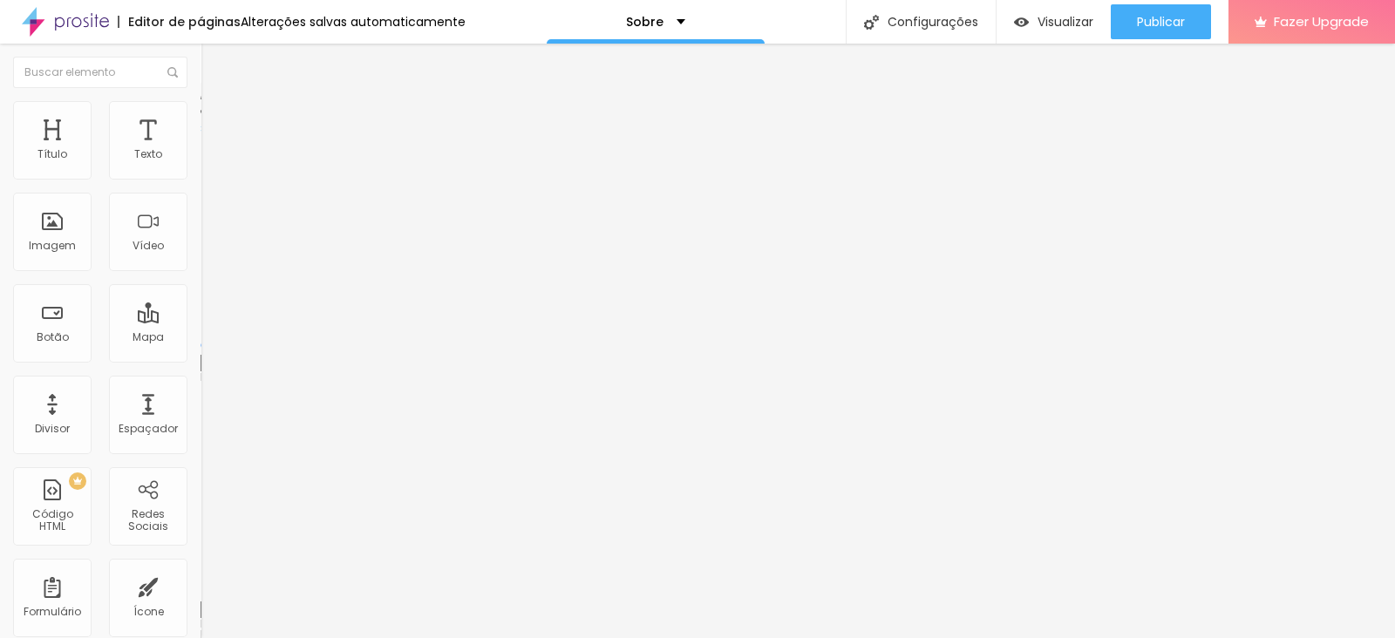
type input "42"
type input "47"
type input "42"
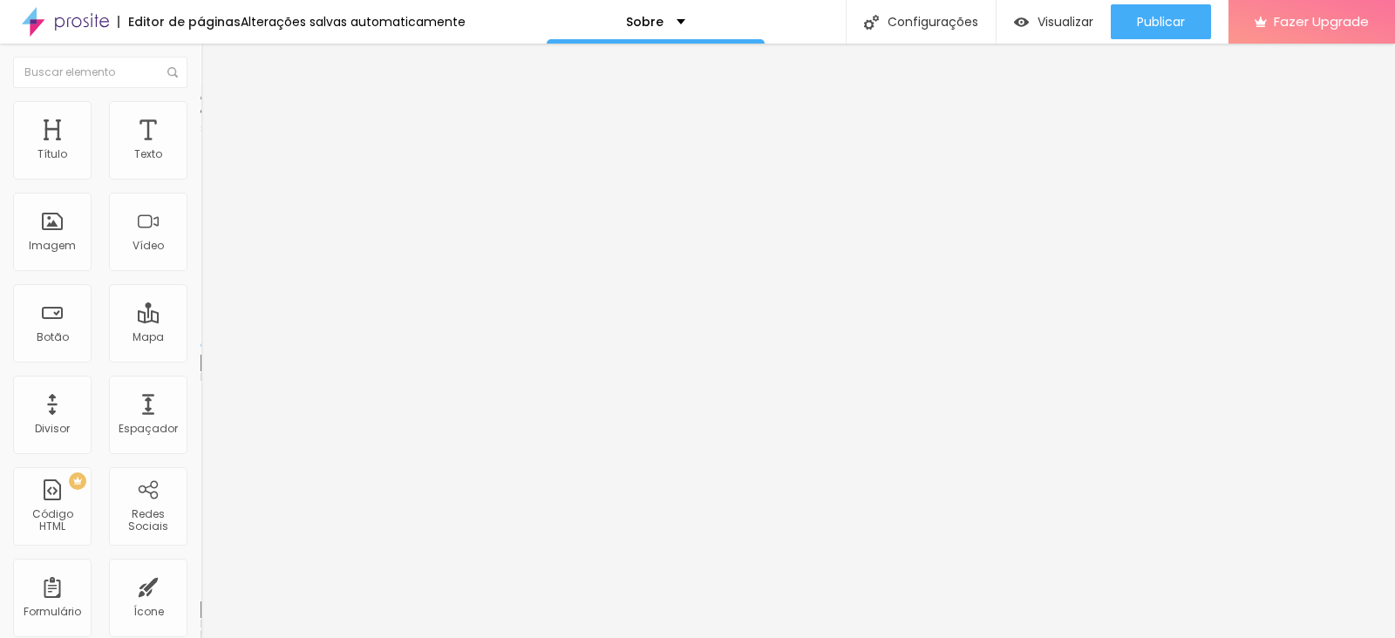
type input "42"
type input "36"
type input "31"
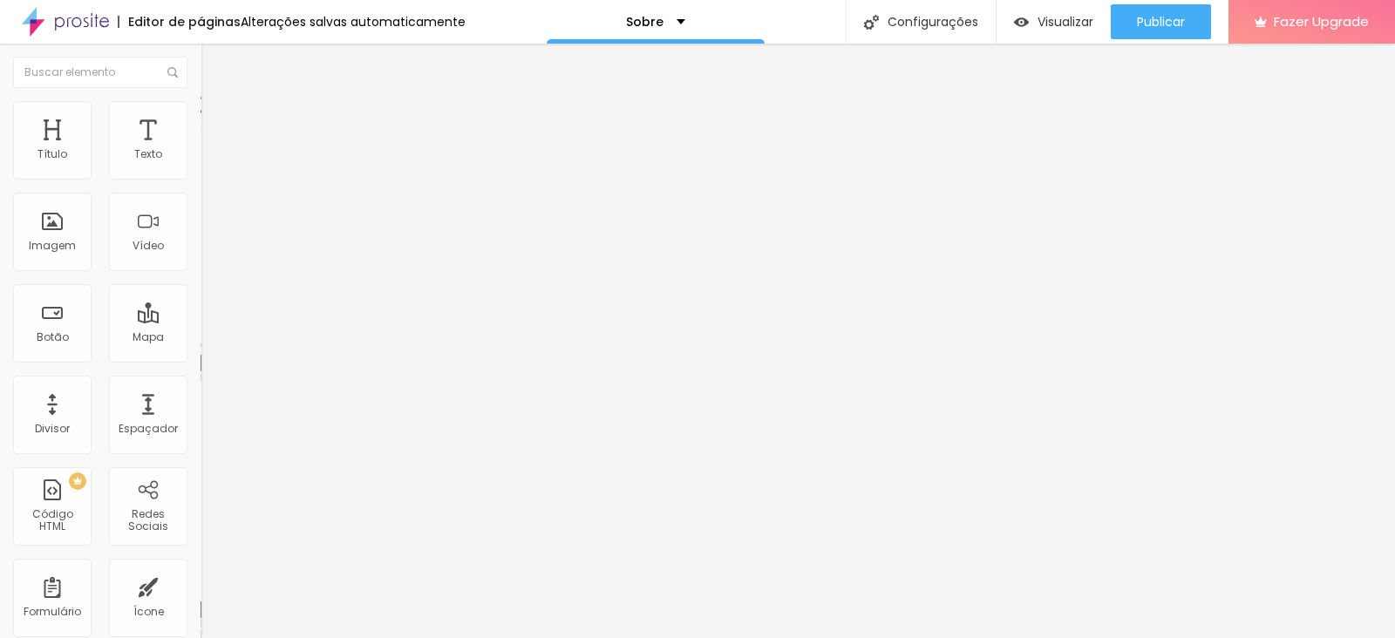
type input "25"
type input "19"
type input "8"
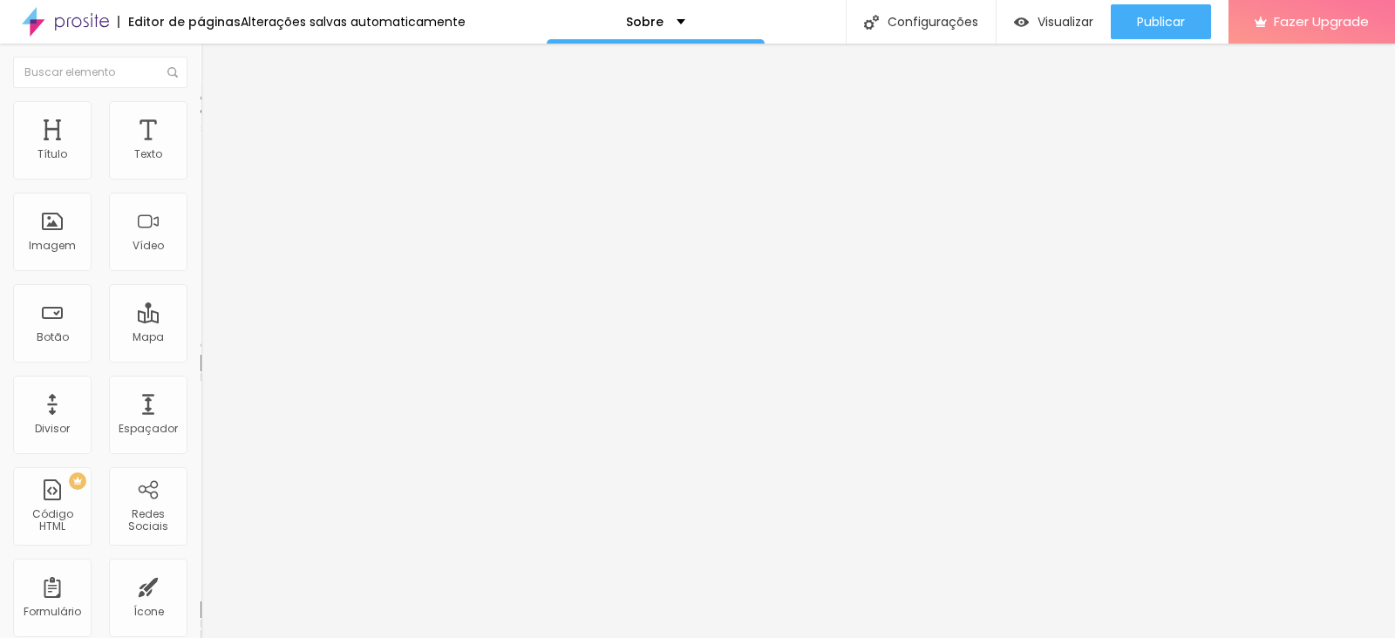
type input "8"
type input "3"
type input "0"
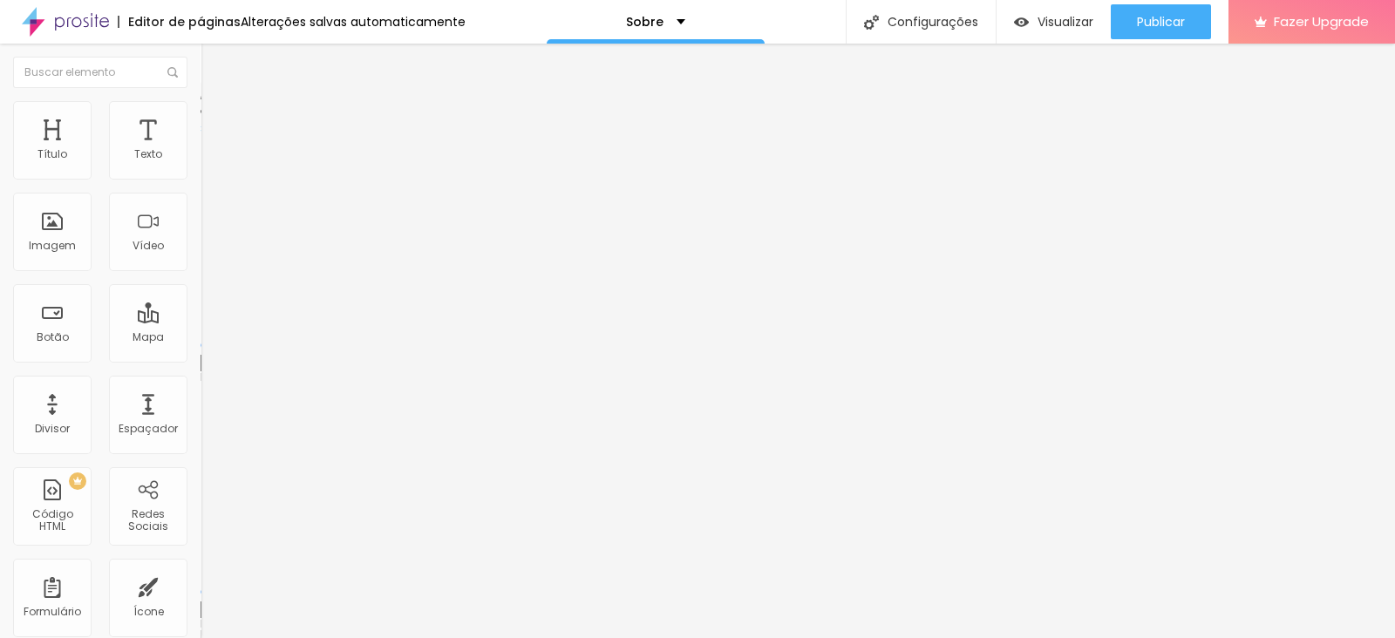
type input "3"
type input "8"
type input "14"
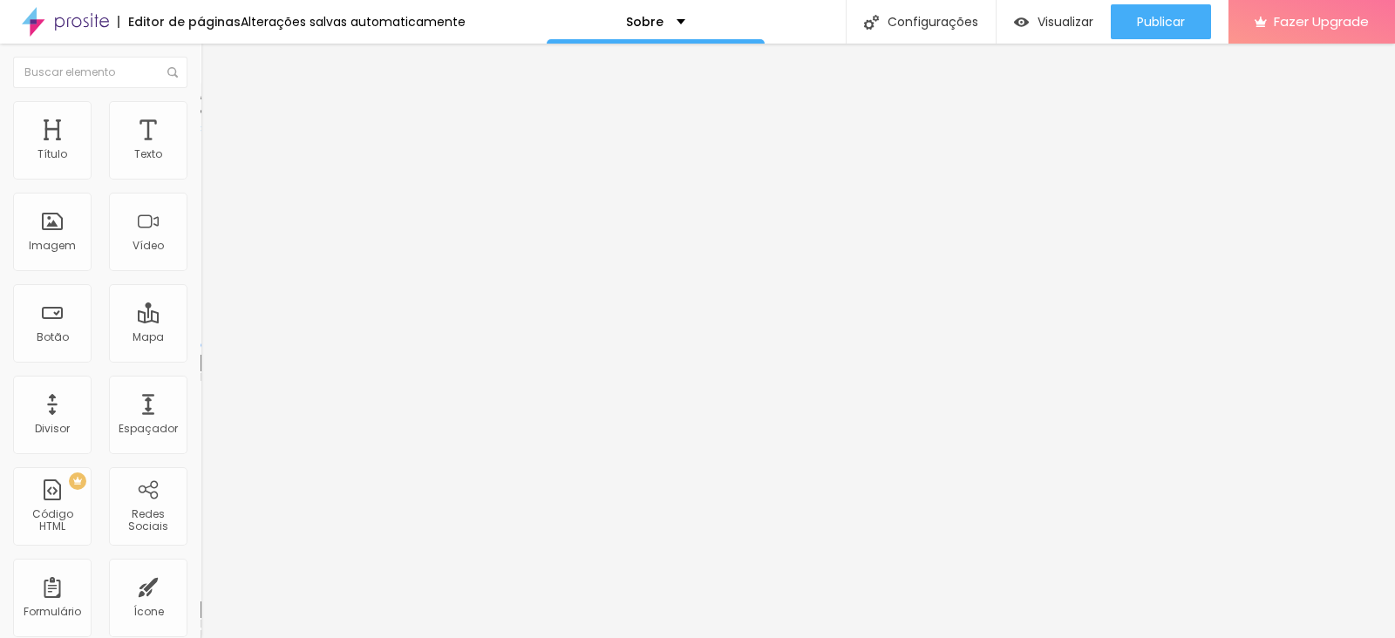
type input "14"
type input "19"
type input "25"
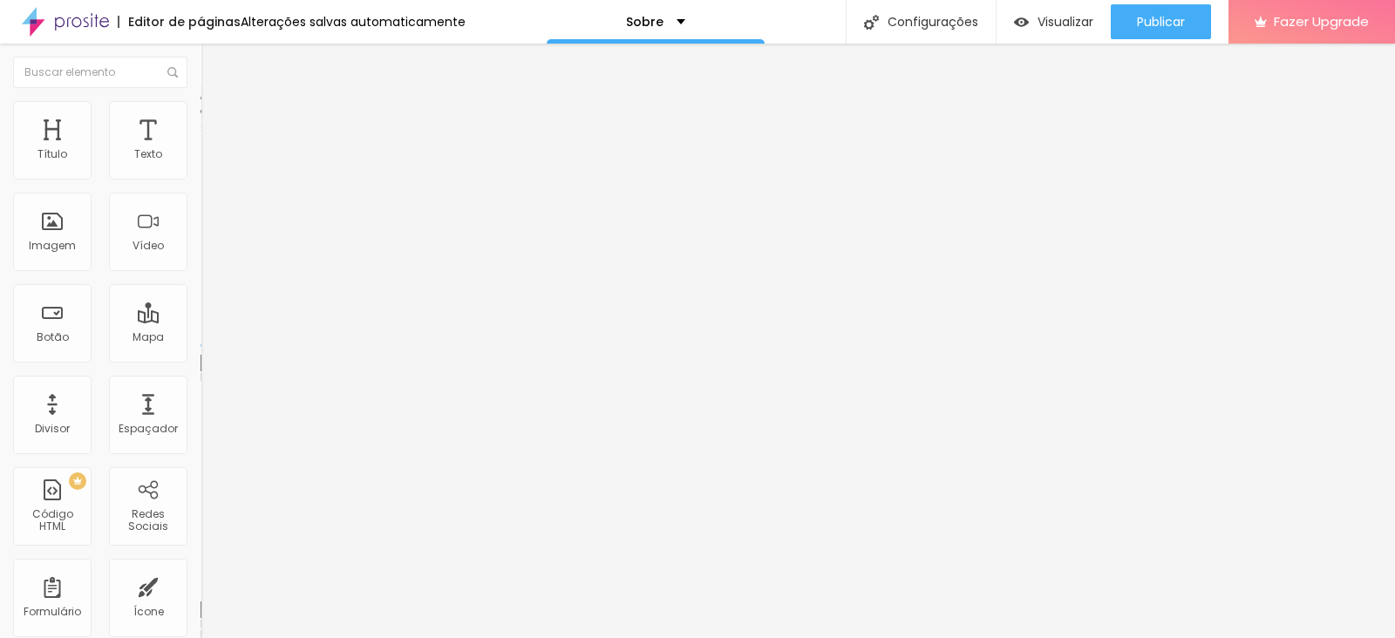
drag, startPoint x: 65, startPoint y: 208, endPoint x: 42, endPoint y: 211, distance: 23.7
click at [201, 585] on input "range" at bounding box center [257, 592] width 112 height 14
click at [216, 123] on span "Avançado" at bounding box center [245, 130] width 58 height 15
click at [201, 338] on input "range" at bounding box center [257, 345] width 112 height 14
click at [201, 116] on li "Estilo" at bounding box center [301, 109] width 201 height 17
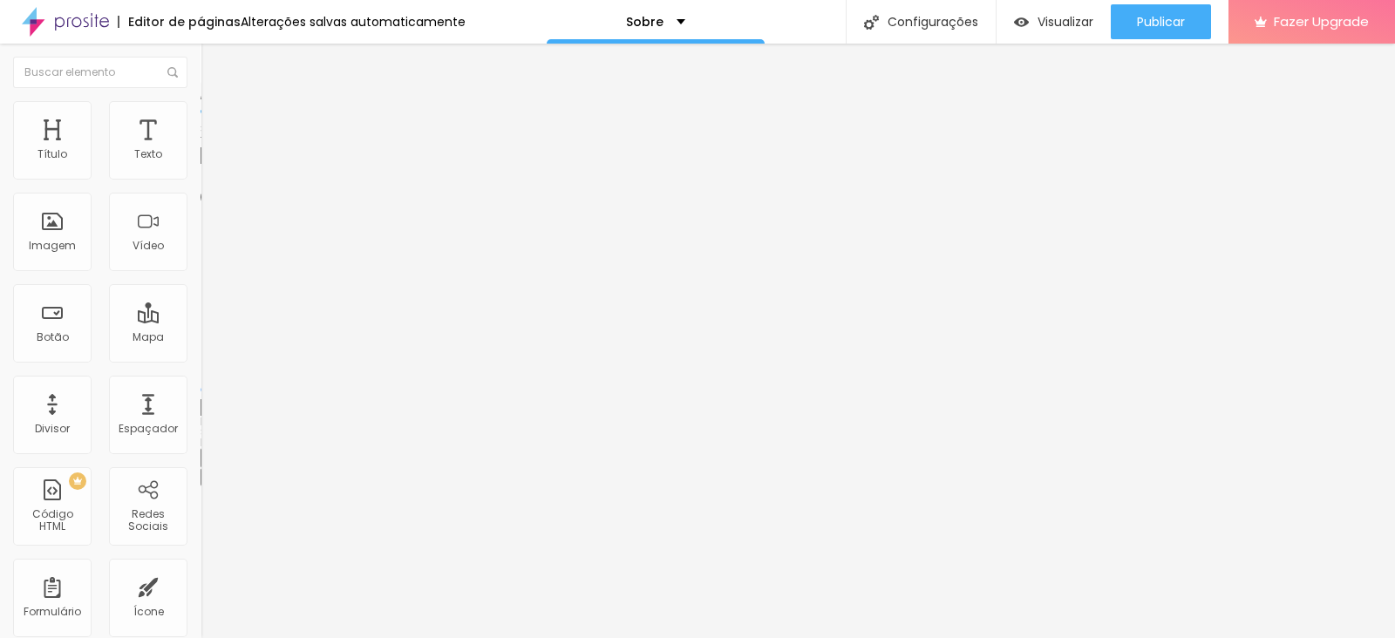
drag, startPoint x: 113, startPoint y: 186, endPoint x: 140, endPoint y: 190, distance: 26.5
click at [201, 179] on input "range" at bounding box center [257, 172] width 112 height 14
drag, startPoint x: 138, startPoint y: 187, endPoint x: 127, endPoint y: 186, distance: 10.5
click at [201, 179] on input "range" at bounding box center [257, 172] width 112 height 14
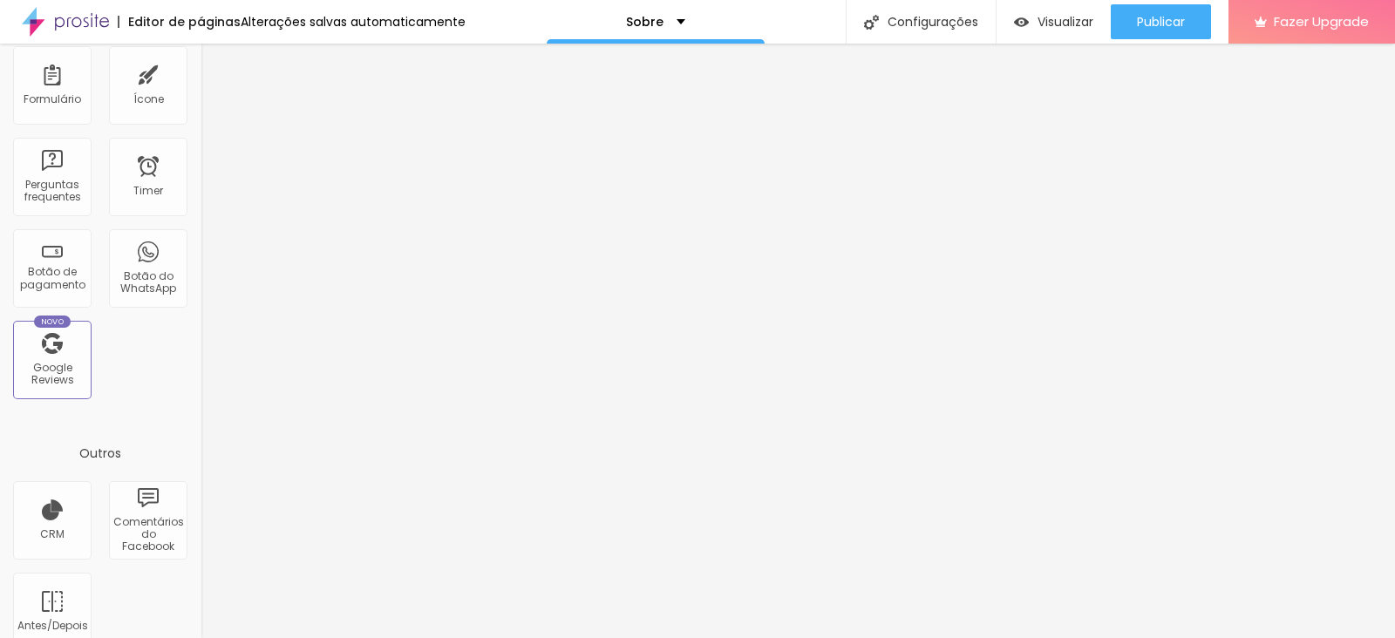
scroll to position [543, 0]
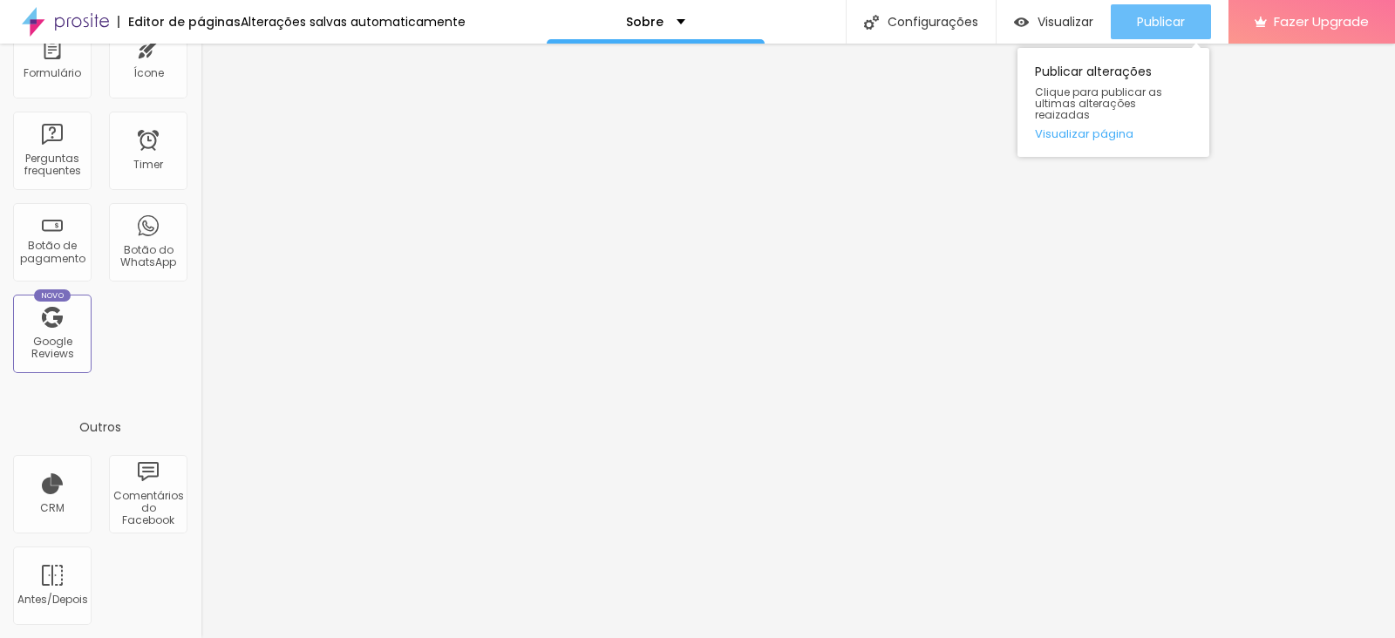
click at [1157, 15] on span "Publicar" at bounding box center [1161, 22] width 48 height 14
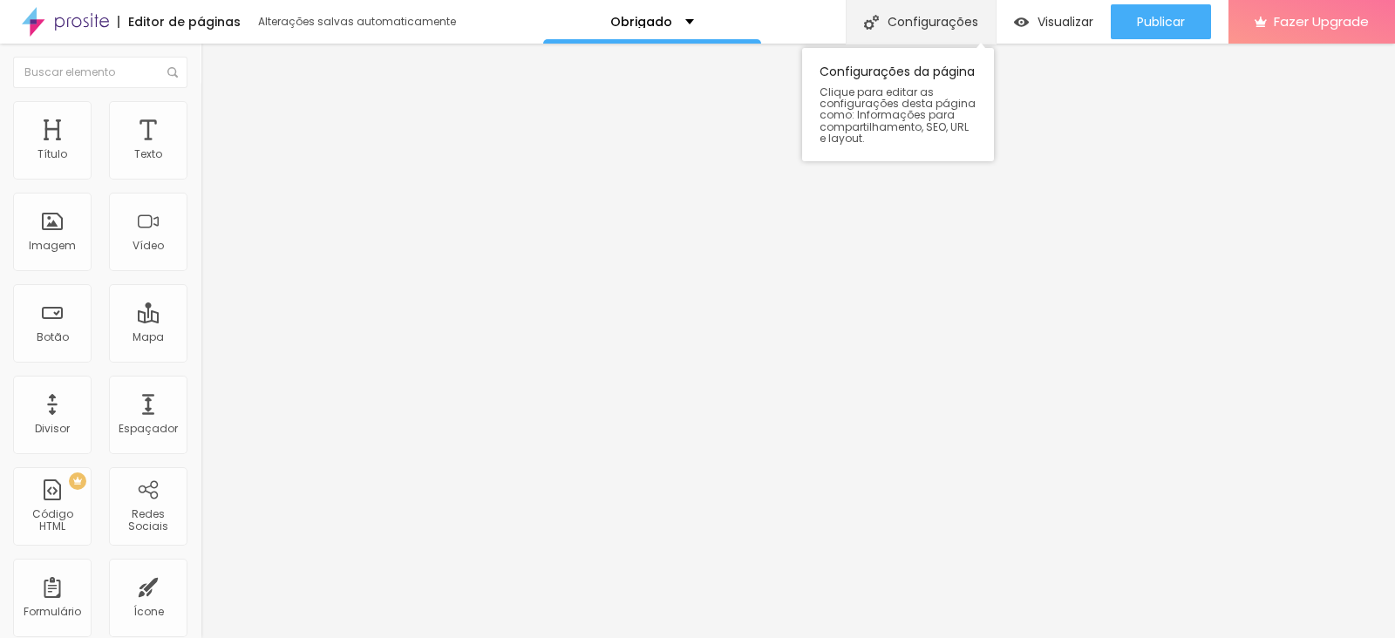
click at [898, 21] on div "Configurações" at bounding box center [921, 22] width 150 height 44
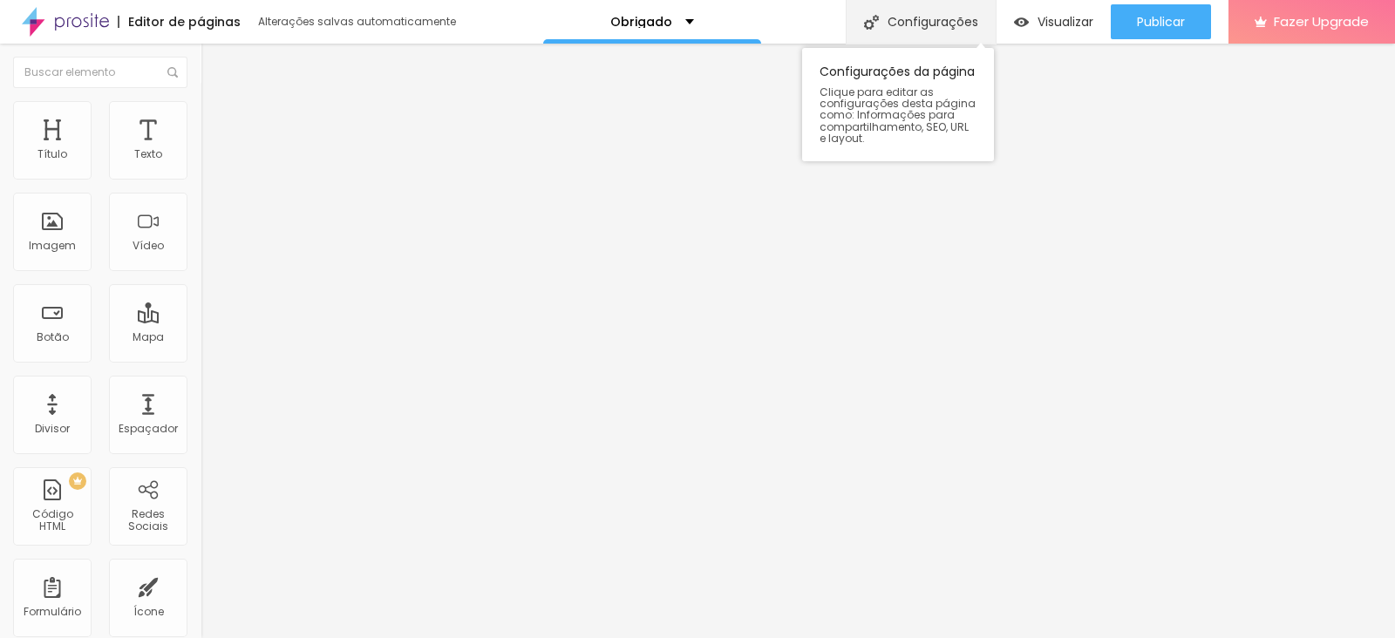
click at [943, 16] on div "Configurações" at bounding box center [921, 22] width 150 height 44
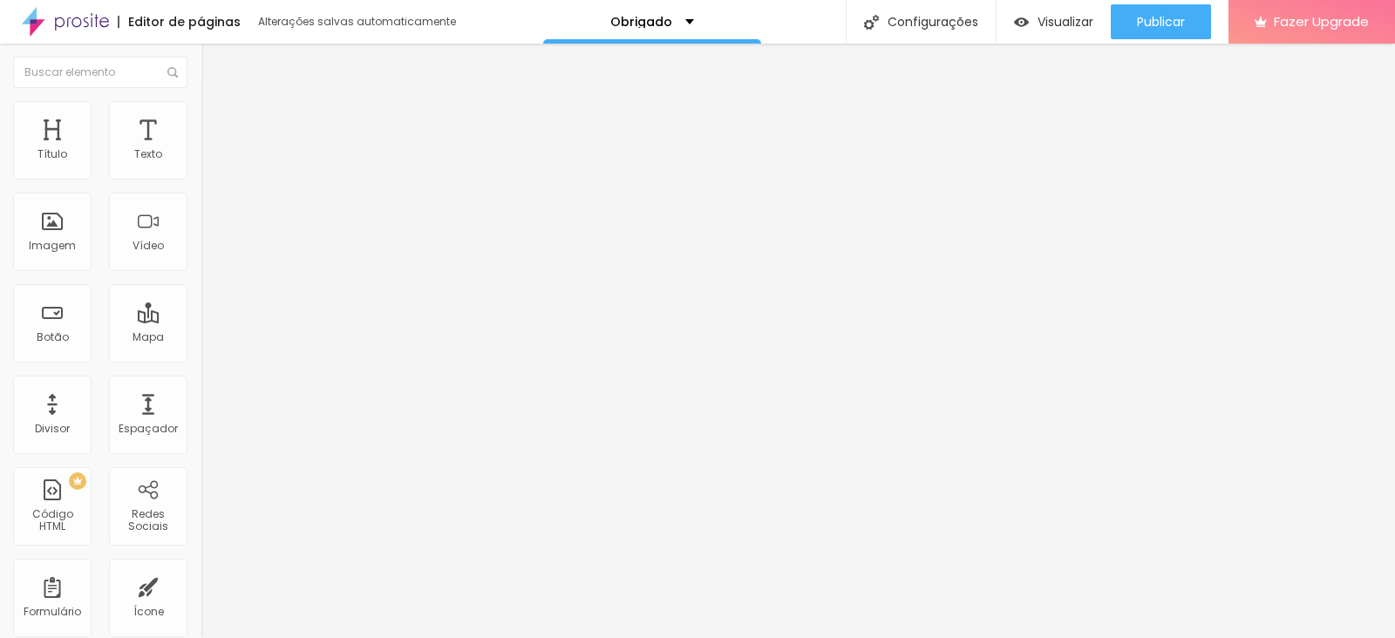
click at [657, 26] on p "Obrigado" at bounding box center [641, 22] width 62 height 12
click at [216, 123] on span "Avançado" at bounding box center [245, 130] width 58 height 15
click at [201, 113] on li "Estilo" at bounding box center [301, 109] width 201 height 17
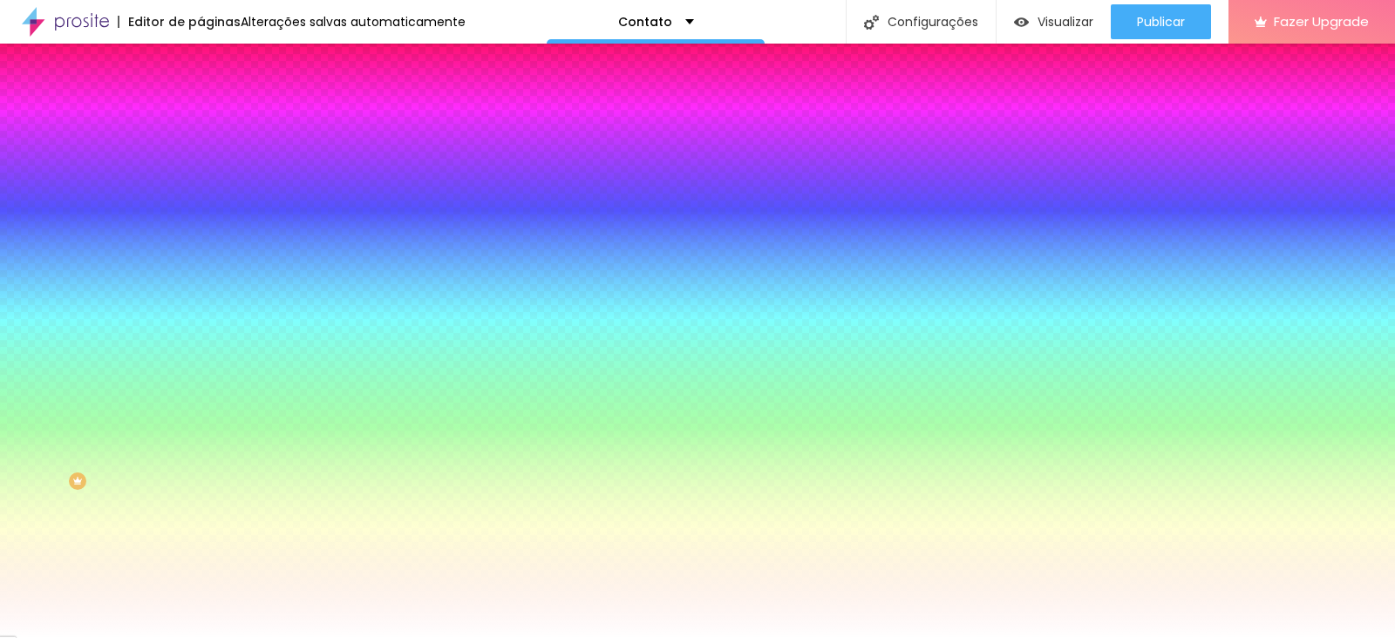
click at [201, 119] on img at bounding box center [209, 127] width 16 height 16
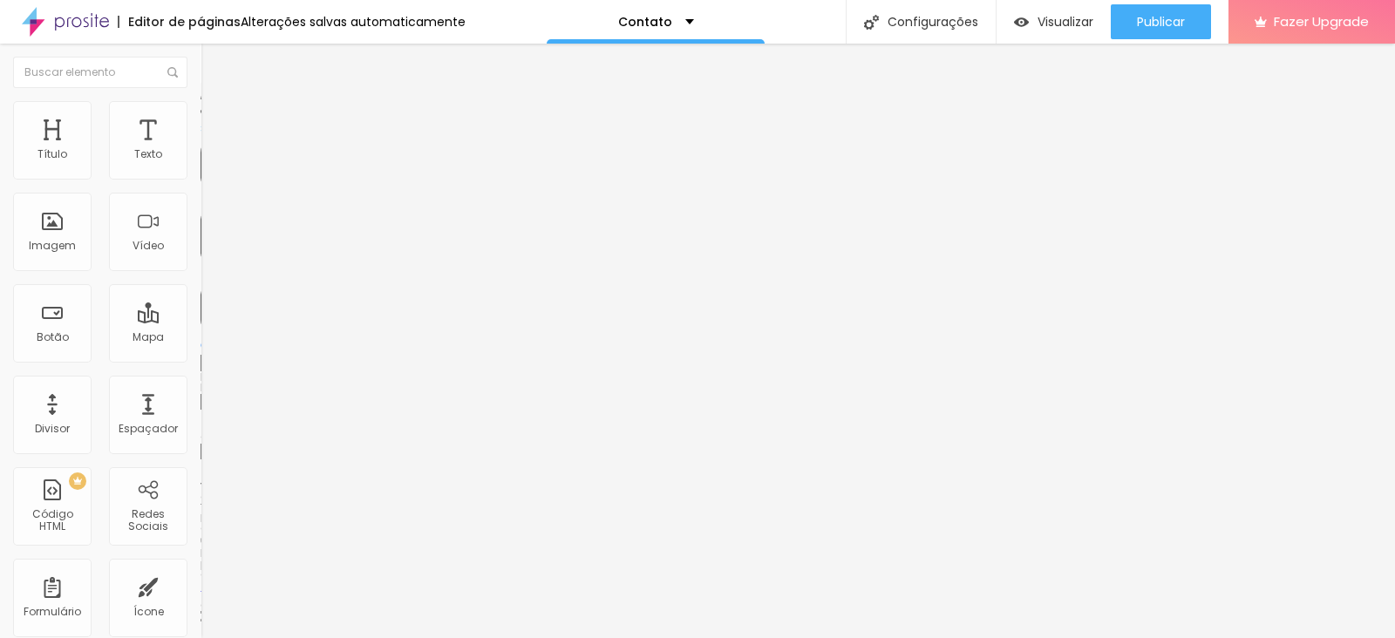
click at [201, 111] on img at bounding box center [209, 109] width 16 height 16
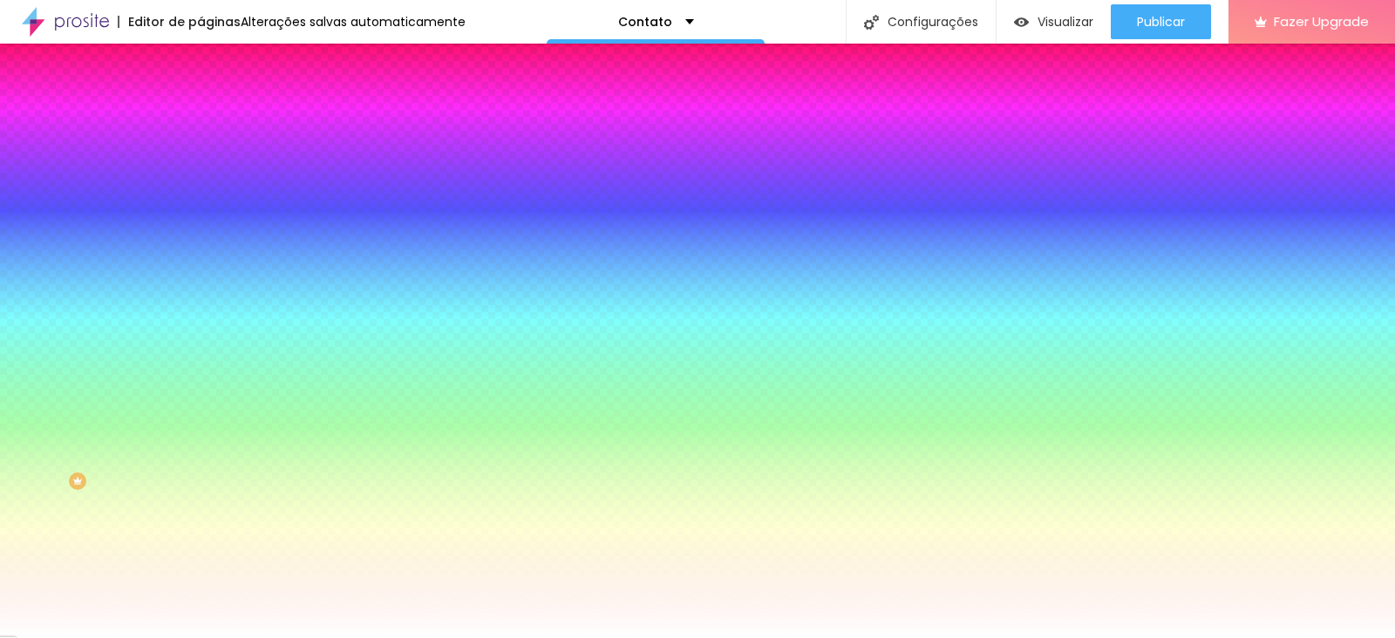
click at [201, 99] on img at bounding box center [209, 92] width 16 height 16
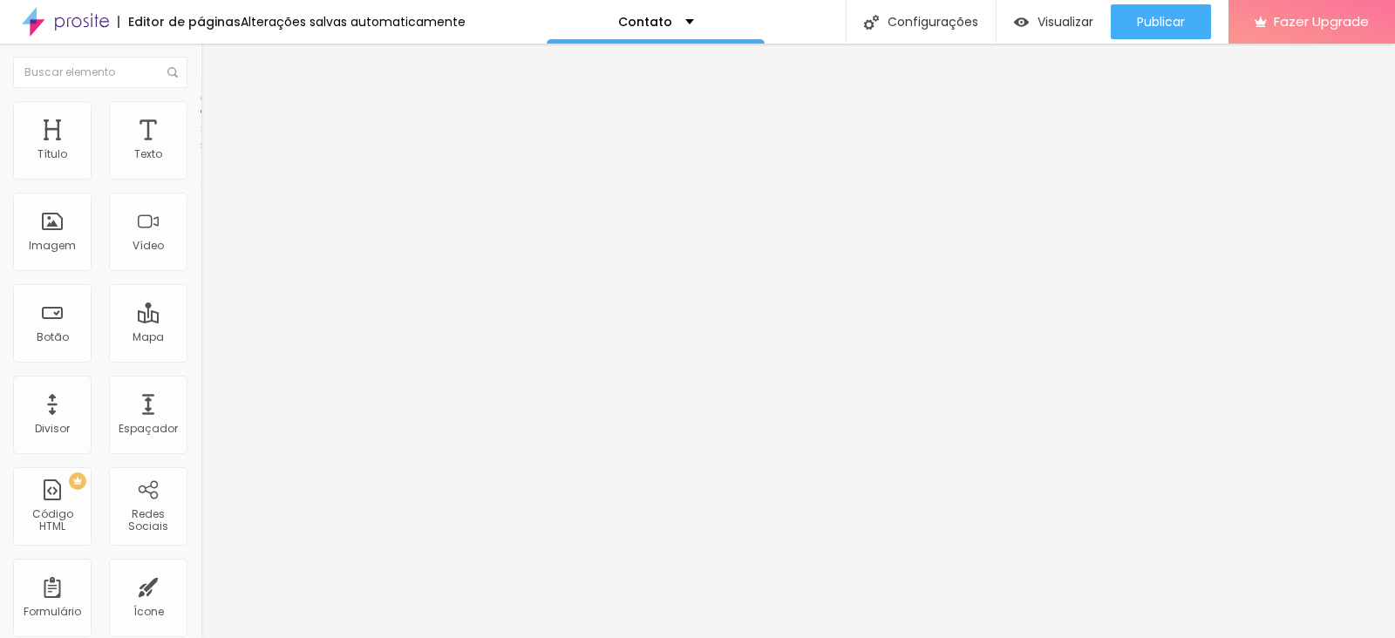
click at [216, 120] on span "Estilo" at bounding box center [229, 113] width 27 height 15
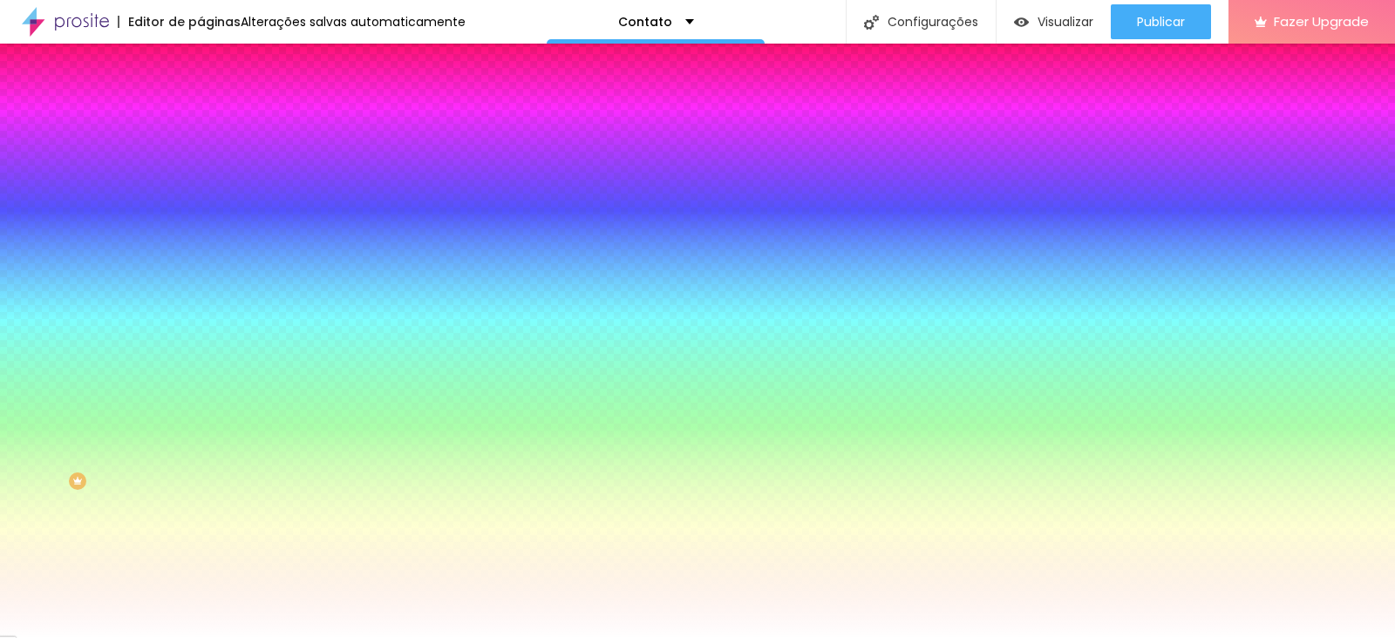
click at [216, 123] on span "Avançado" at bounding box center [245, 130] width 58 height 15
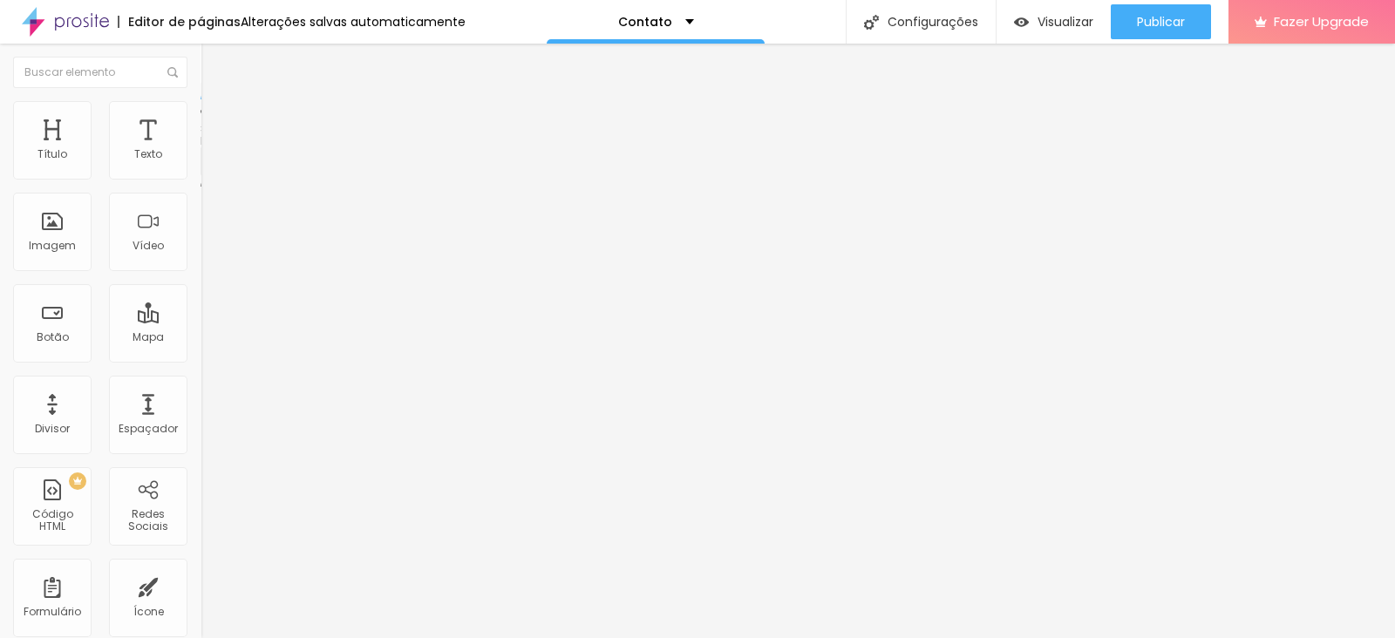
click at [201, 176] on img at bounding box center [206, 181] width 10 height 10
drag, startPoint x: 561, startPoint y: 351, endPoint x: 359, endPoint y: 355, distance: 201.5
type input "obrigado"
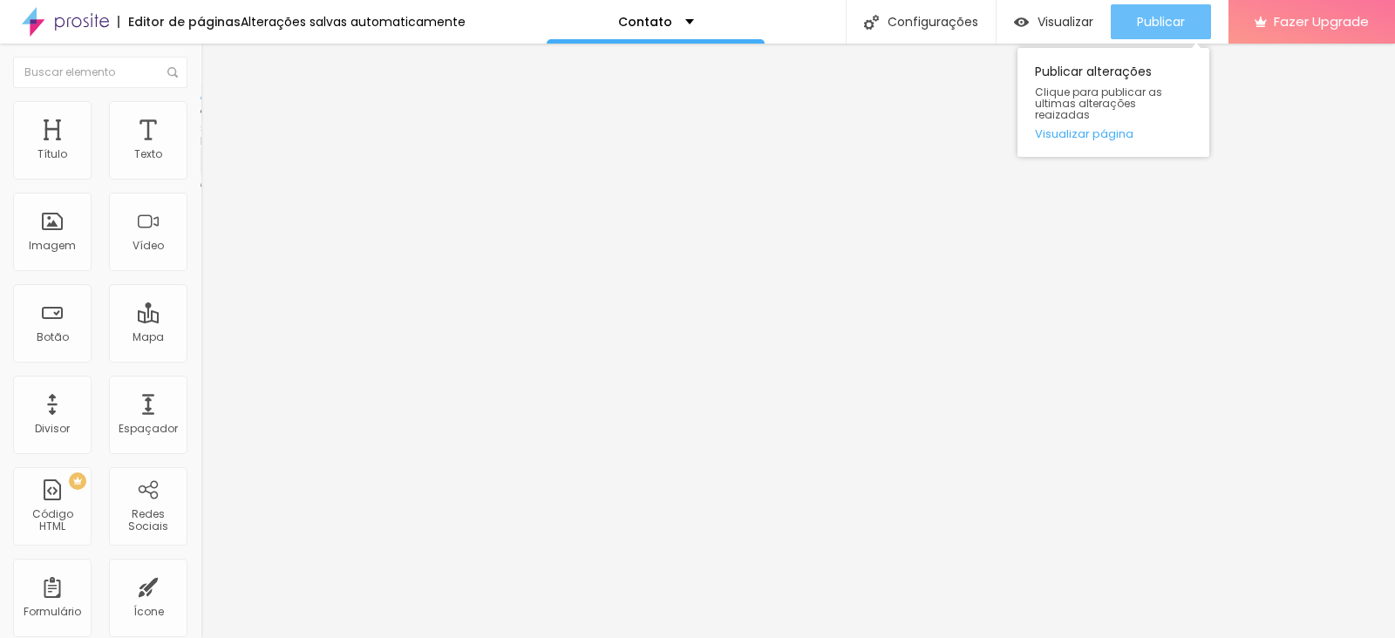
click at [1144, 21] on span "Publicar" at bounding box center [1161, 22] width 48 height 14
